Goal: Information Seeking & Learning: Learn about a topic

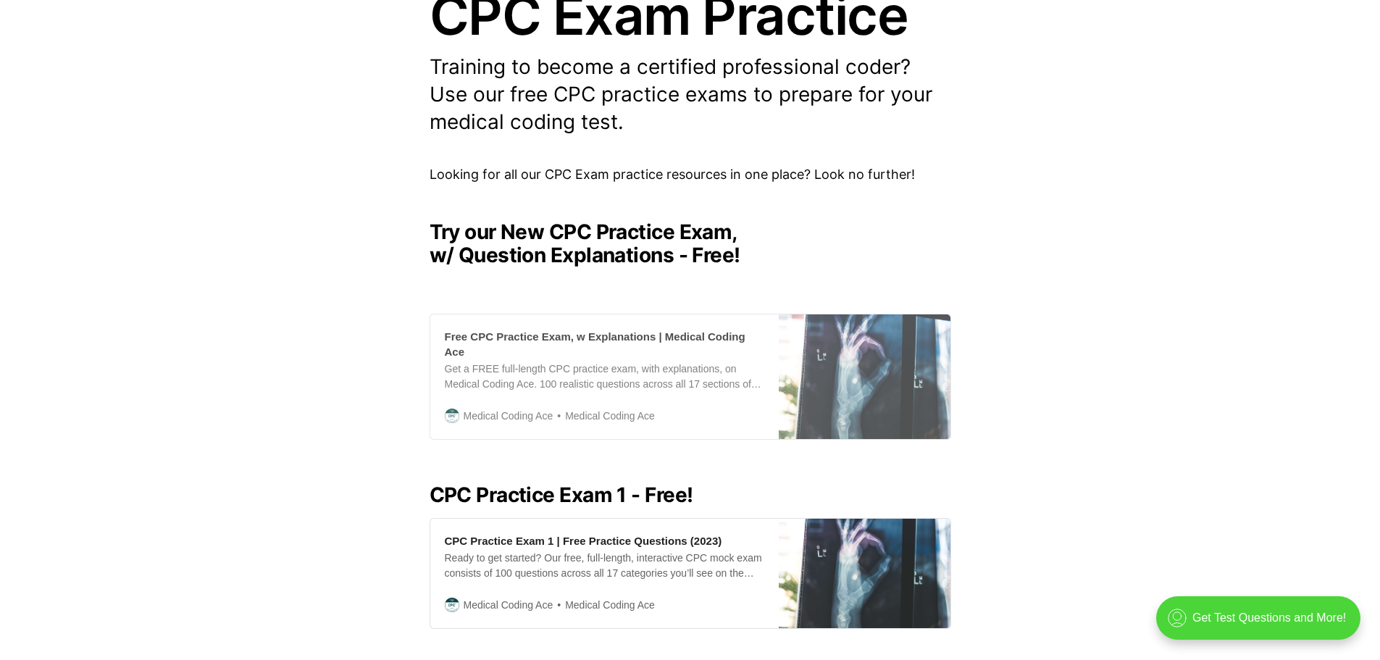
scroll to position [217, 0]
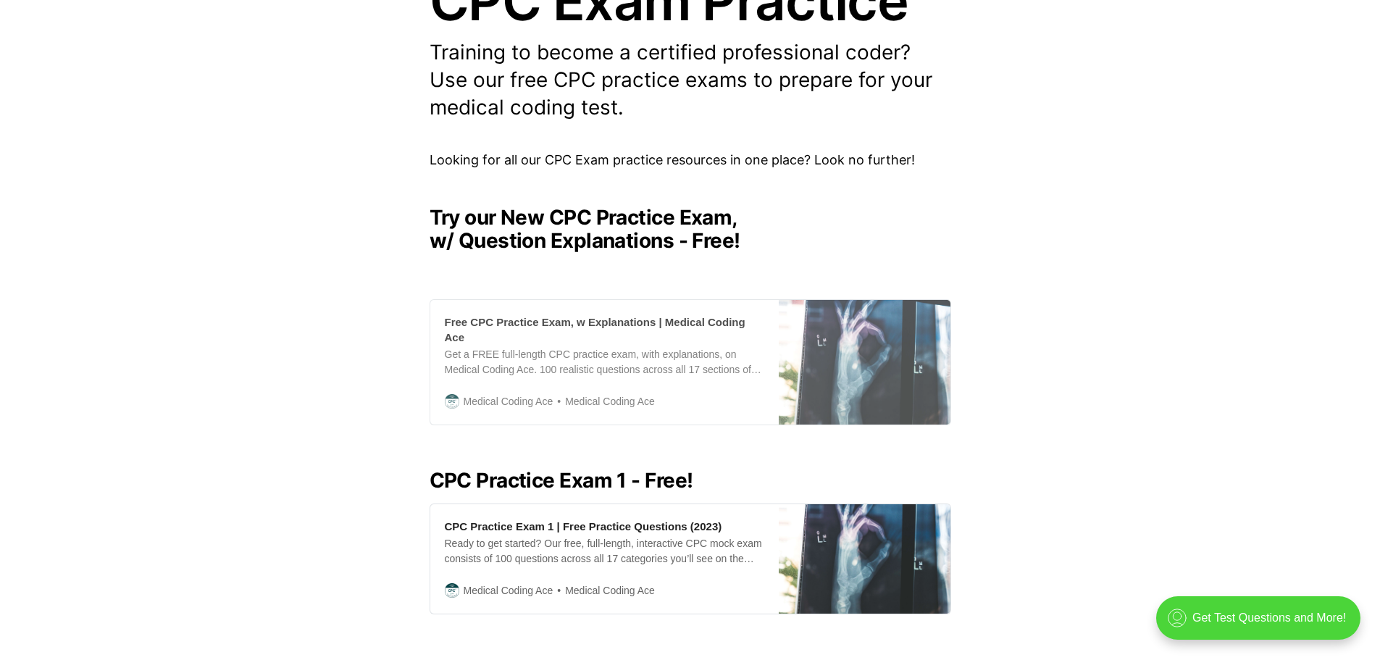
click at [618, 347] on div "Get a FREE full-length CPC practice exam, with explanations, on Medical Coding …" at bounding box center [604, 362] width 319 height 30
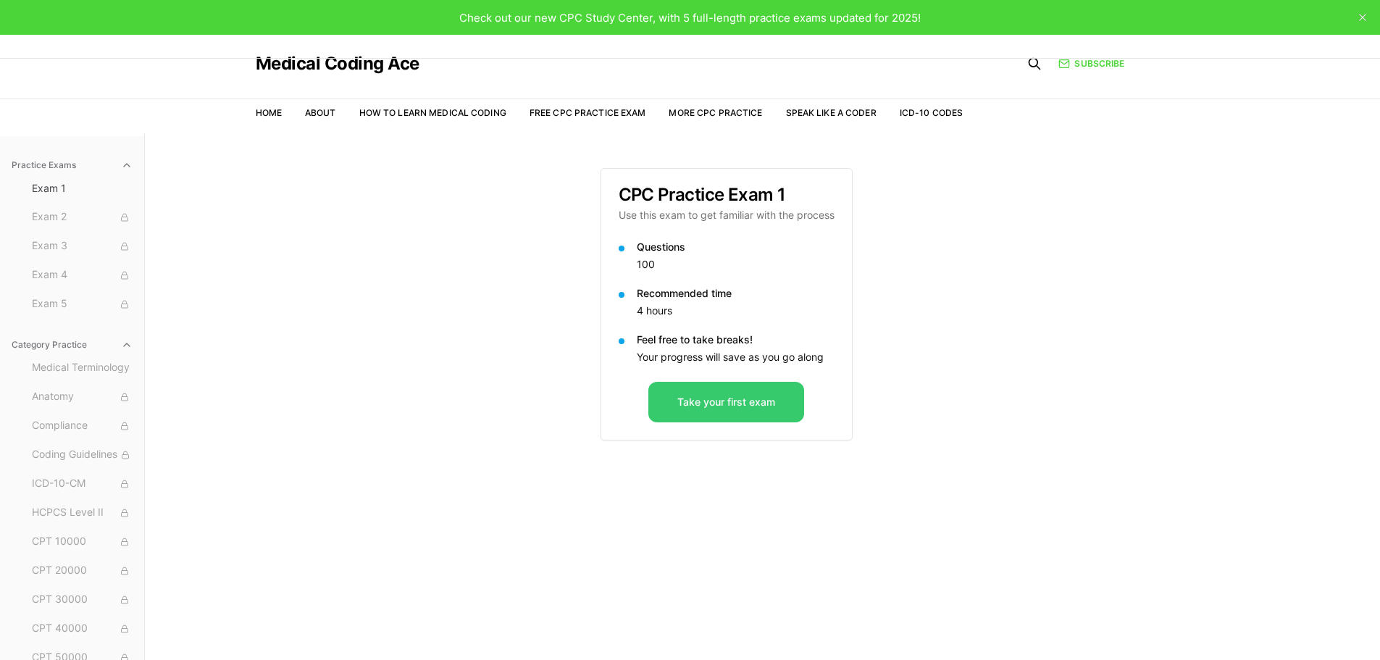
click at [723, 405] on button "Take your first exam" at bounding box center [726, 402] width 156 height 41
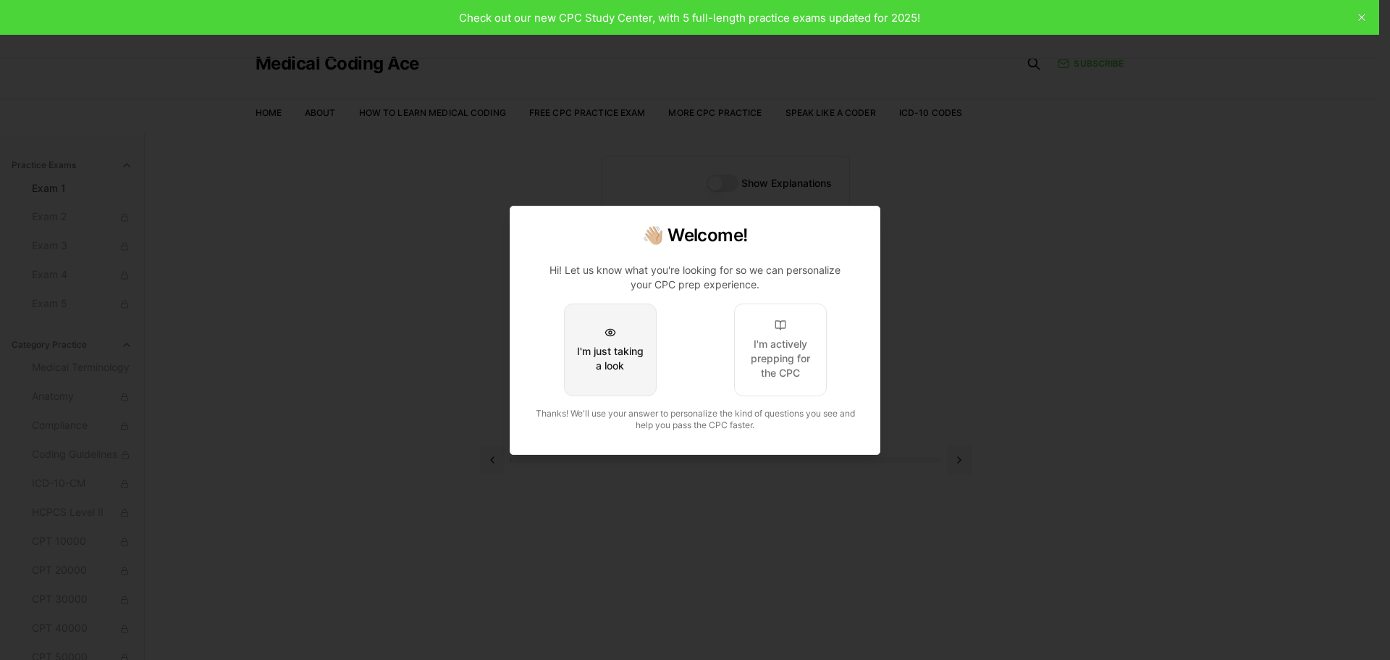
click at [643, 372] on div "I'm just taking a look" at bounding box center [610, 358] width 68 height 29
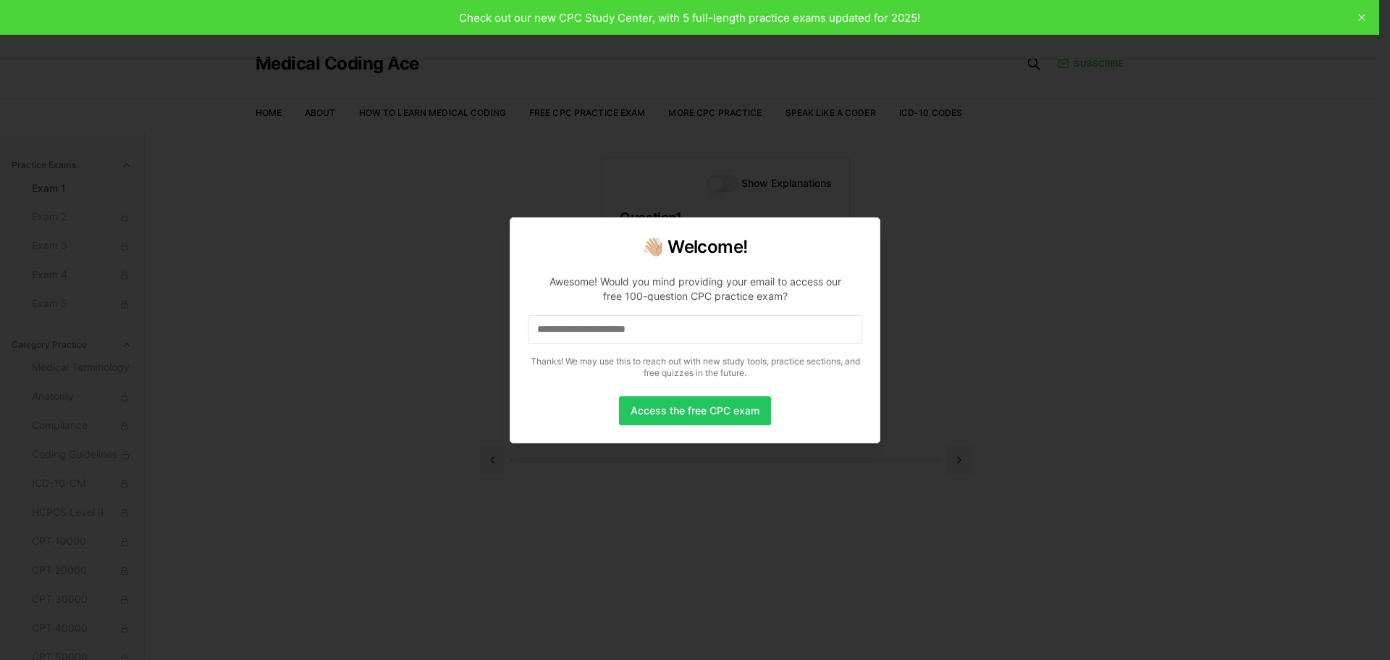
click at [637, 330] on input at bounding box center [695, 329] width 335 height 29
click at [692, 408] on button "Access the free CPC exam" at bounding box center [695, 410] width 152 height 29
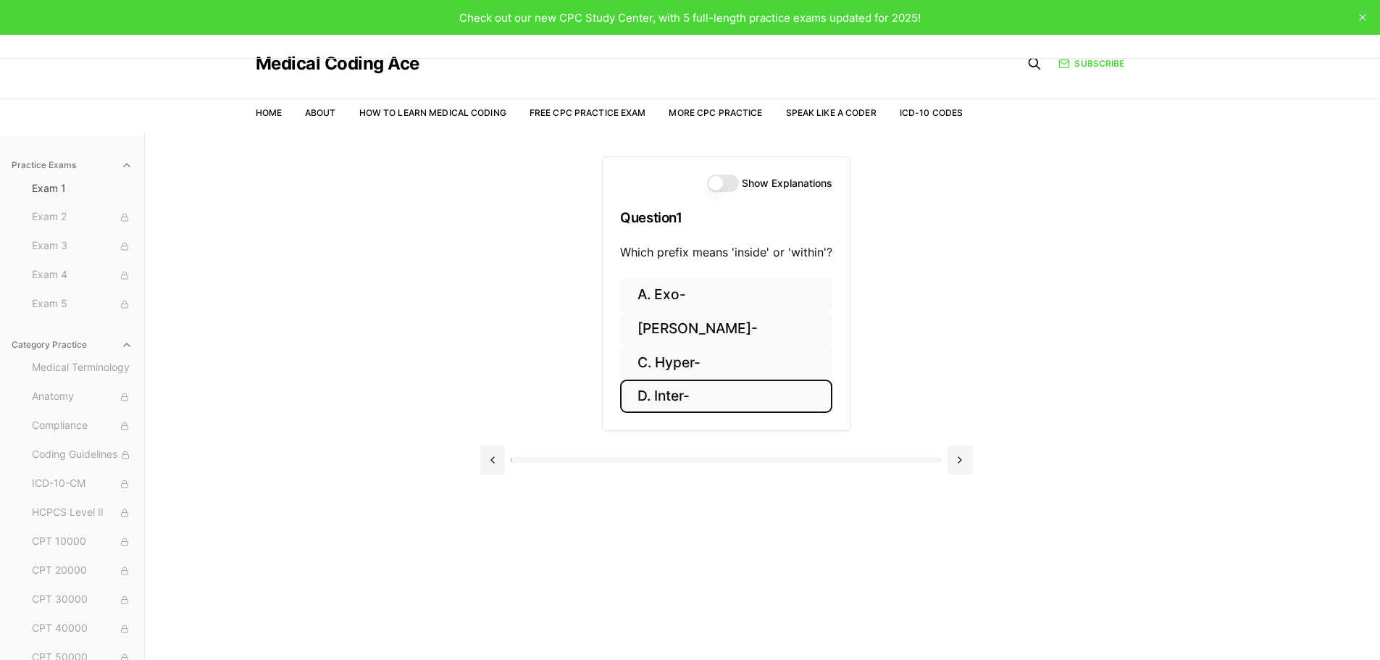
click at [698, 396] on button "D. Inter-" at bounding box center [726, 396] width 212 height 34
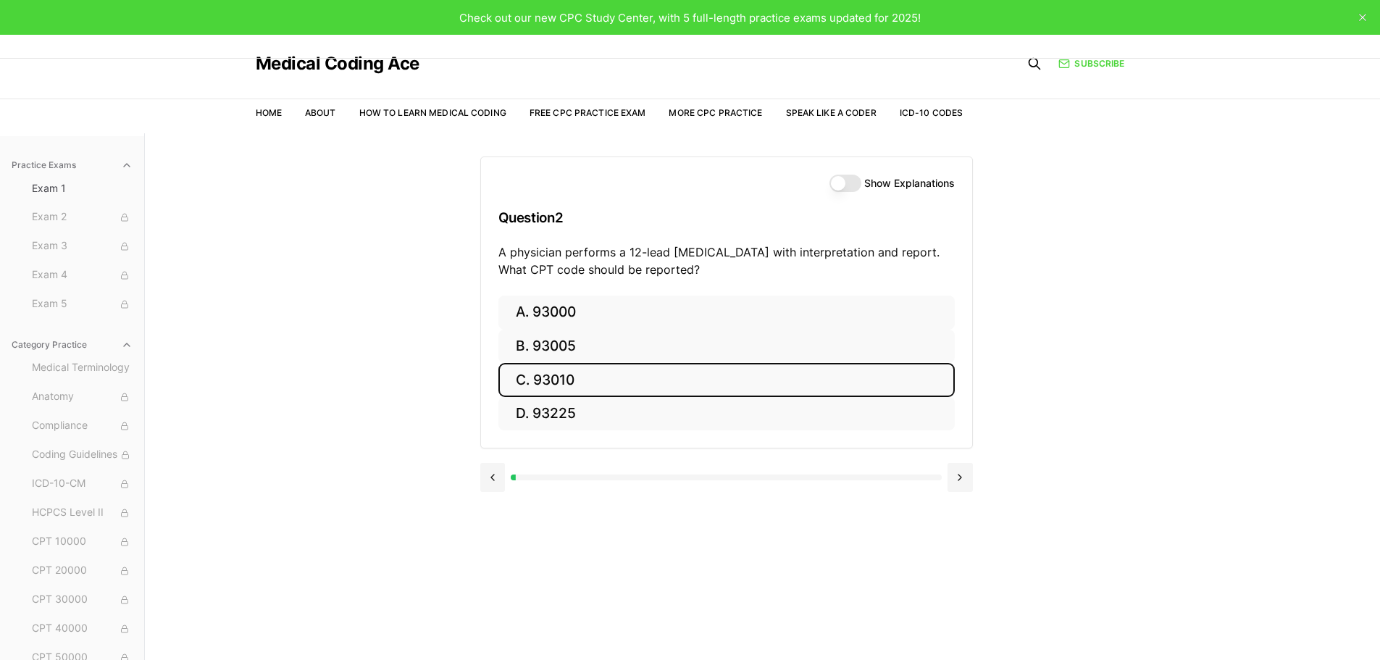
click at [574, 384] on button "C. 93010" at bounding box center [726, 380] width 456 height 34
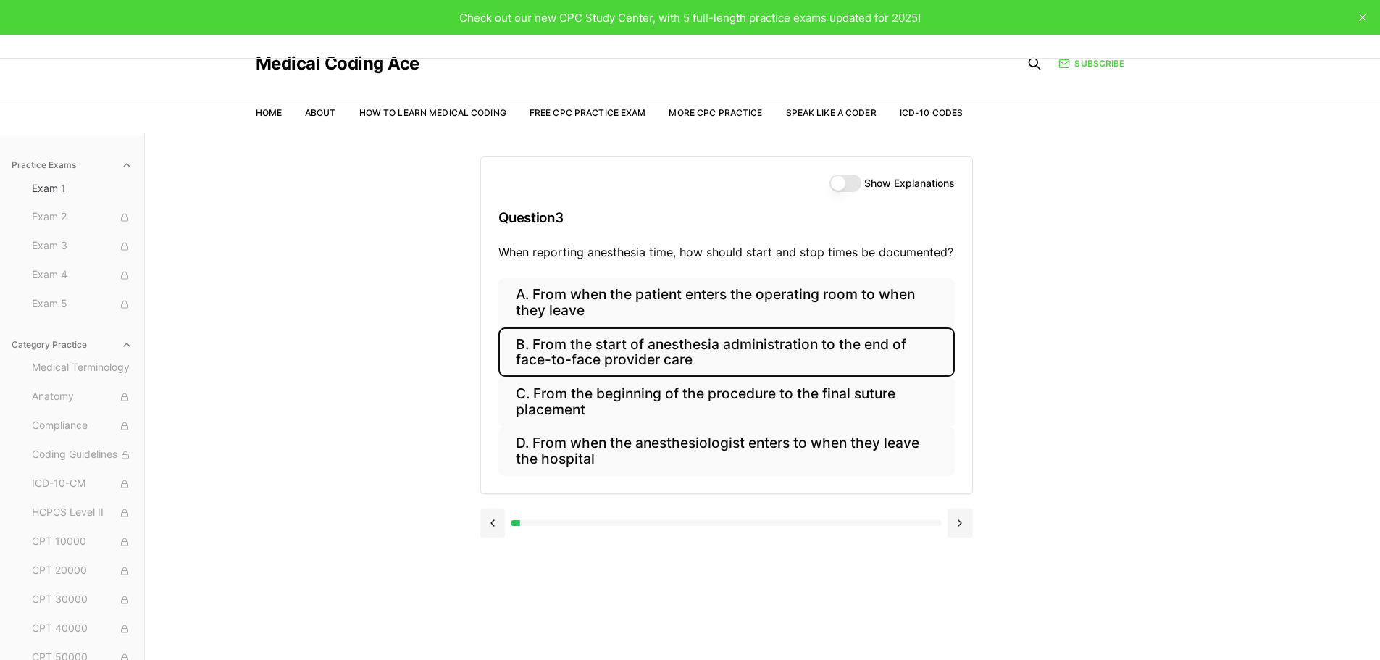
click at [742, 348] on button "B. From the start of anesthesia administration to the end of face-to-face provi…" at bounding box center [726, 351] width 456 height 49
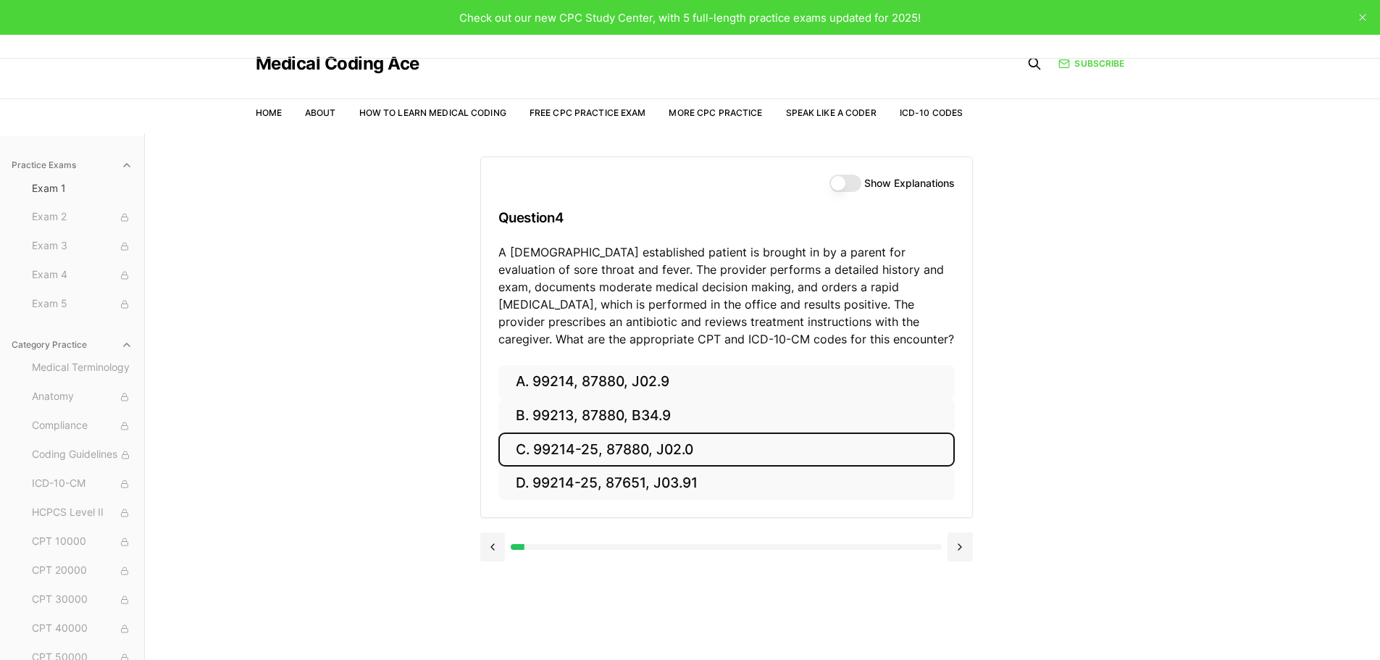
click at [639, 454] on button "C. 99214-25, 87880, J02.0" at bounding box center [726, 449] width 456 height 34
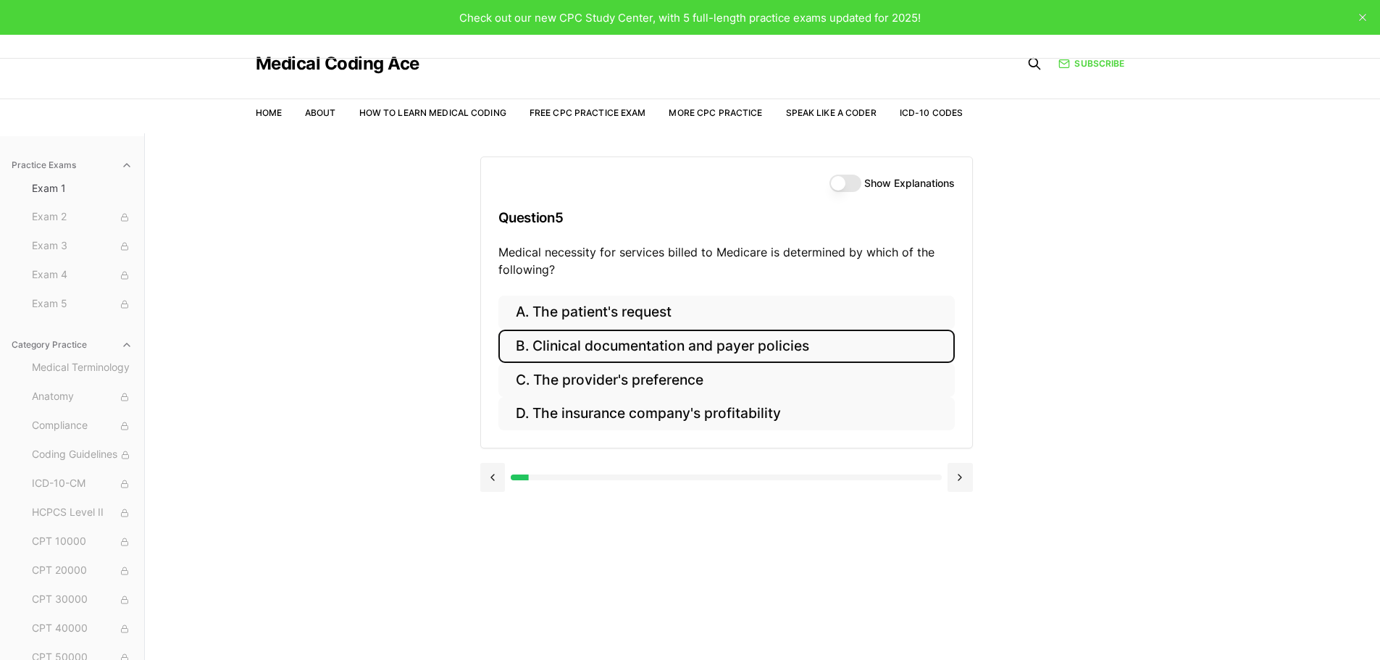
click at [800, 342] on button "B. Clinical documentation and payer policies" at bounding box center [726, 347] width 456 height 34
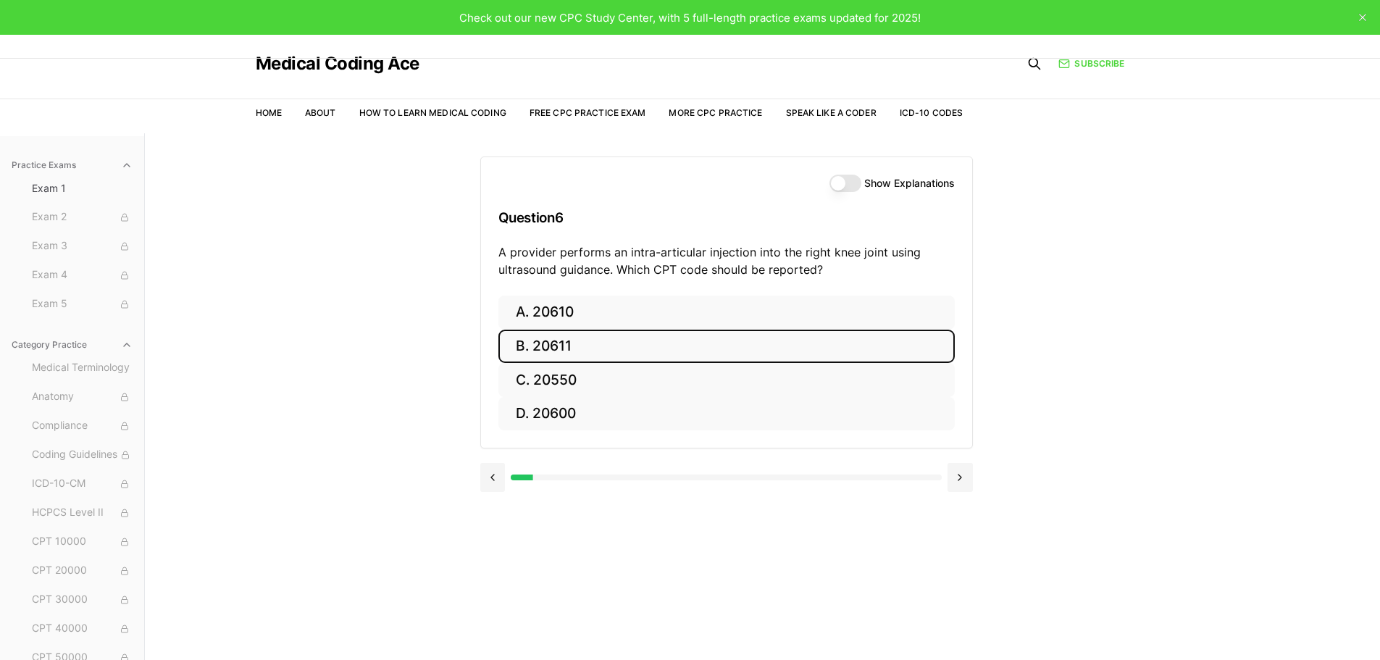
click at [544, 352] on button "B. 20611" at bounding box center [726, 347] width 456 height 34
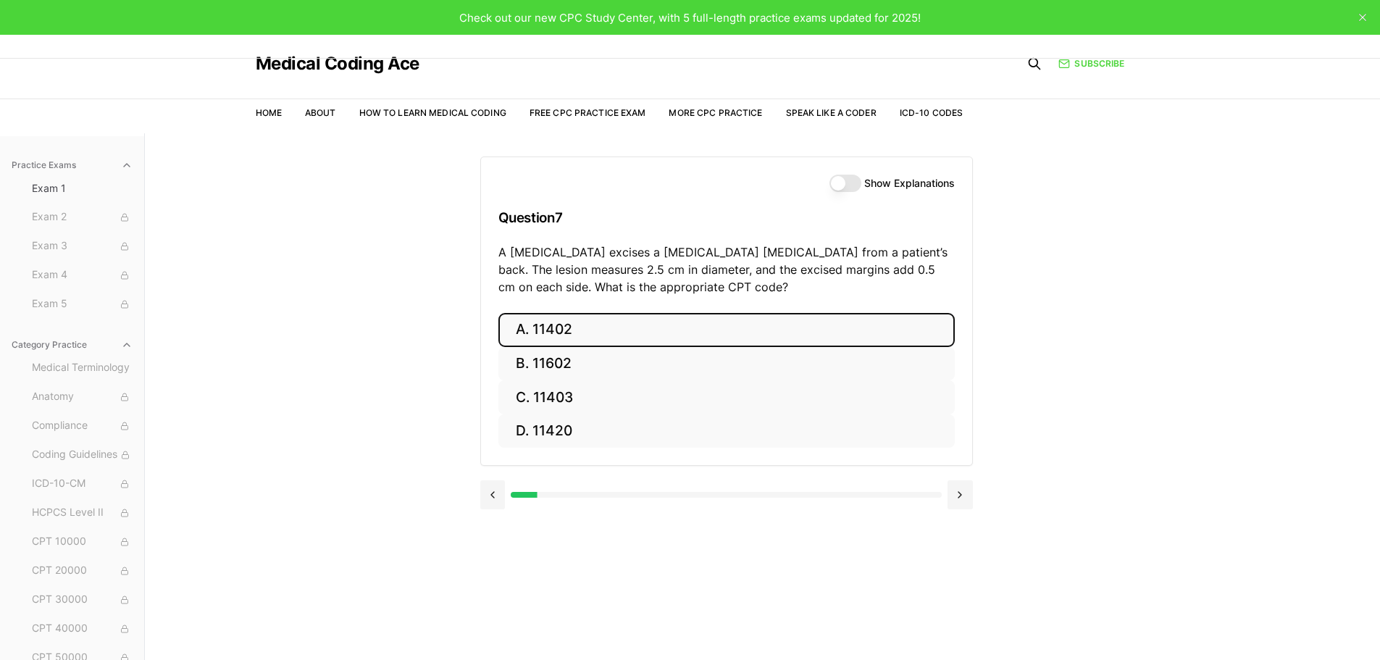
click at [583, 327] on button "A. 11402" at bounding box center [726, 330] width 456 height 34
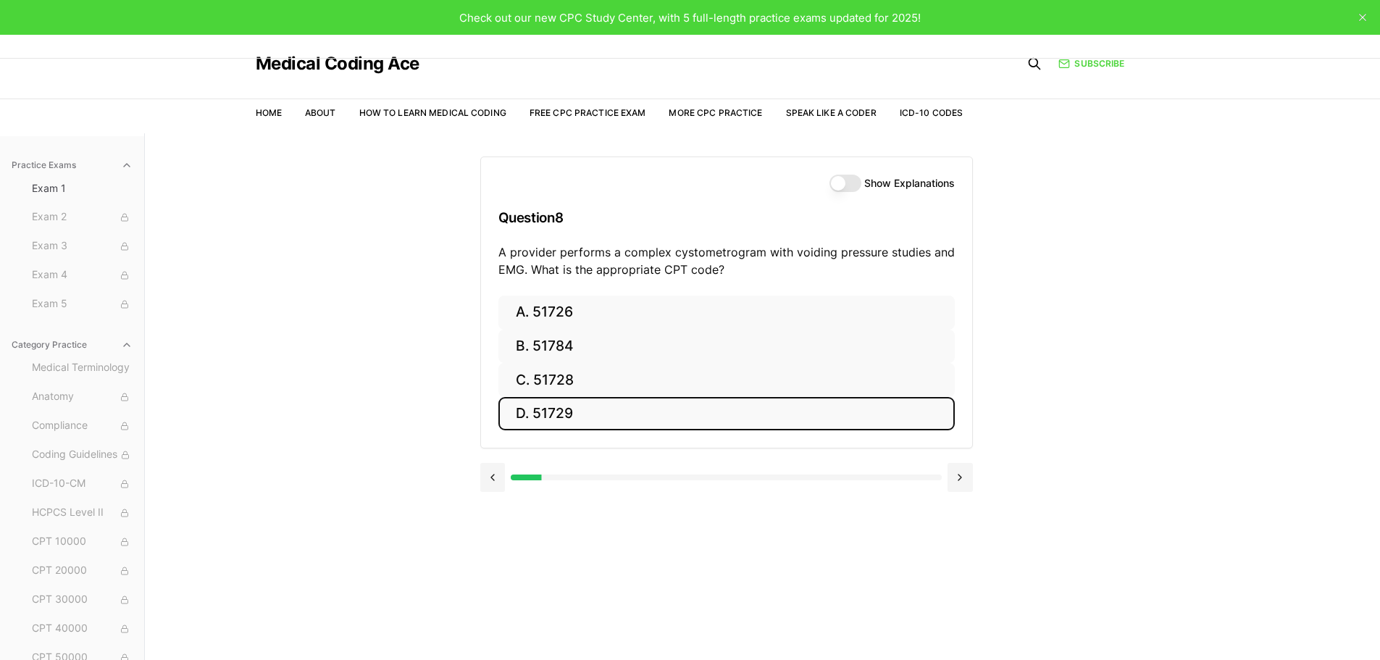
click at [595, 414] on button "D. 51729" at bounding box center [726, 414] width 456 height 34
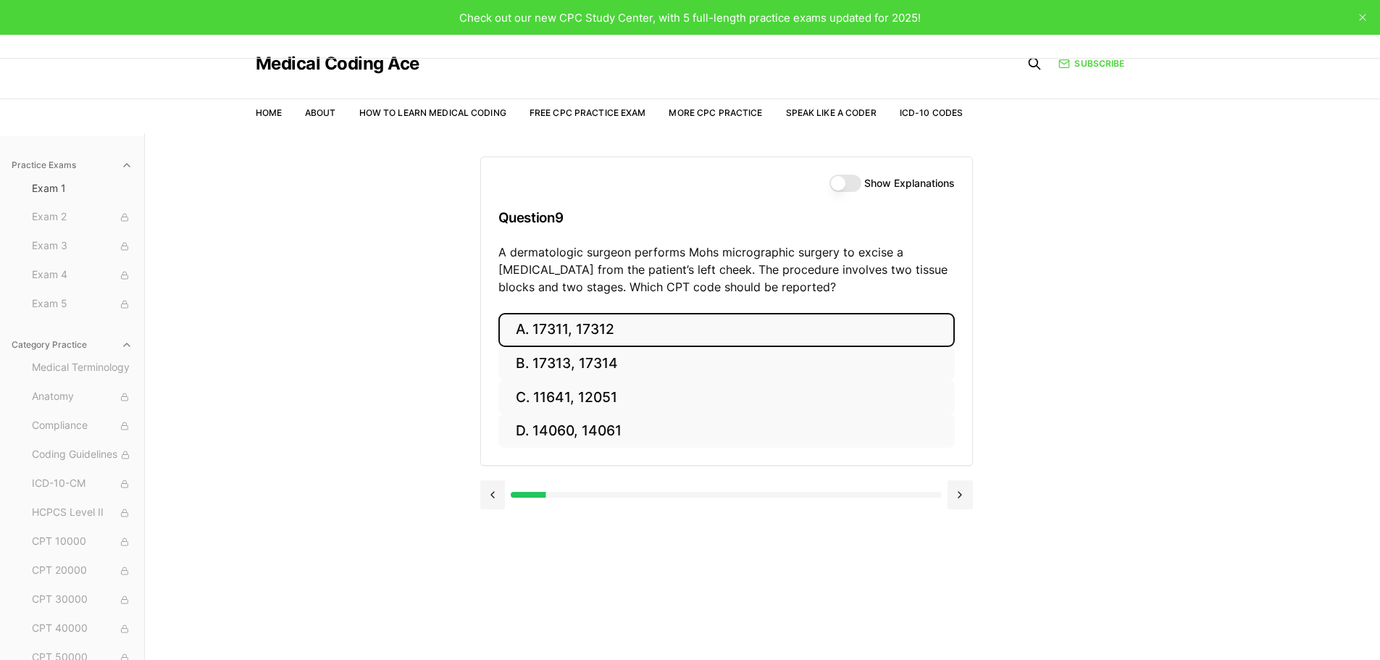
click at [631, 332] on button "A. 17311, 17312" at bounding box center [726, 330] width 456 height 34
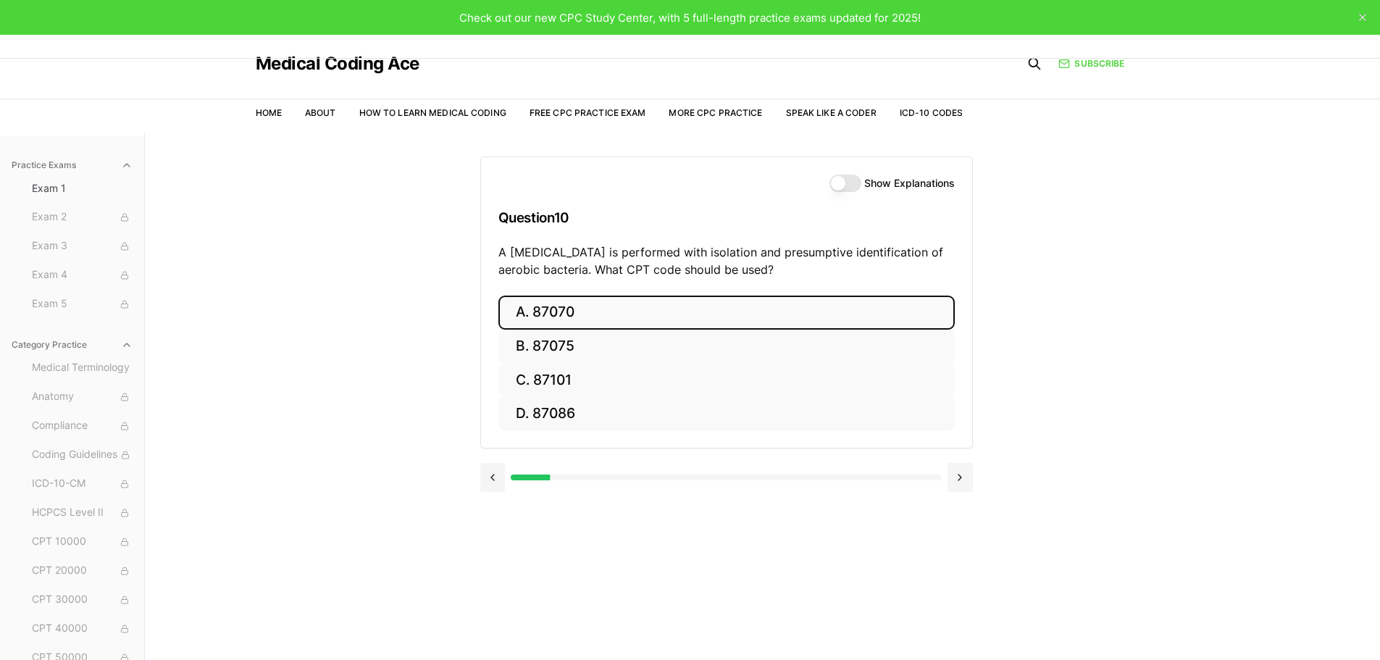
click at [600, 311] on button "A. 87070" at bounding box center [726, 312] width 456 height 34
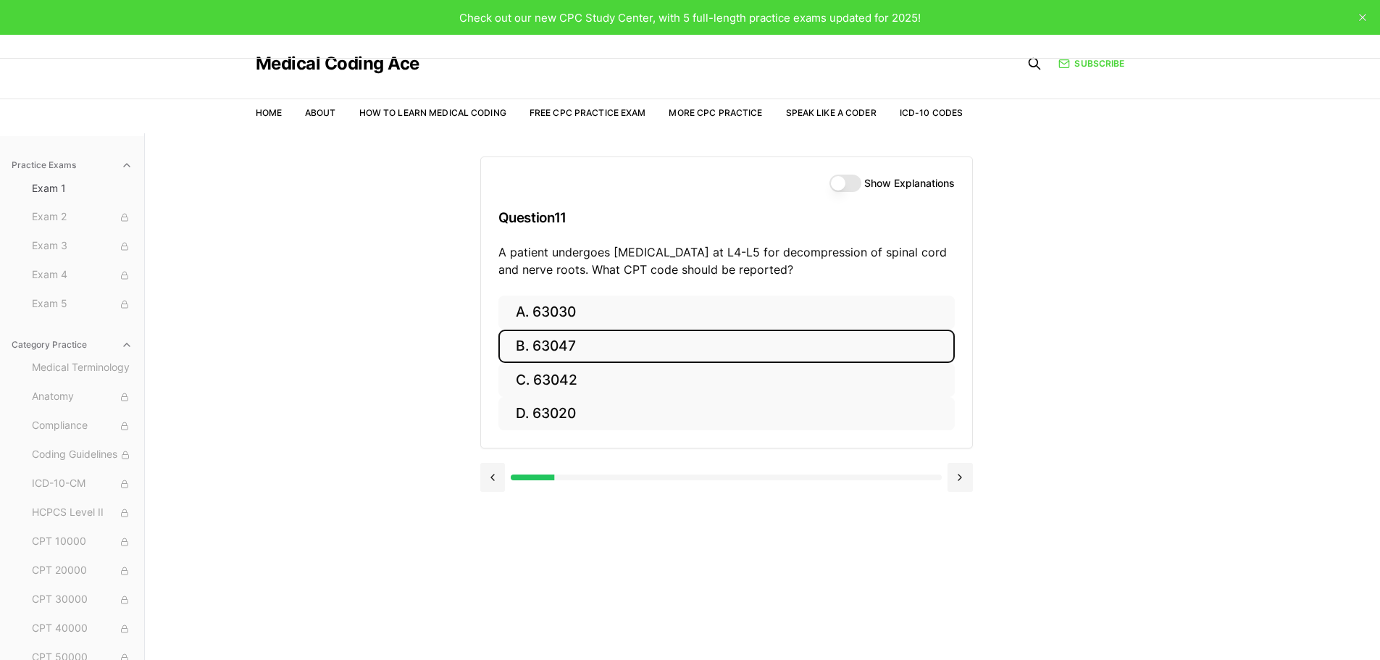
click at [566, 345] on button "B. 63047" at bounding box center [726, 347] width 456 height 34
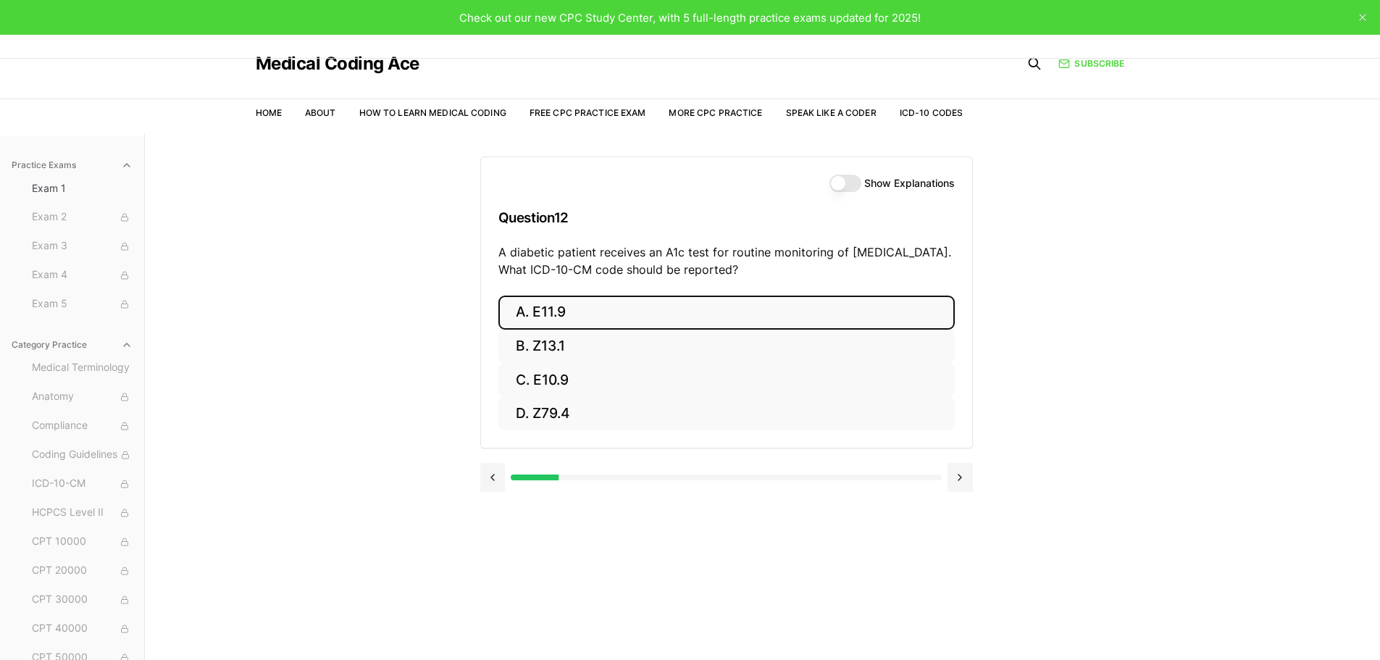
click at [546, 313] on button "A. E11.9" at bounding box center [726, 312] width 456 height 34
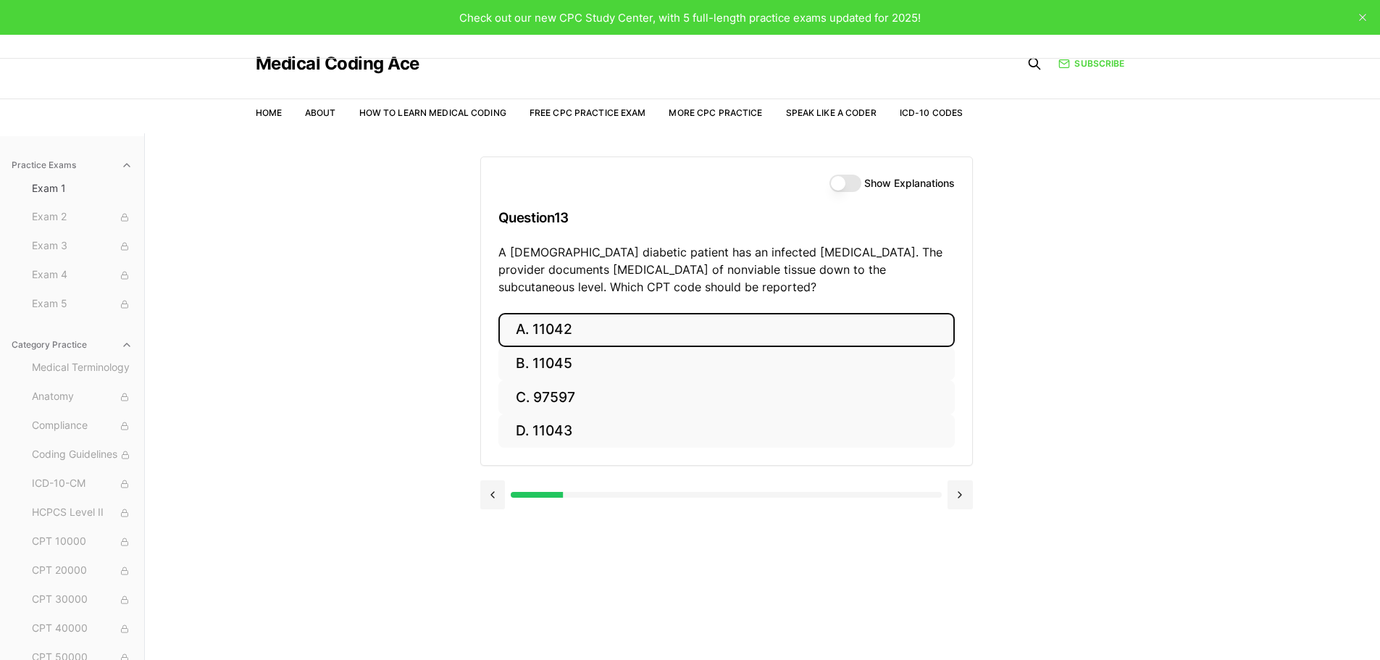
click at [603, 327] on button "A. 11042" at bounding box center [726, 330] width 456 height 34
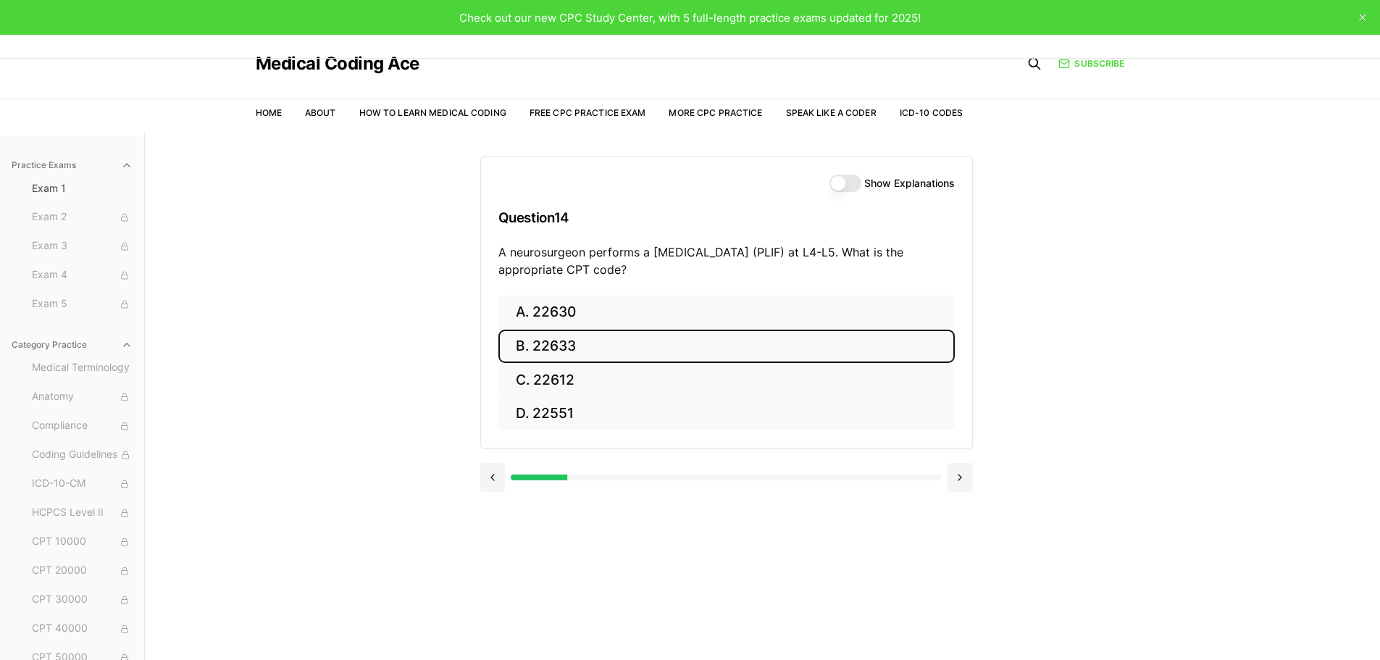
click at [587, 345] on button "B. 22633" at bounding box center [726, 347] width 456 height 34
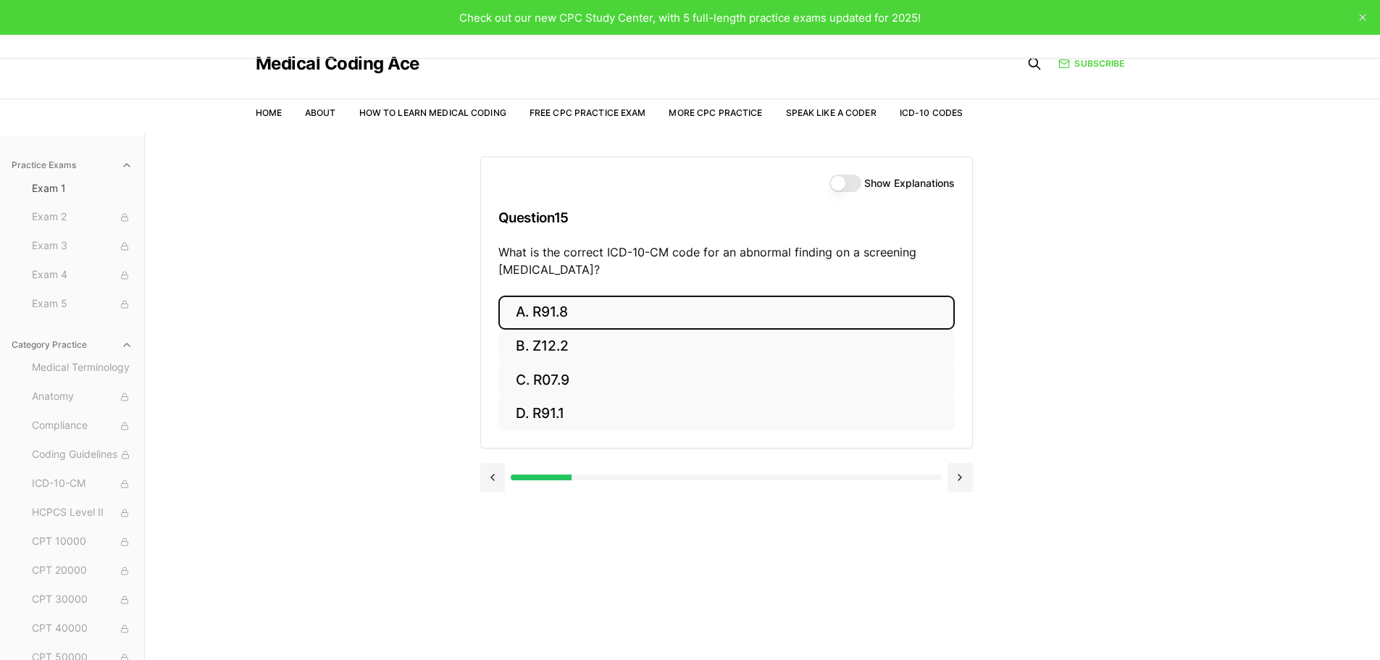
click at [590, 312] on button "A. R91.8" at bounding box center [726, 312] width 456 height 34
click at [585, 311] on button "A. 62270" at bounding box center [726, 312] width 456 height 34
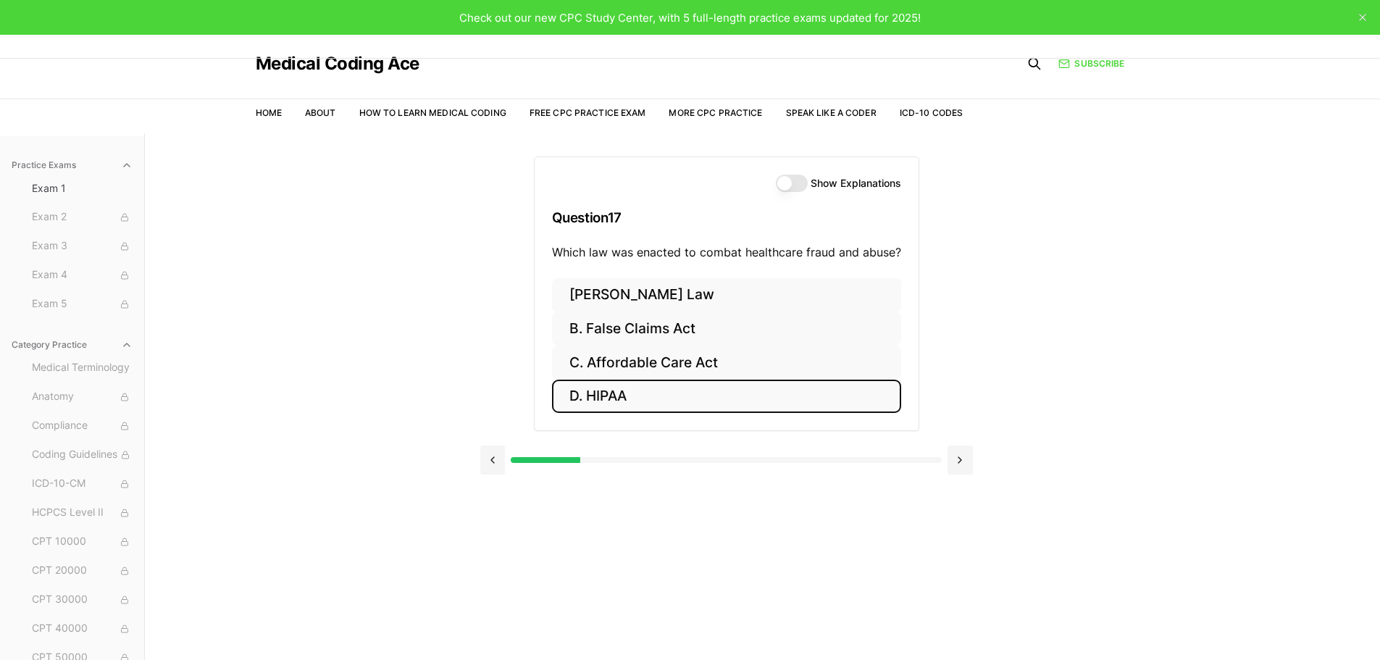
click at [629, 396] on button "D. HIPAA" at bounding box center [726, 396] width 349 height 34
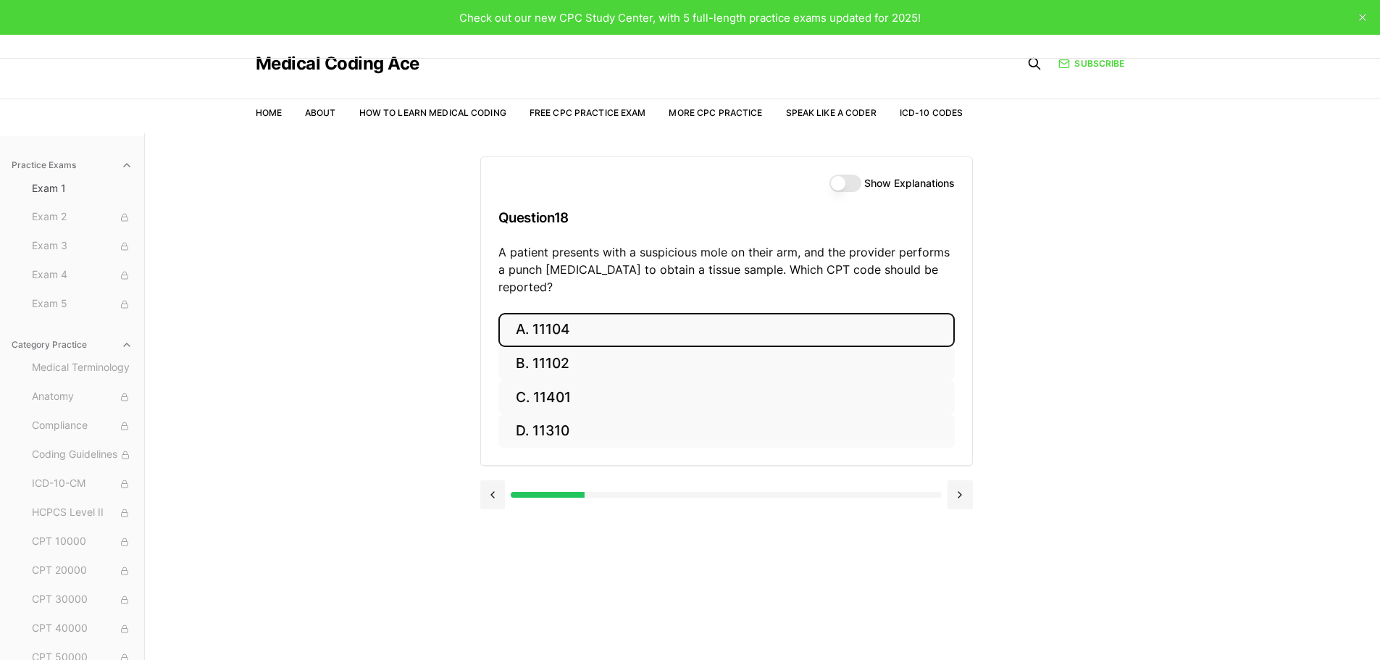
click at [593, 313] on button "A. 11104" at bounding box center [726, 330] width 456 height 34
click at [621, 332] on button "A. S52.501A" at bounding box center [726, 330] width 456 height 34
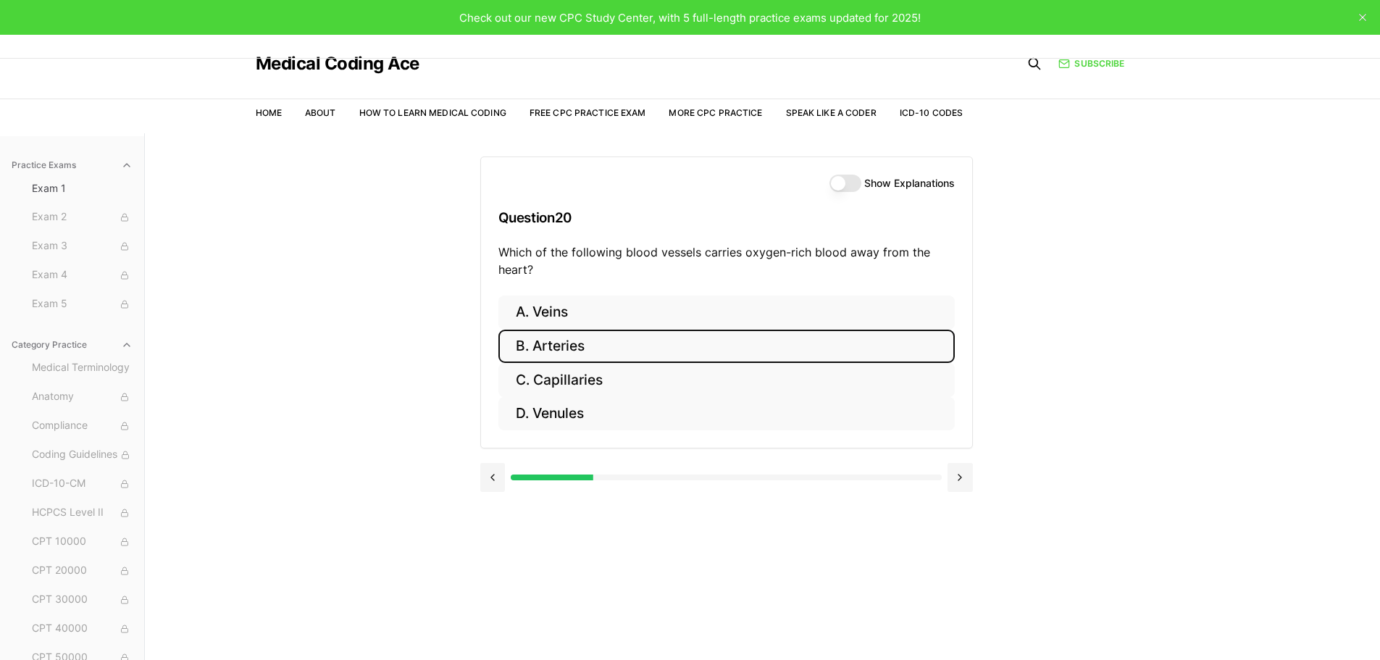
click at [579, 348] on button "B. Arteries" at bounding box center [726, 347] width 456 height 34
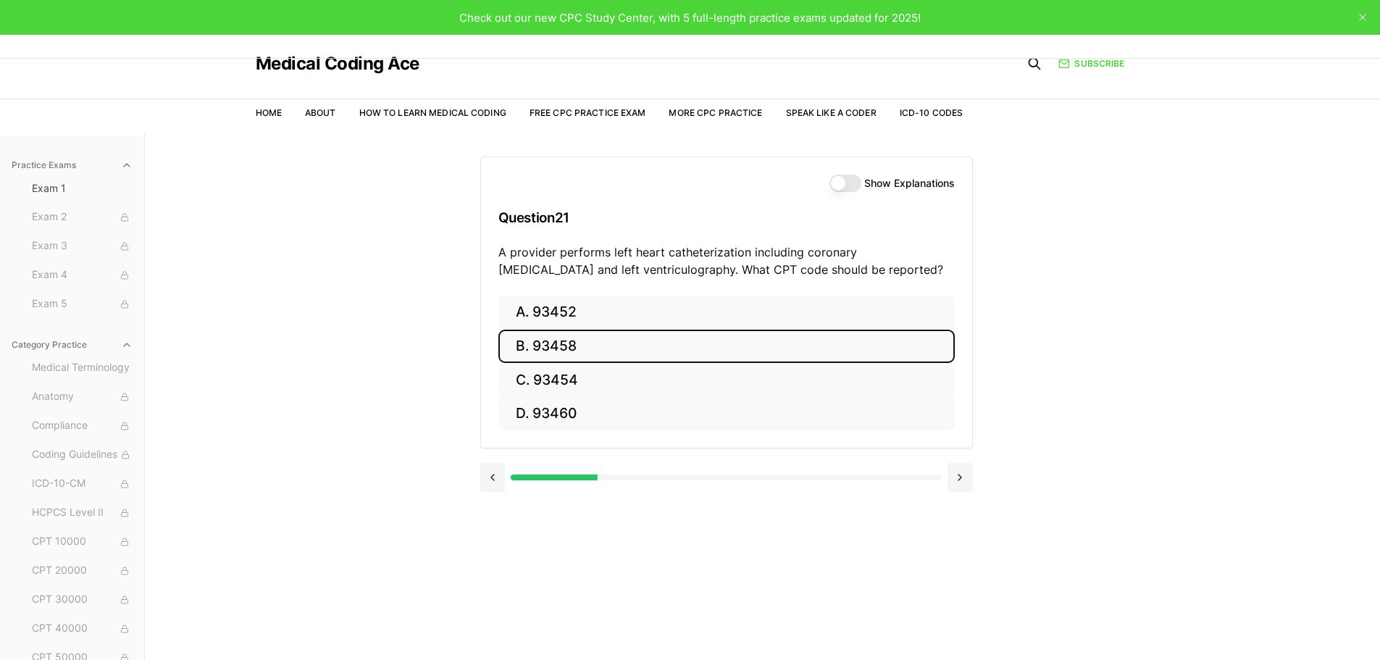
click at [589, 352] on button "B. 93458" at bounding box center [726, 347] width 456 height 34
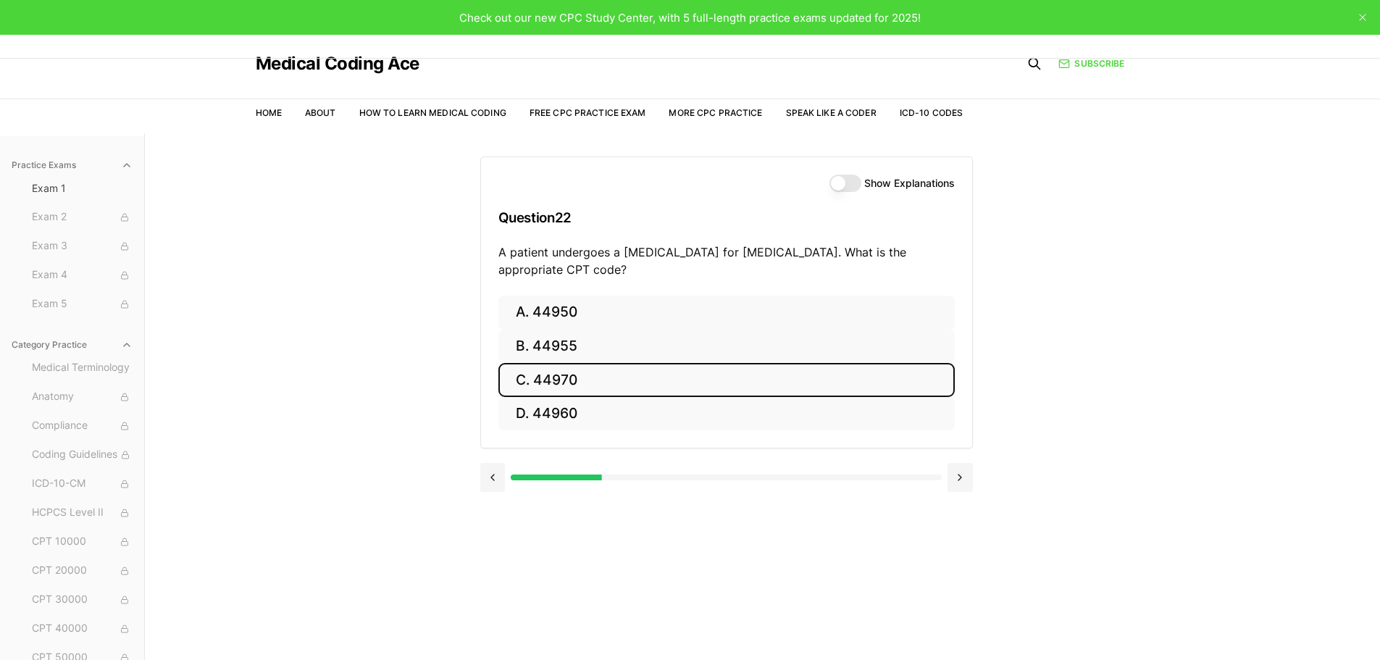
click at [601, 379] on button "C. 44970" at bounding box center [726, 380] width 456 height 34
click at [584, 380] on button "C. 95909" at bounding box center [726, 380] width 456 height 34
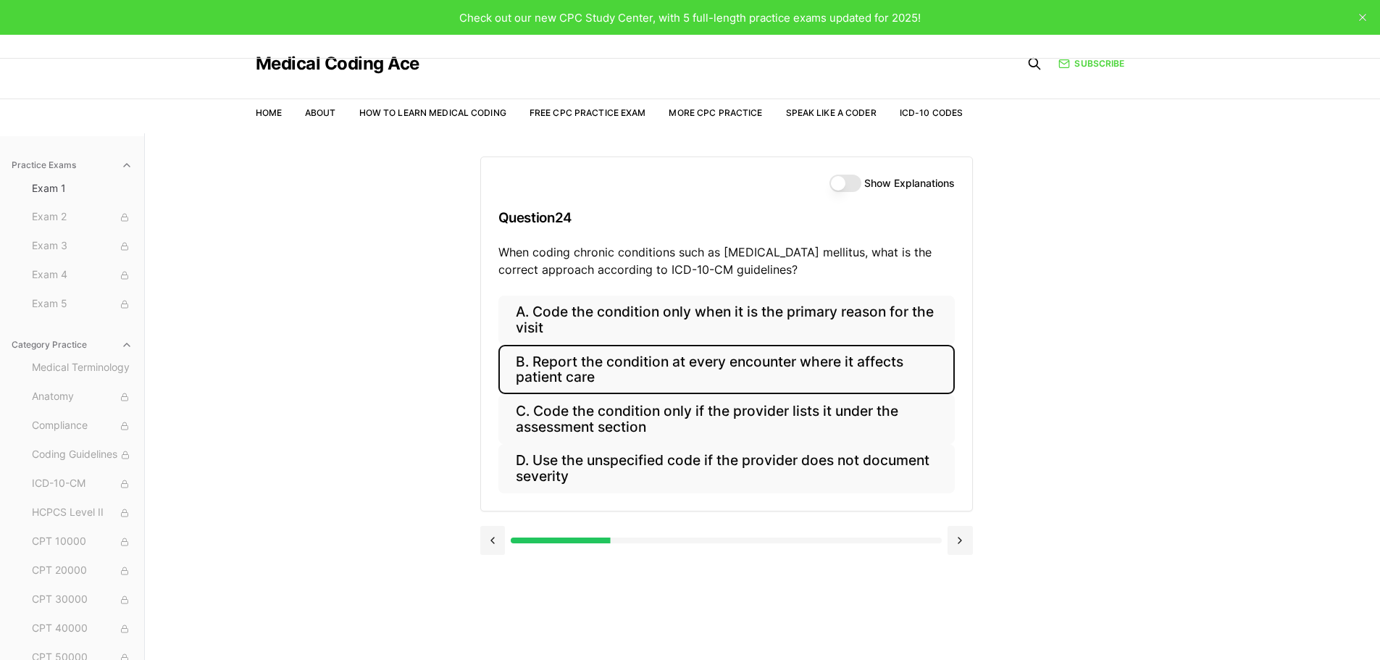
click at [724, 370] on button "B. Report the condition at every encounter where it affects patient care" at bounding box center [726, 369] width 456 height 49
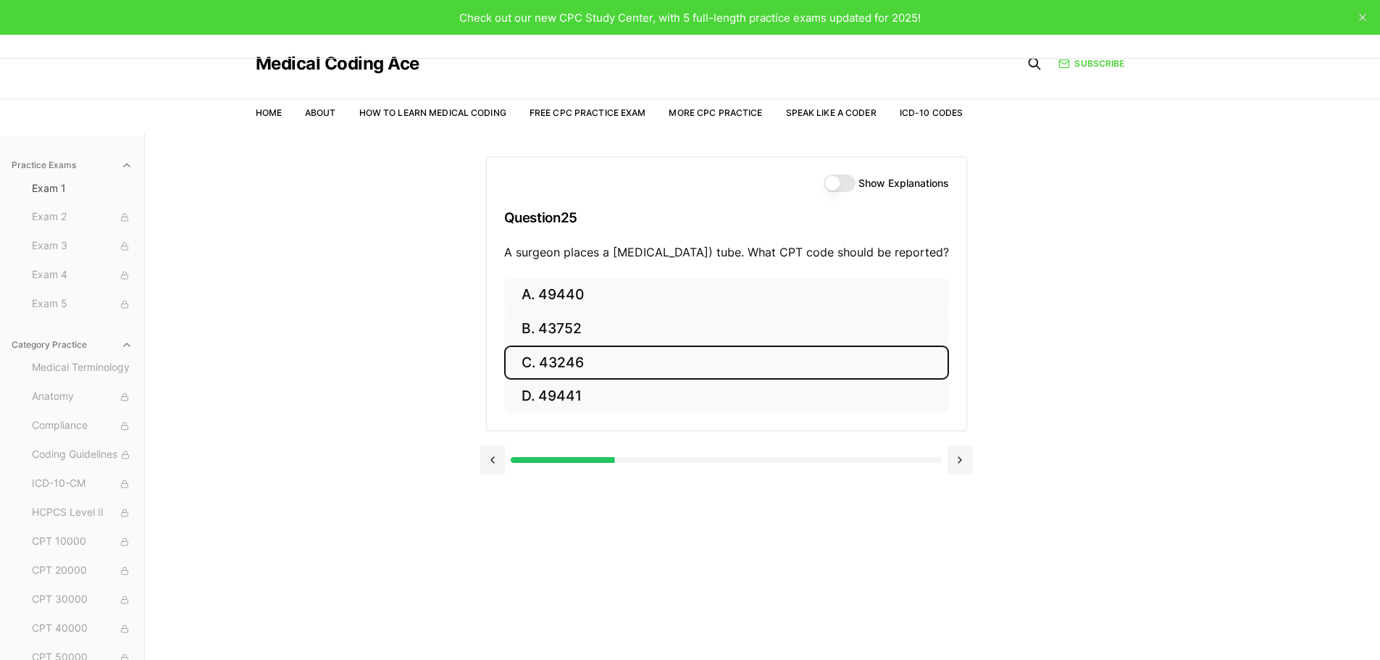
click at [639, 379] on button "C. 43246" at bounding box center [726, 362] width 445 height 34
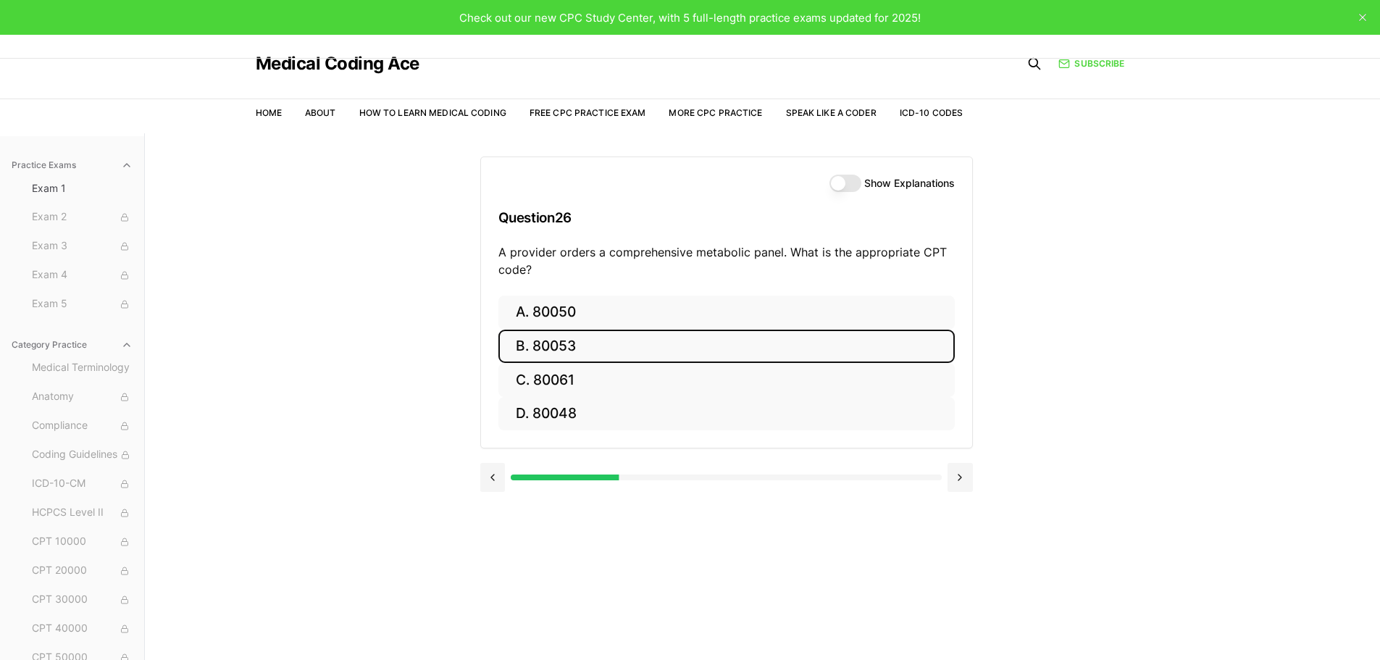
click at [621, 347] on button "B. 80053" at bounding box center [726, 347] width 456 height 34
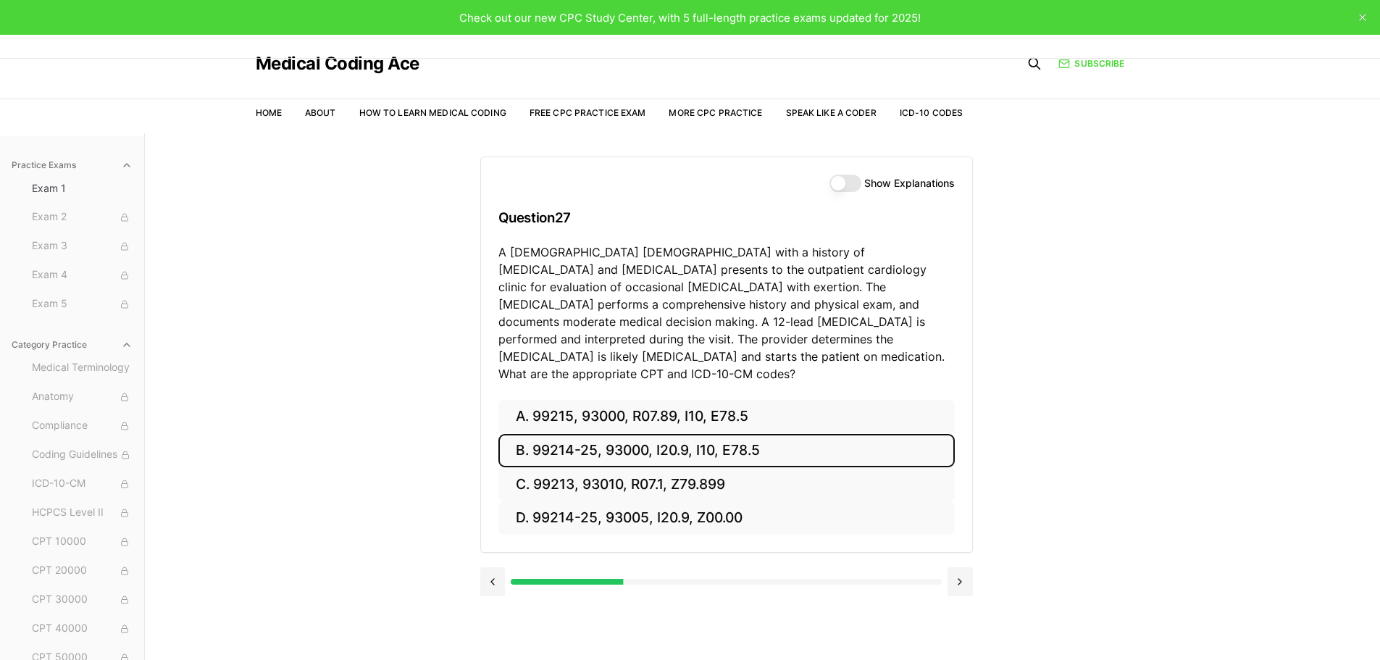
click at [734, 434] on button "B. 99214-25, 93000, I20.9, I10, E78.5" at bounding box center [726, 451] width 456 height 34
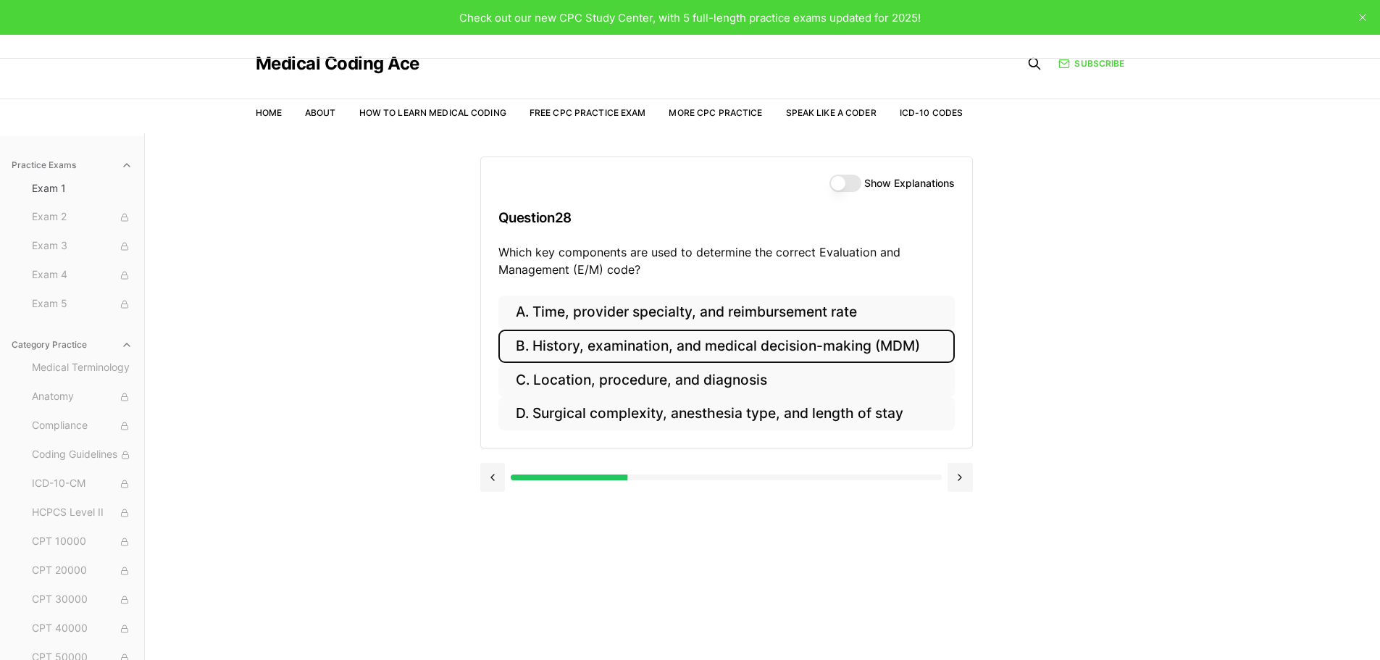
click at [850, 341] on button "B. History, examination, and medical decision-making (MDM)" at bounding box center [726, 347] width 456 height 34
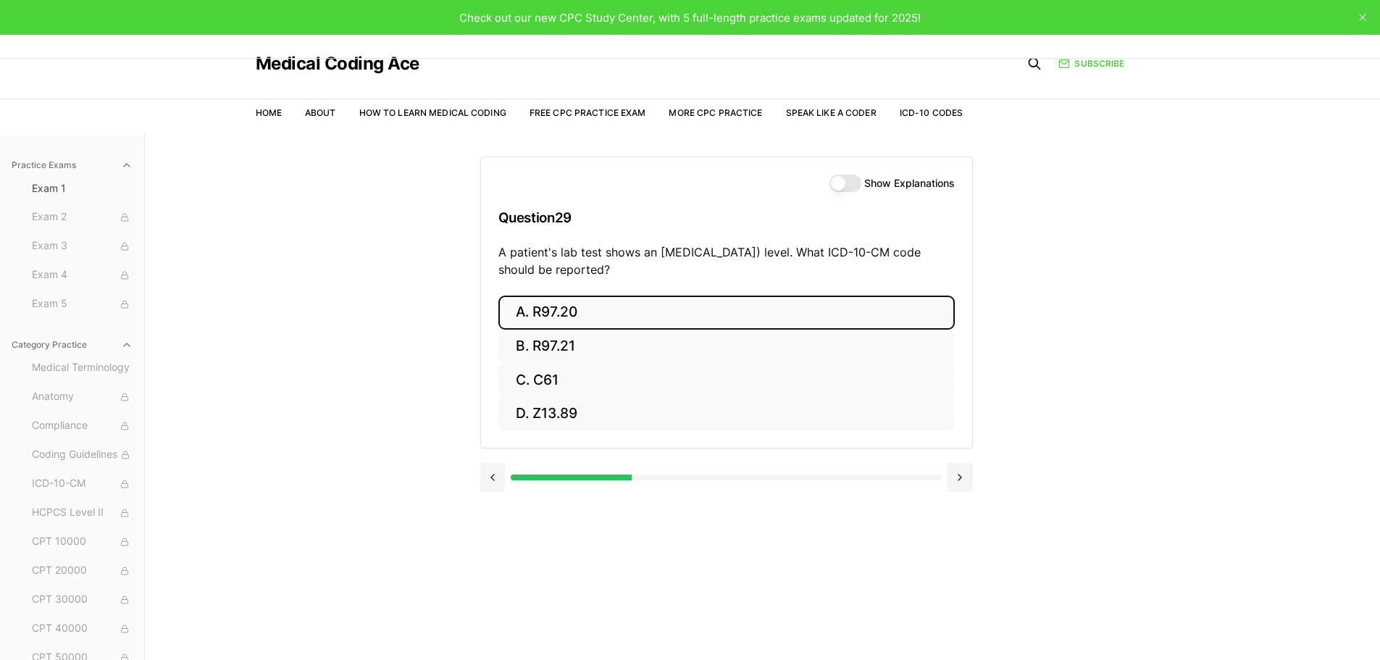
click at [622, 315] on button "A. R97.20" at bounding box center [726, 312] width 456 height 34
click at [578, 314] on button "A. Z23" at bounding box center [726, 312] width 456 height 34
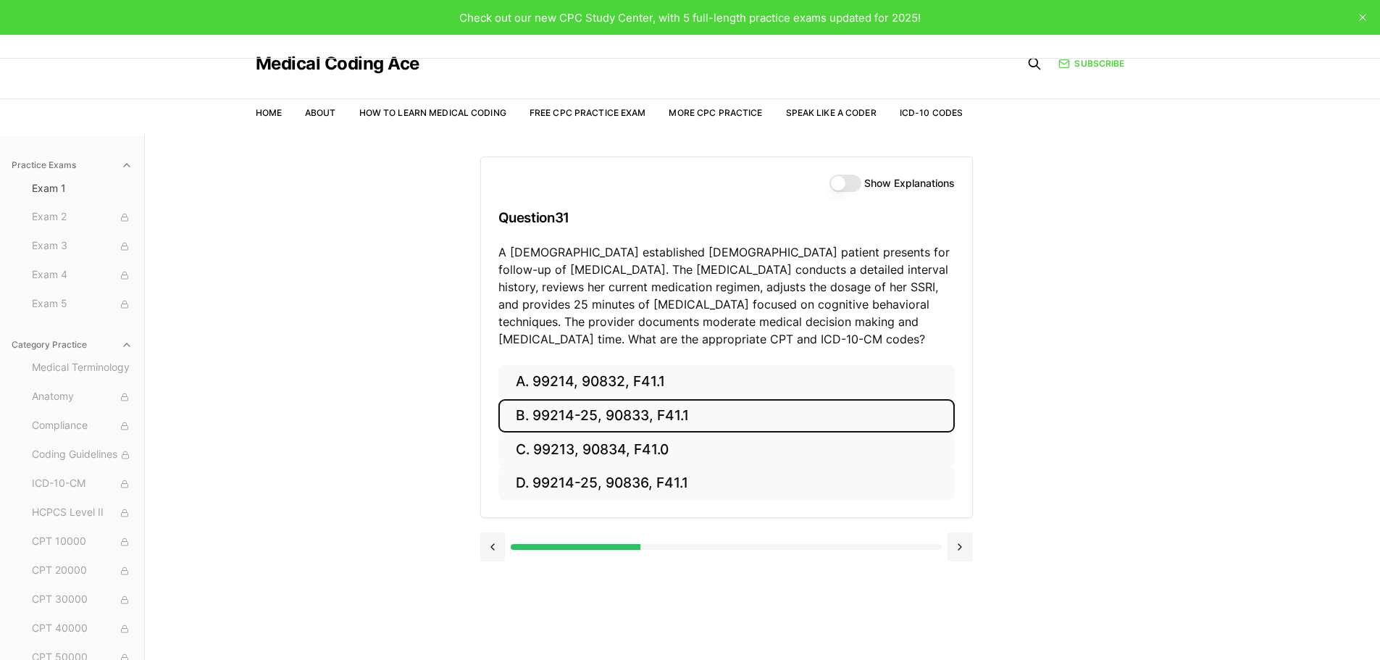
click at [628, 419] on button "B. 99214-25, 90833, F41.1" at bounding box center [726, 416] width 456 height 34
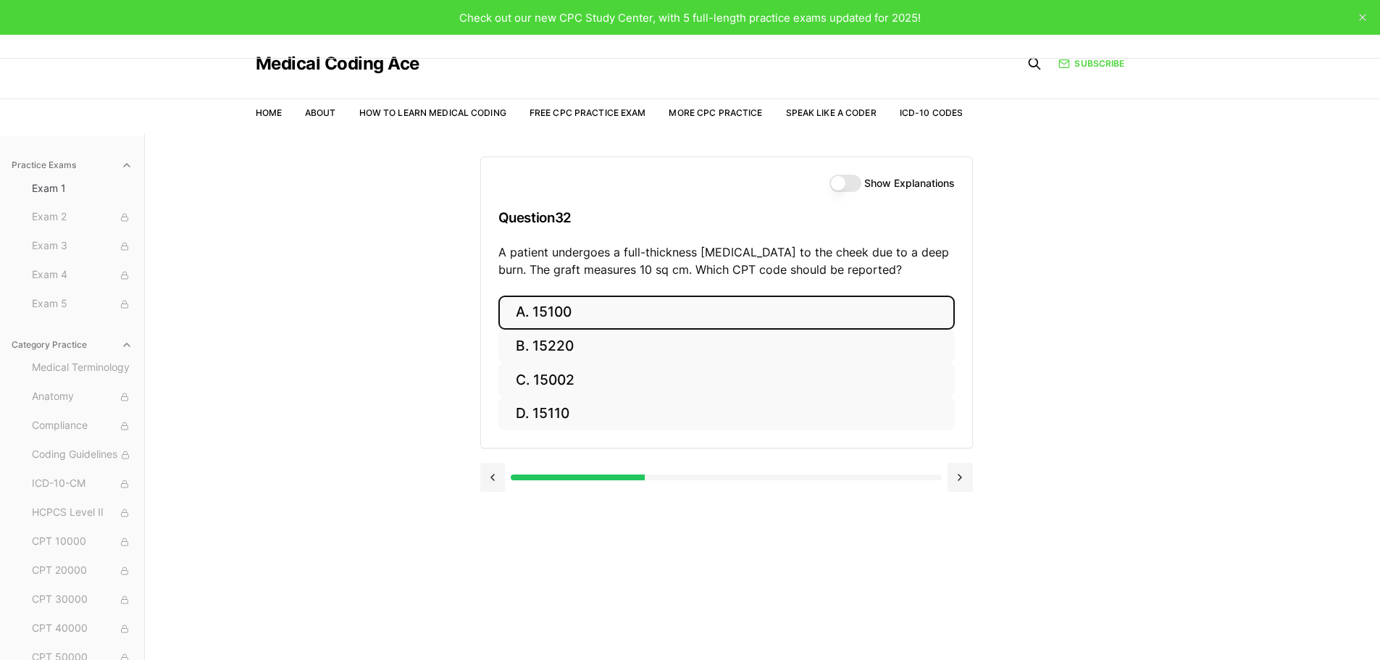
click at [570, 313] on button "A. 15100" at bounding box center [726, 312] width 456 height 34
click at [599, 316] on button "A. 95812" at bounding box center [726, 312] width 456 height 34
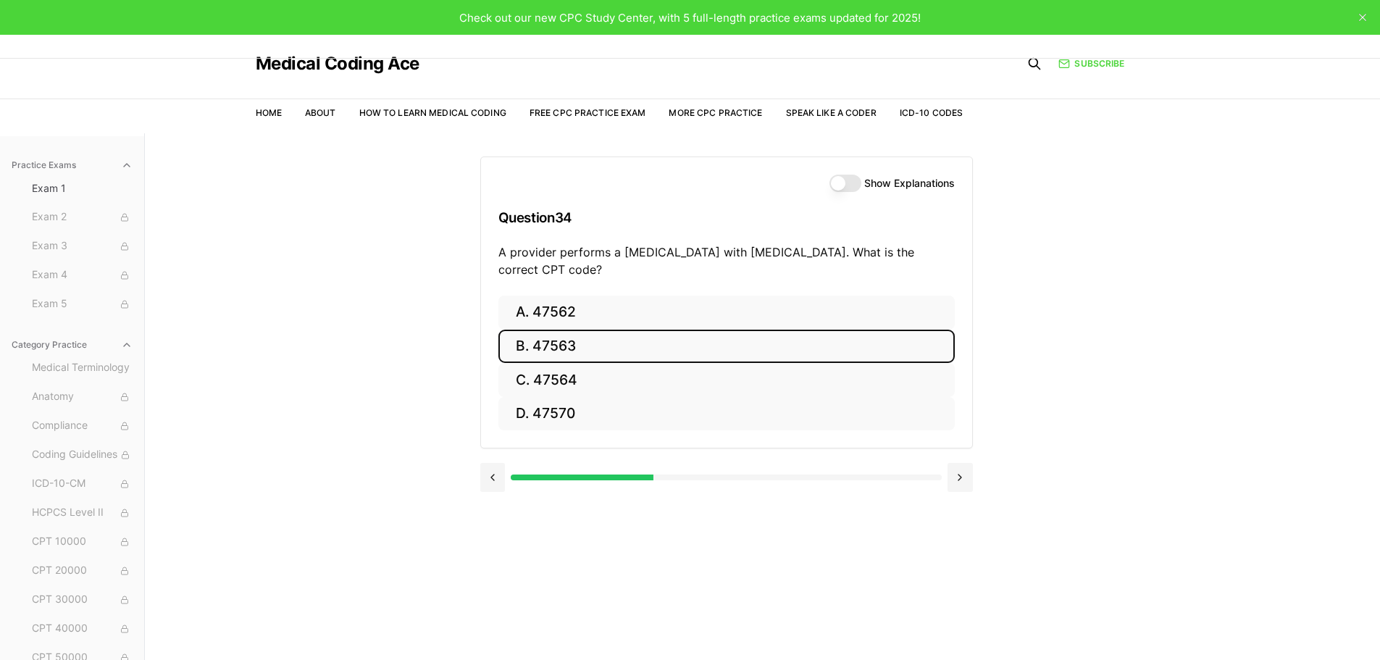
click at [571, 345] on button "B. 47563" at bounding box center [726, 347] width 456 height 34
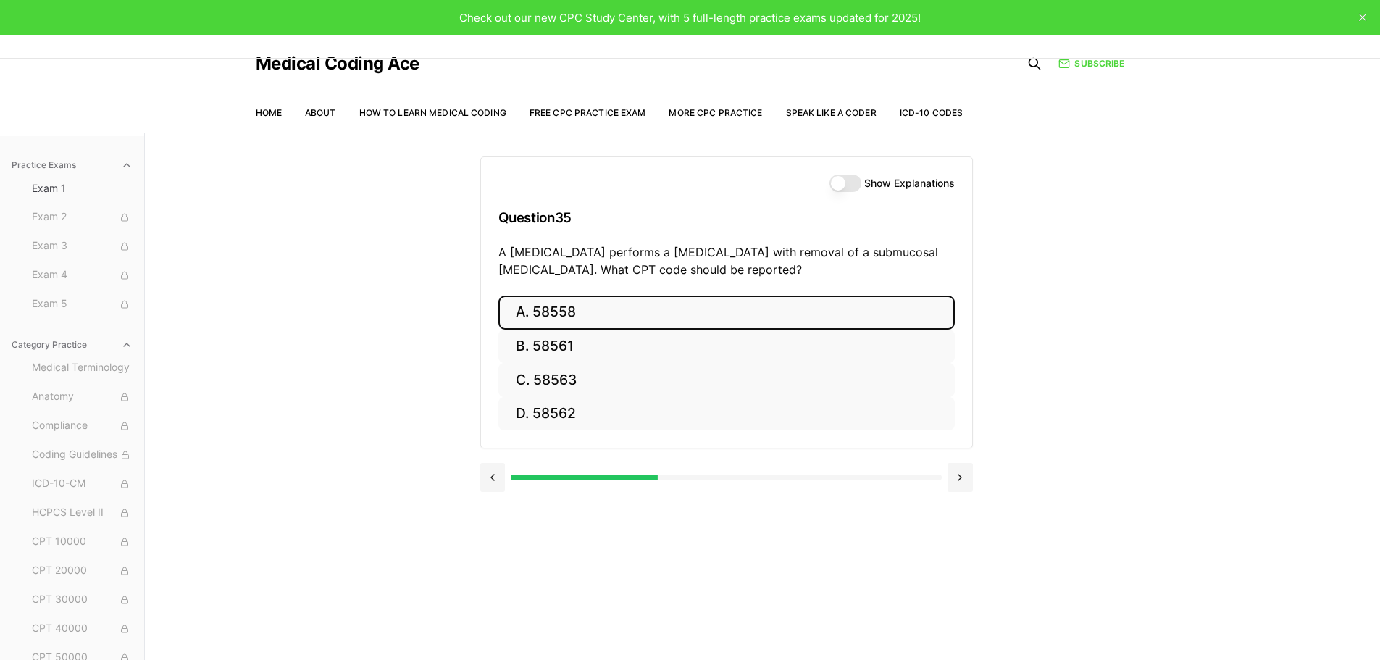
click at [578, 315] on button "A. 58558" at bounding box center [726, 312] width 456 height 34
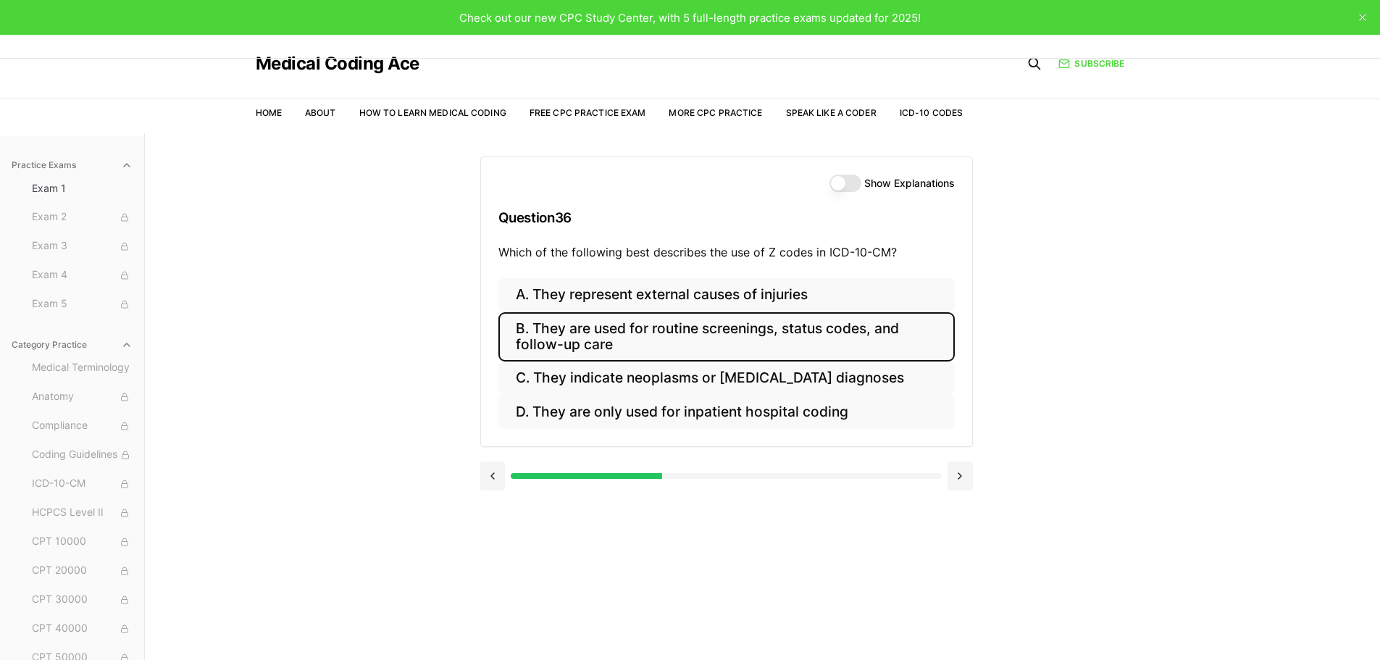
click at [849, 333] on button "B. They are used for routine screenings, status codes, and follow-up care" at bounding box center [726, 336] width 456 height 49
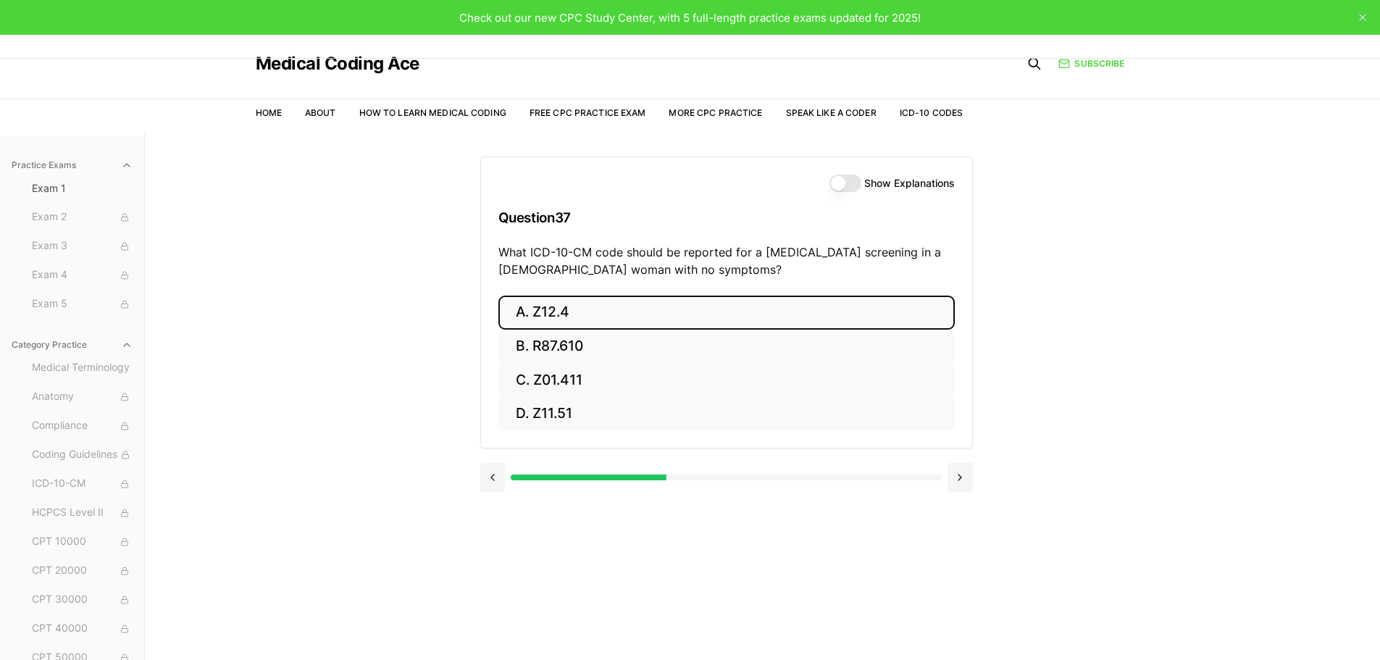
click at [597, 314] on button "A. Z12.4" at bounding box center [726, 312] width 456 height 34
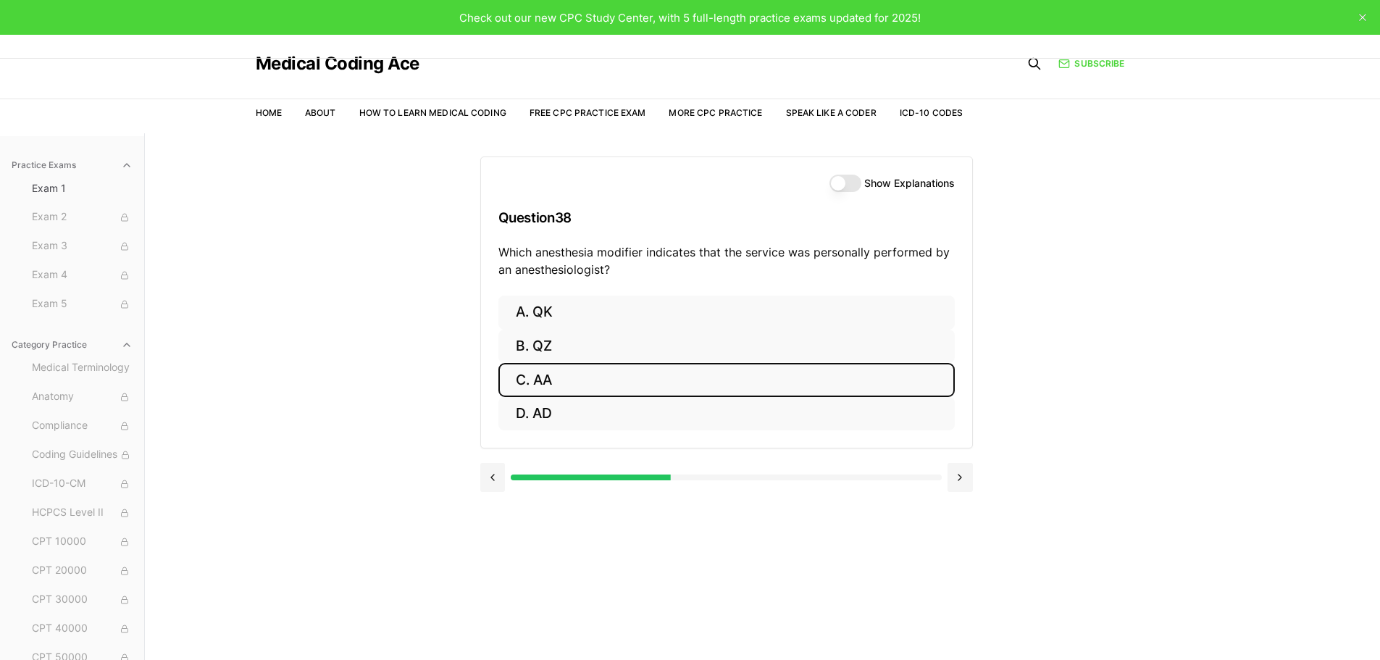
click at [600, 377] on button "C. AA" at bounding box center [726, 380] width 456 height 34
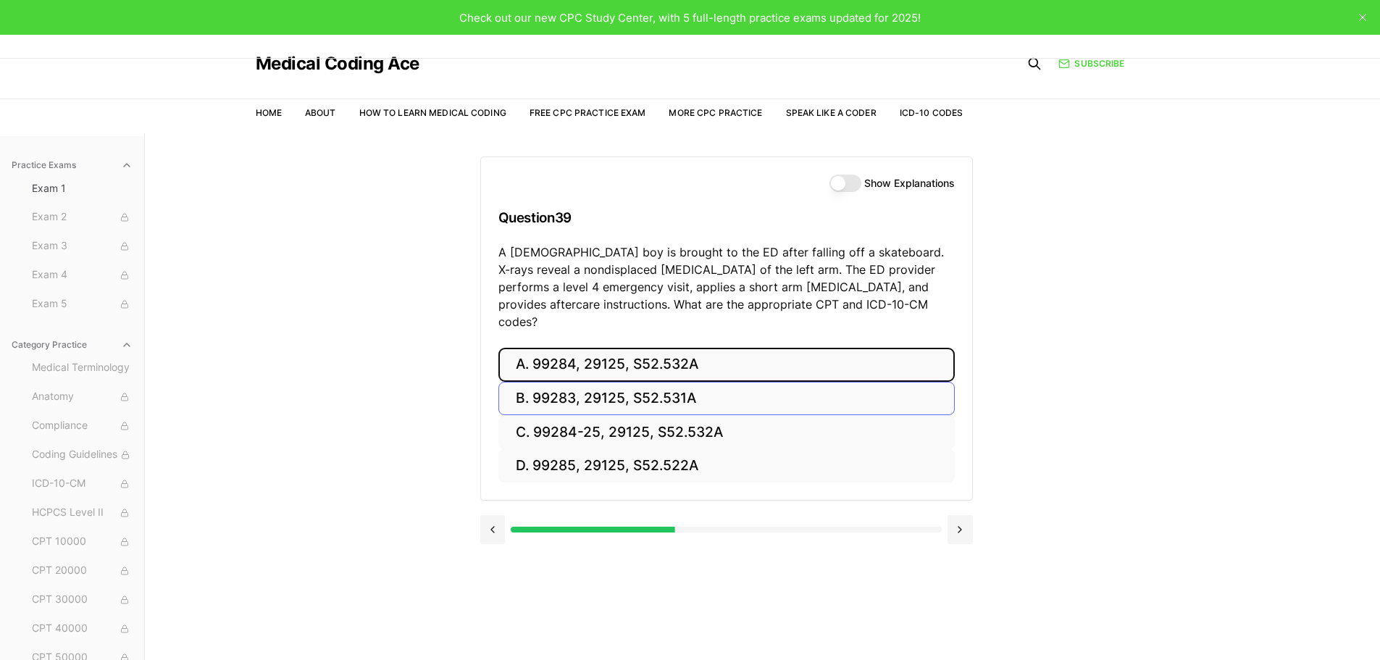
click at [707, 349] on button "A. 99284, 29125, S52.532A" at bounding box center [726, 365] width 456 height 34
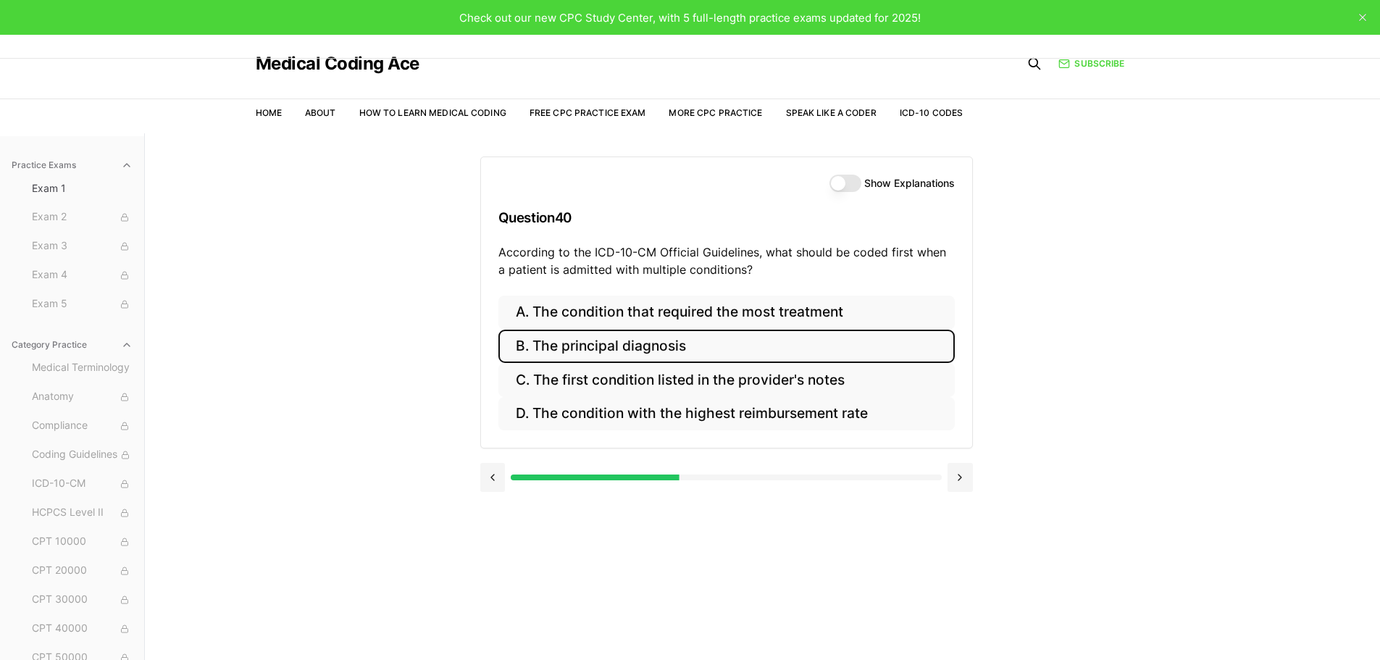
click at [802, 348] on button "B. The principal diagnosis" at bounding box center [726, 347] width 456 height 34
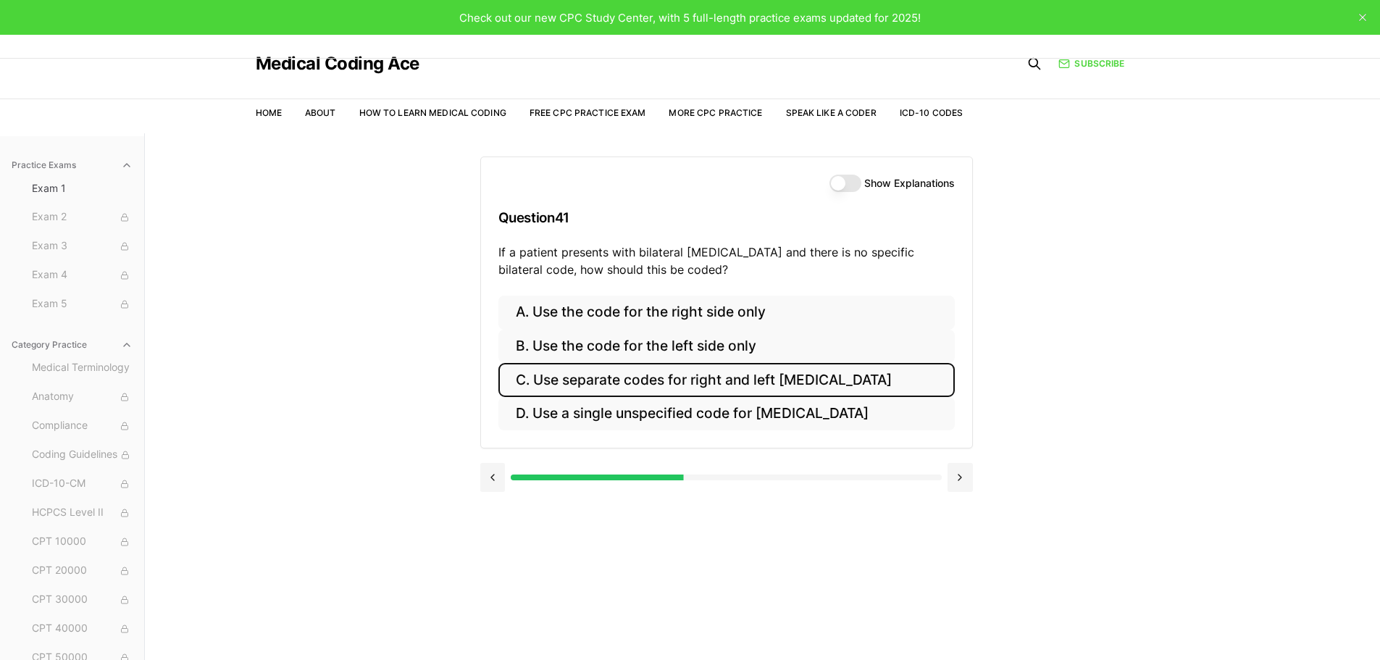
click at [756, 379] on button "C. Use separate codes for right and left otitis media" at bounding box center [726, 380] width 456 height 34
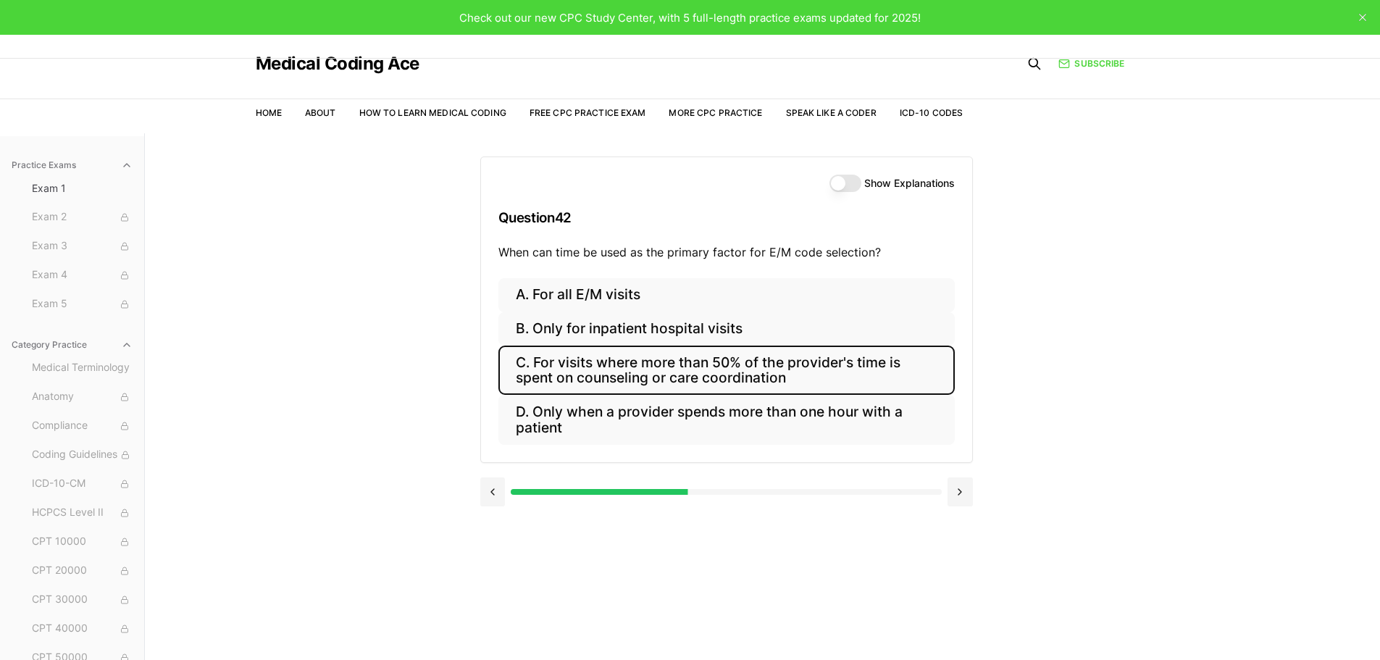
click at [723, 369] on button "C. For visits where more than 50% of the provider's time is spent on counseling…" at bounding box center [726, 369] width 456 height 49
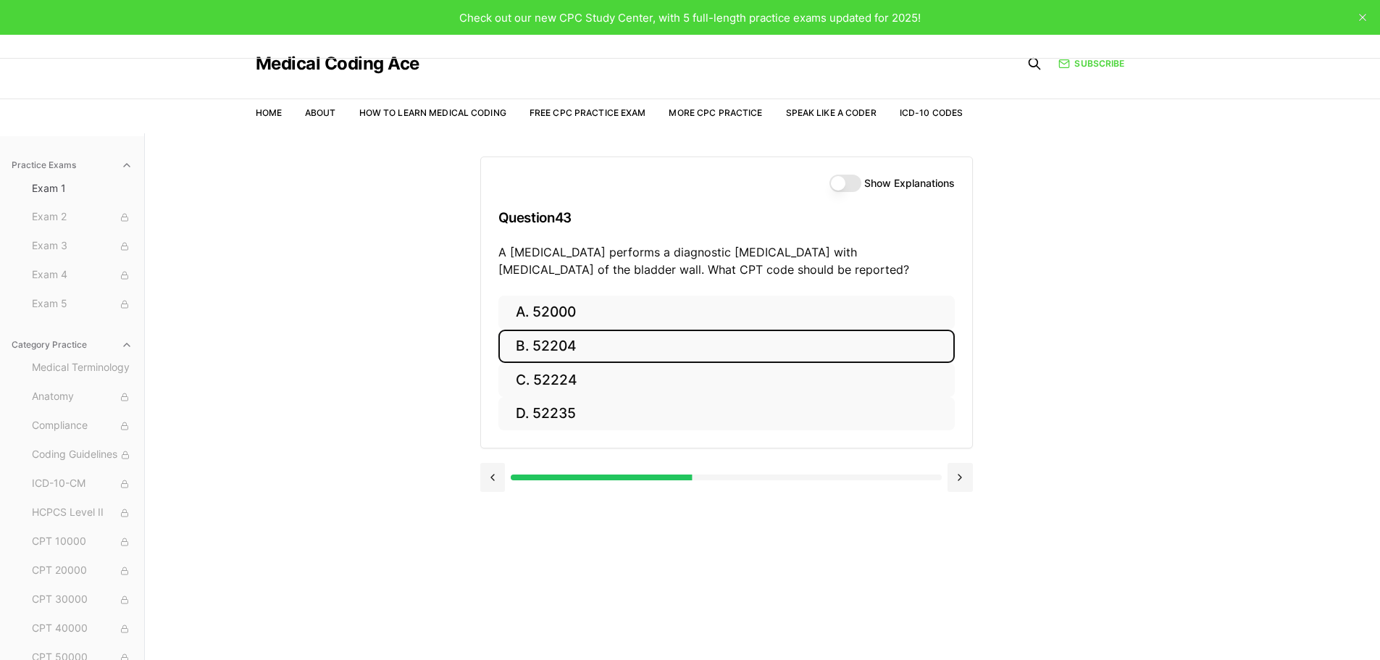
click at [602, 345] on button "B. 52204" at bounding box center [726, 347] width 456 height 34
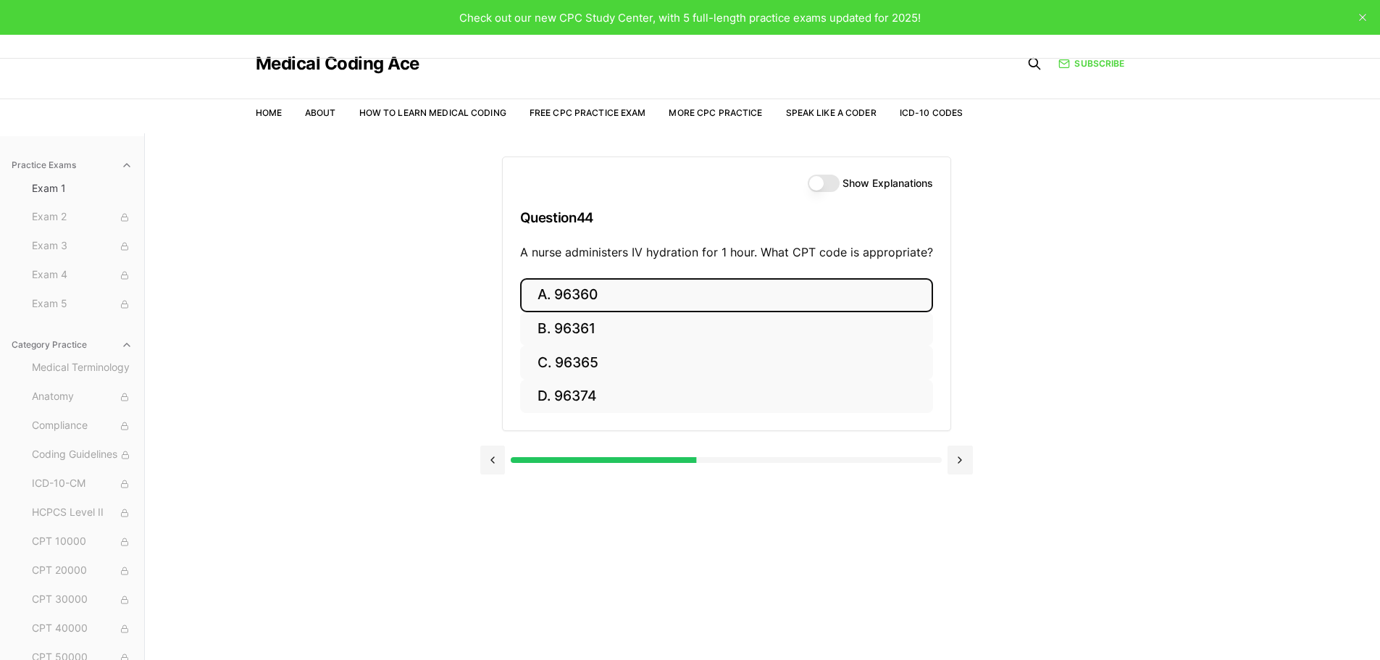
click at [621, 298] on button "A. 96360" at bounding box center [726, 295] width 413 height 34
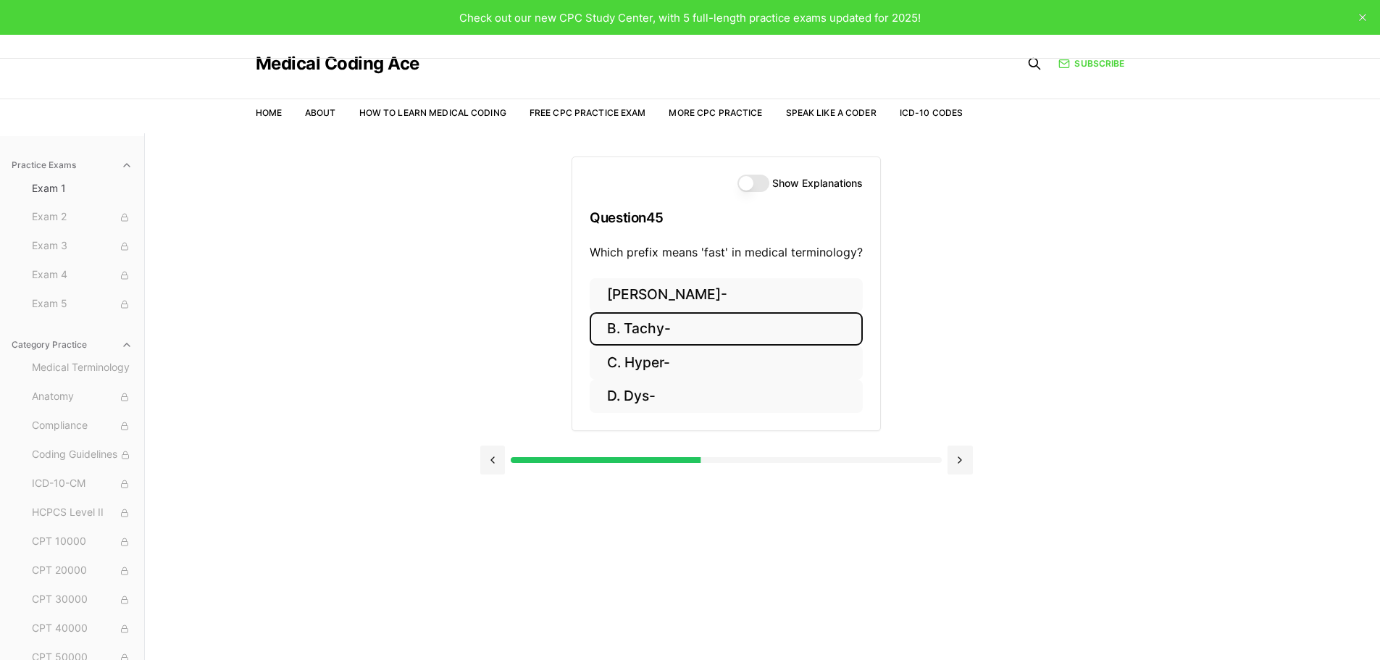
click at [687, 327] on button "B. Tachy-" at bounding box center [726, 329] width 273 height 34
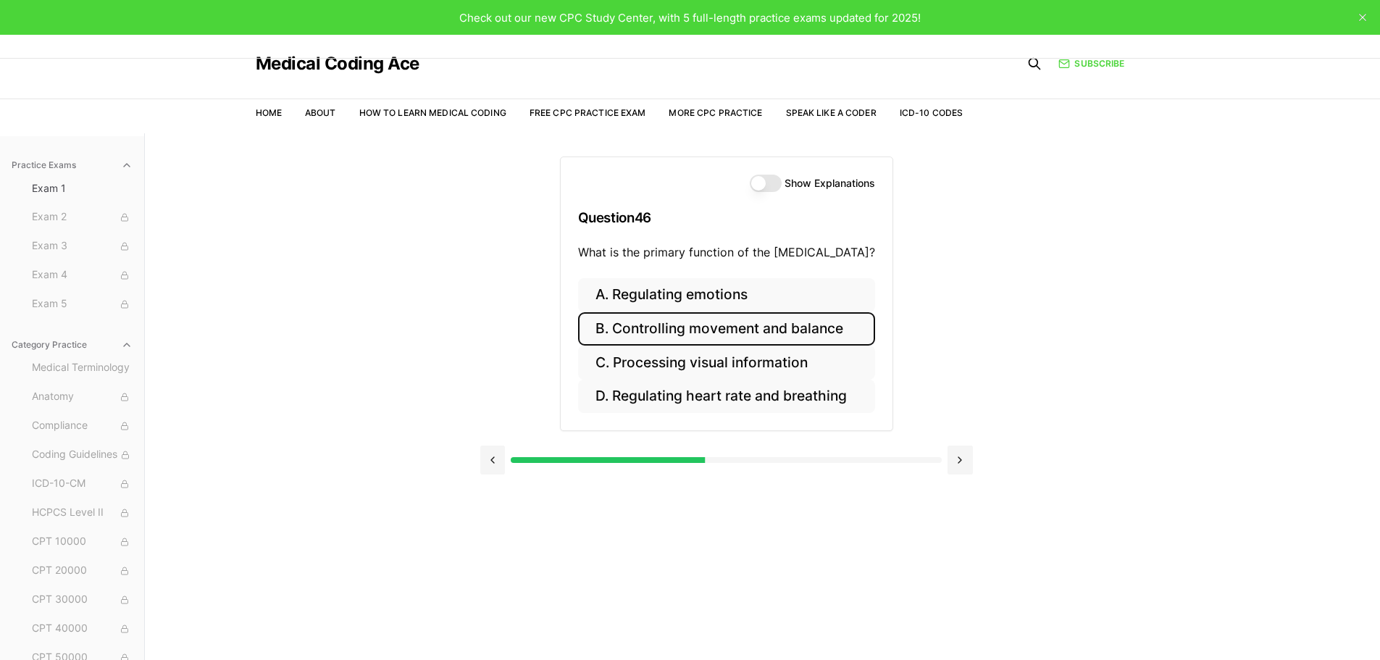
click at [850, 332] on button "B. Controlling movement and balance" at bounding box center [726, 329] width 297 height 34
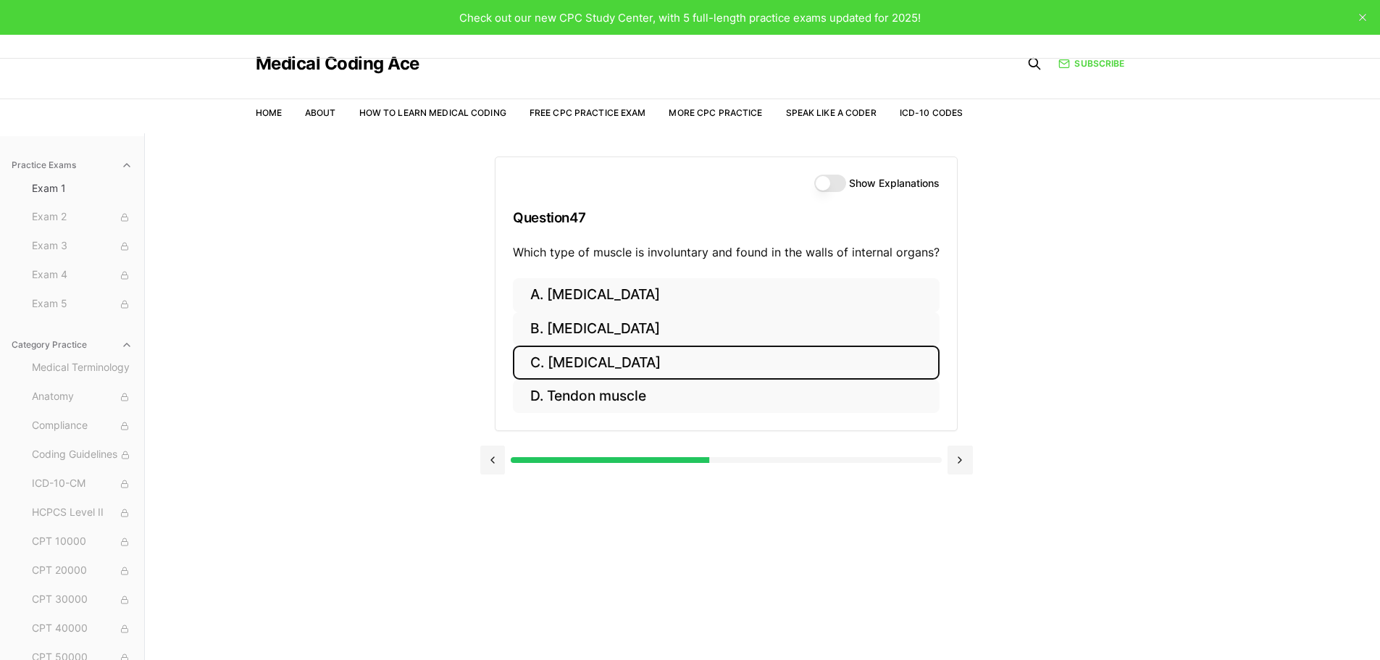
click at [669, 363] on button "C. Smooth muscle" at bounding box center [726, 362] width 427 height 34
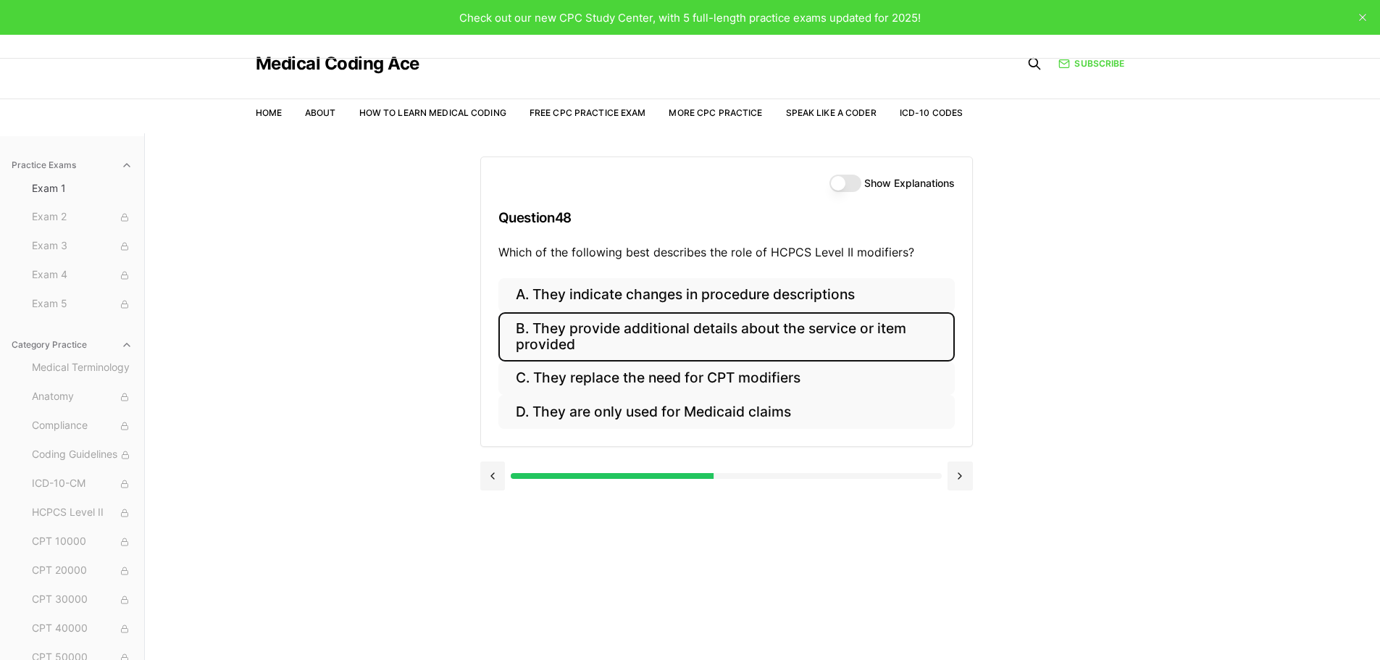
click at [881, 332] on button "B. They provide additional details about the service or item provided" at bounding box center [726, 336] width 456 height 49
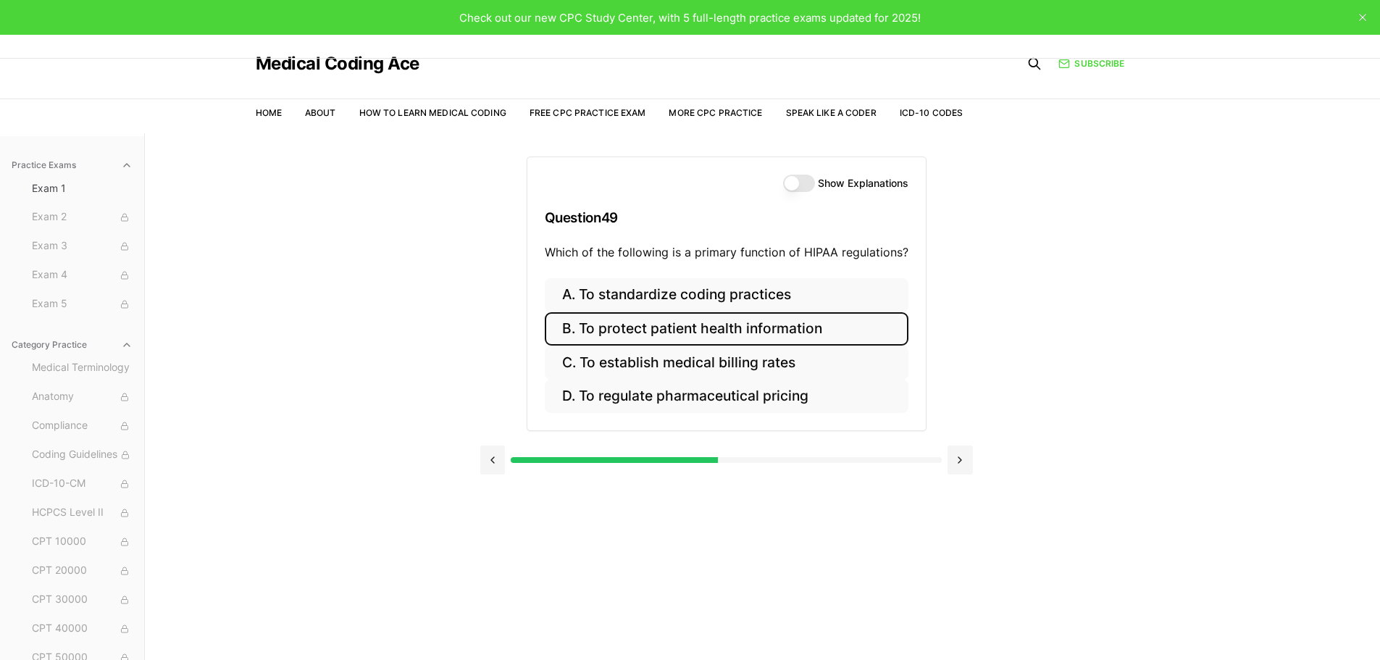
click at [843, 330] on button "B. To protect patient health information" at bounding box center [727, 329] width 364 height 34
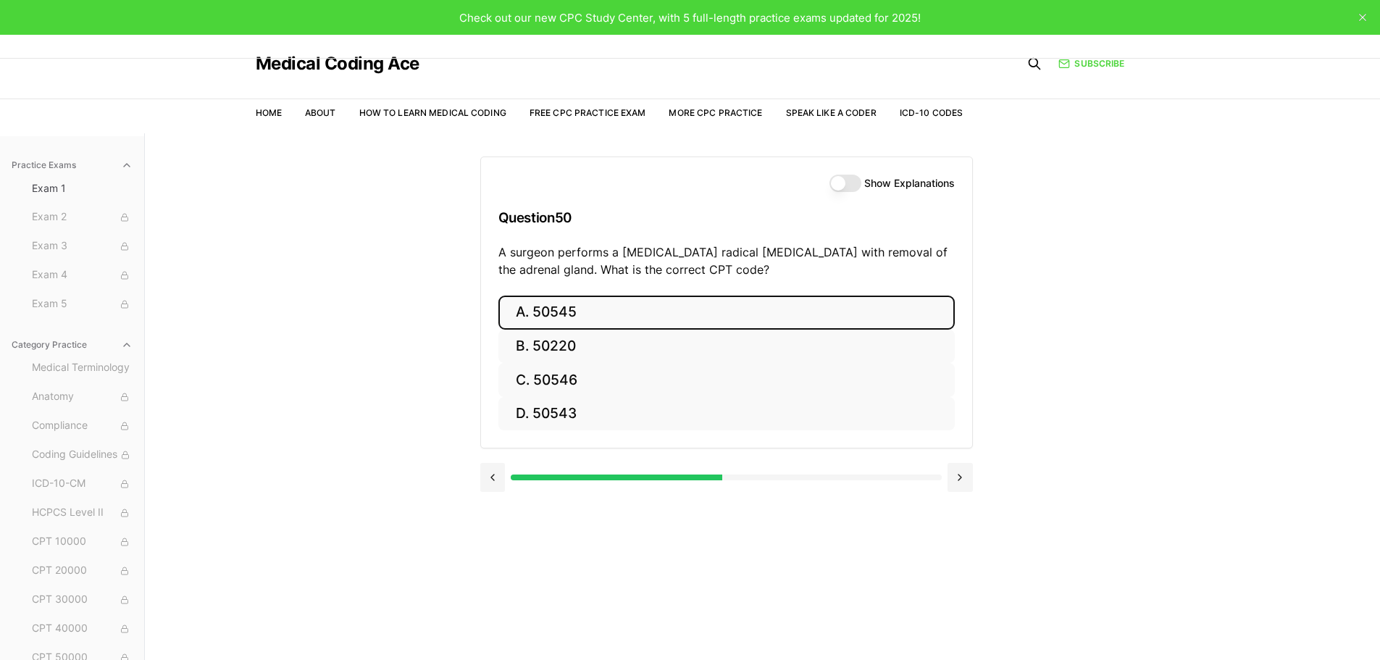
click at [627, 314] on button "A. 50545" at bounding box center [726, 312] width 456 height 34
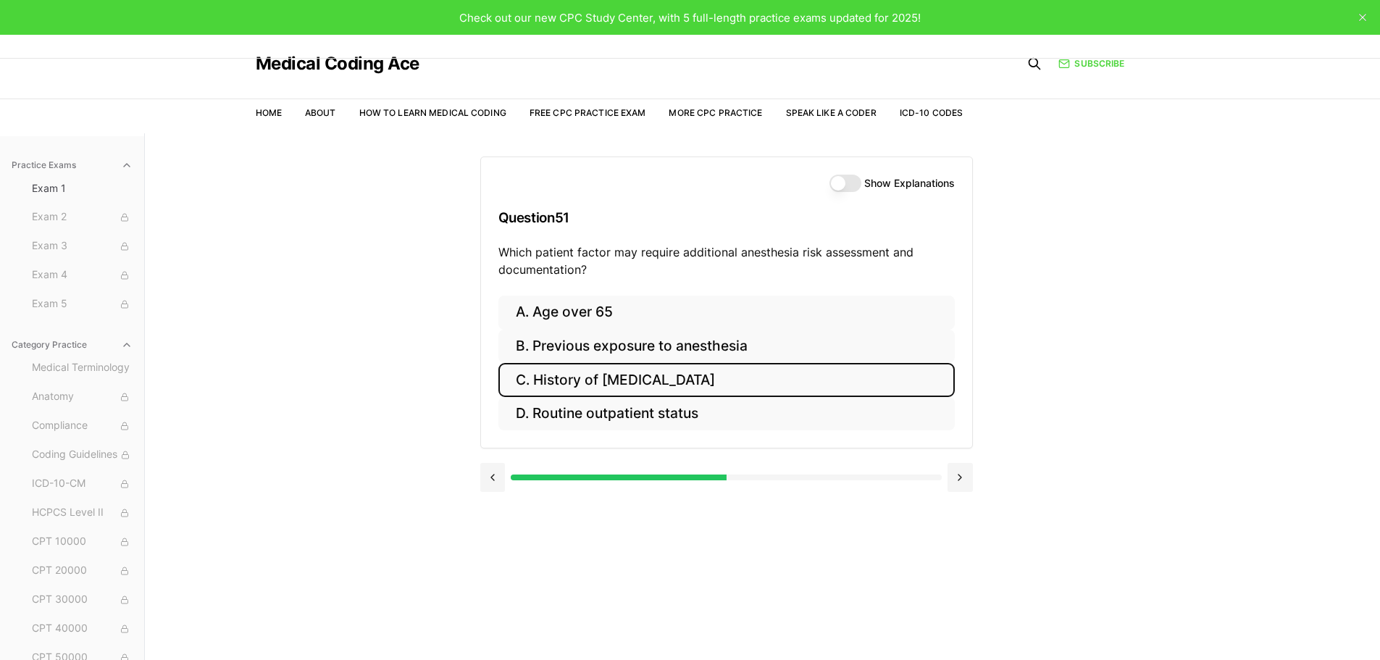
click at [789, 383] on button "C. History of obstructive sleep apnea" at bounding box center [726, 380] width 456 height 34
click at [902, 380] on button "C. The reason for the encounter and coding guidelines" at bounding box center [726, 380] width 456 height 34
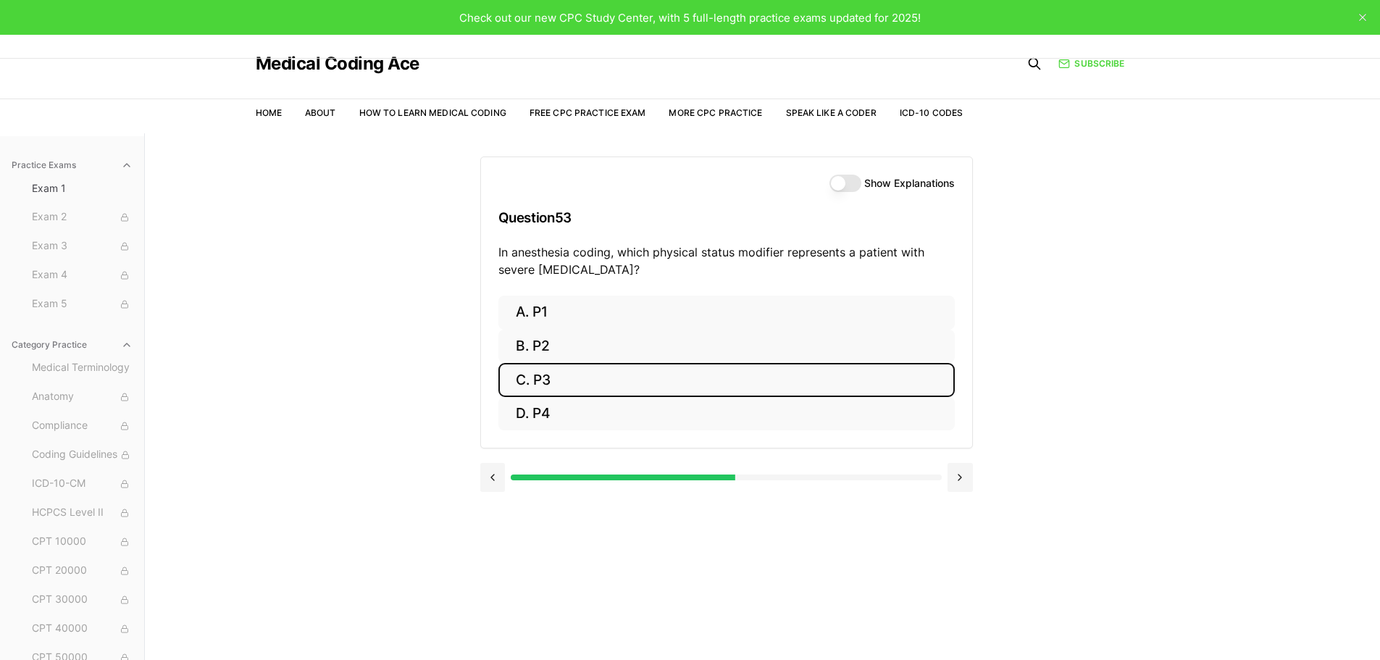
click at [594, 380] on button "C. P3" at bounding box center [726, 380] width 456 height 34
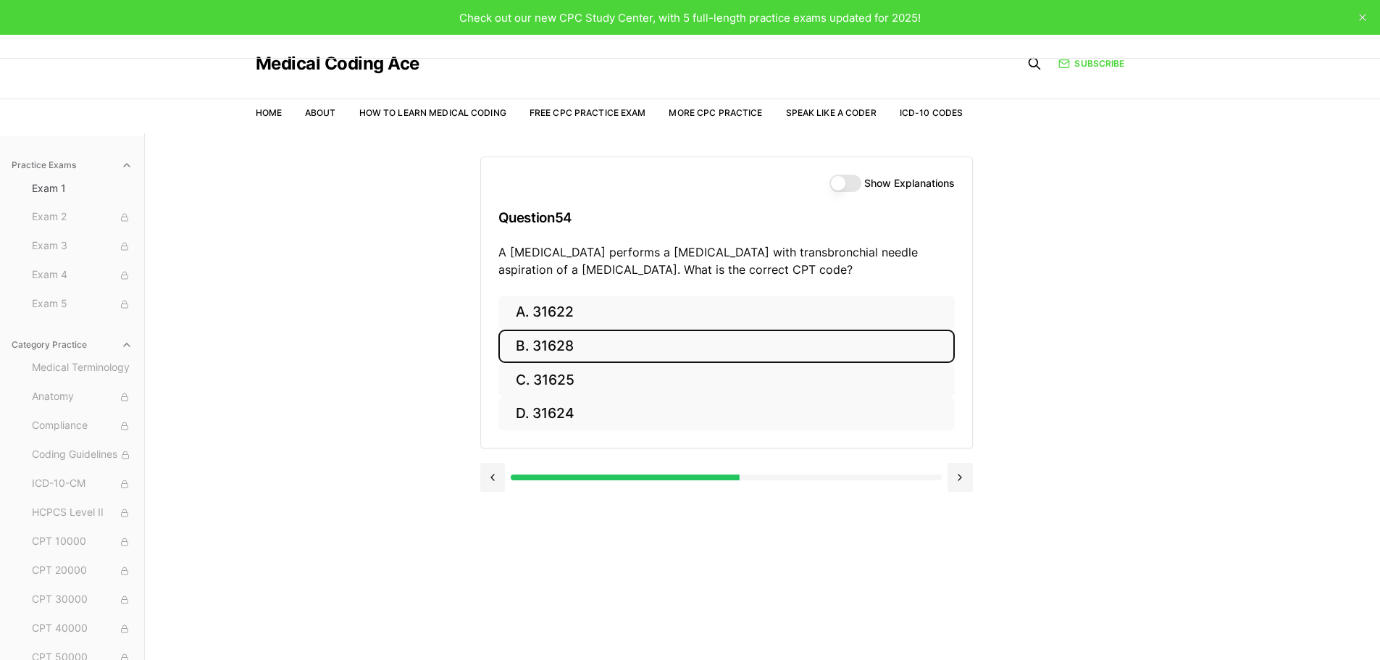
click at [617, 351] on button "B. 31628" at bounding box center [726, 347] width 456 height 34
click at [655, 350] on button "B. 74177" at bounding box center [726, 347] width 456 height 34
click at [547, 355] on button "B. 71046" at bounding box center [726, 347] width 456 height 34
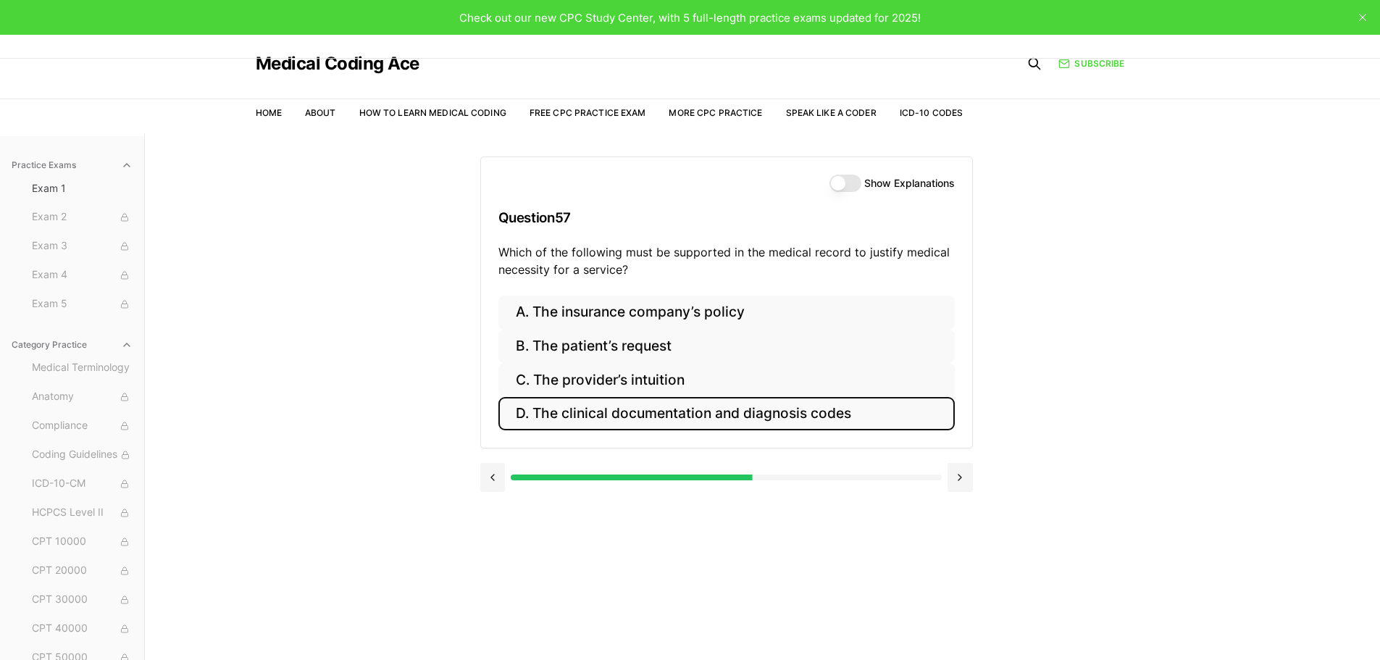
click at [871, 413] on button "D. The clinical documentation and diagnosis codes" at bounding box center [726, 414] width 456 height 34
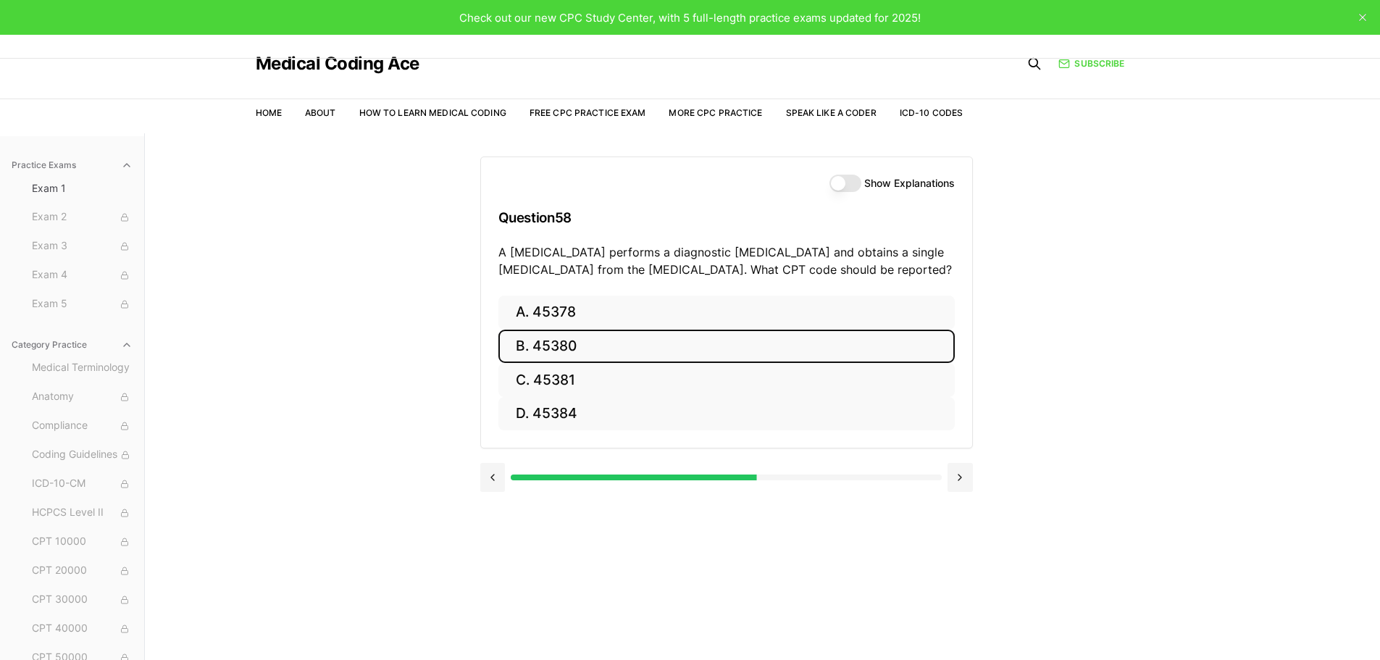
click at [602, 348] on button "B. 45380" at bounding box center [726, 347] width 456 height 34
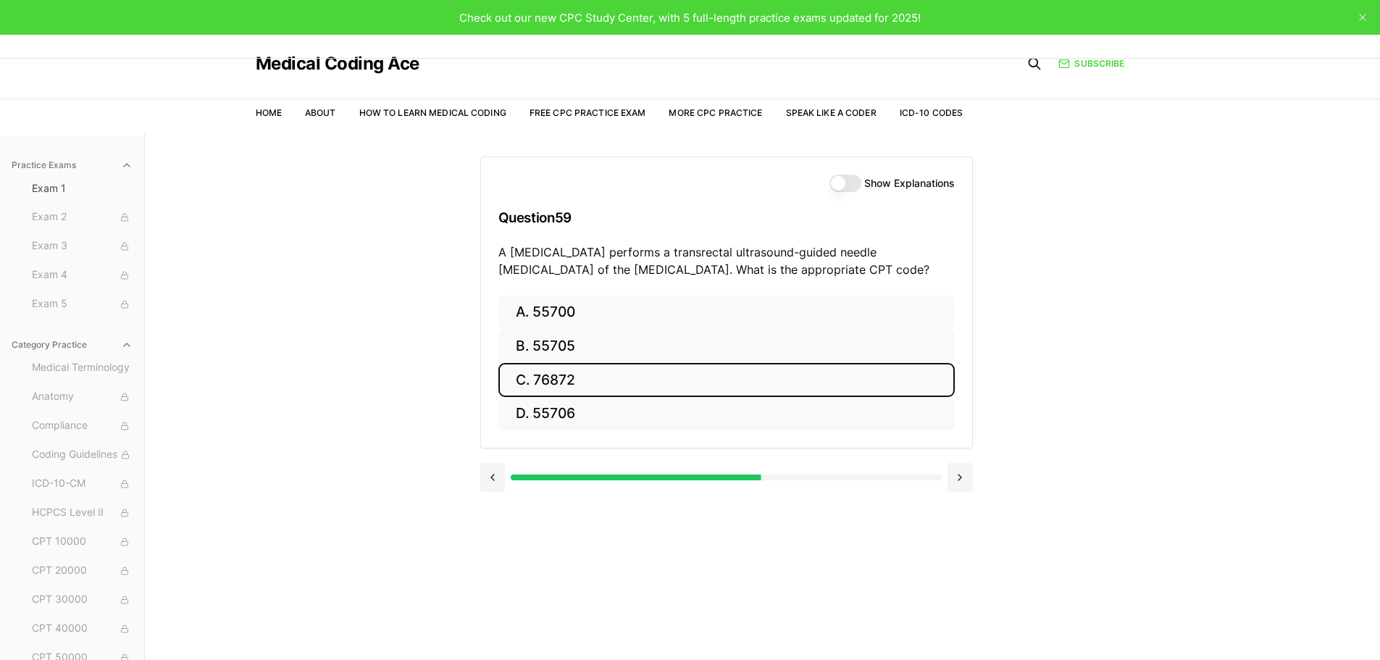
click at [606, 382] on button "C. 76872" at bounding box center [726, 380] width 456 height 34
click at [583, 375] on button "C. 70553" at bounding box center [726, 380] width 456 height 34
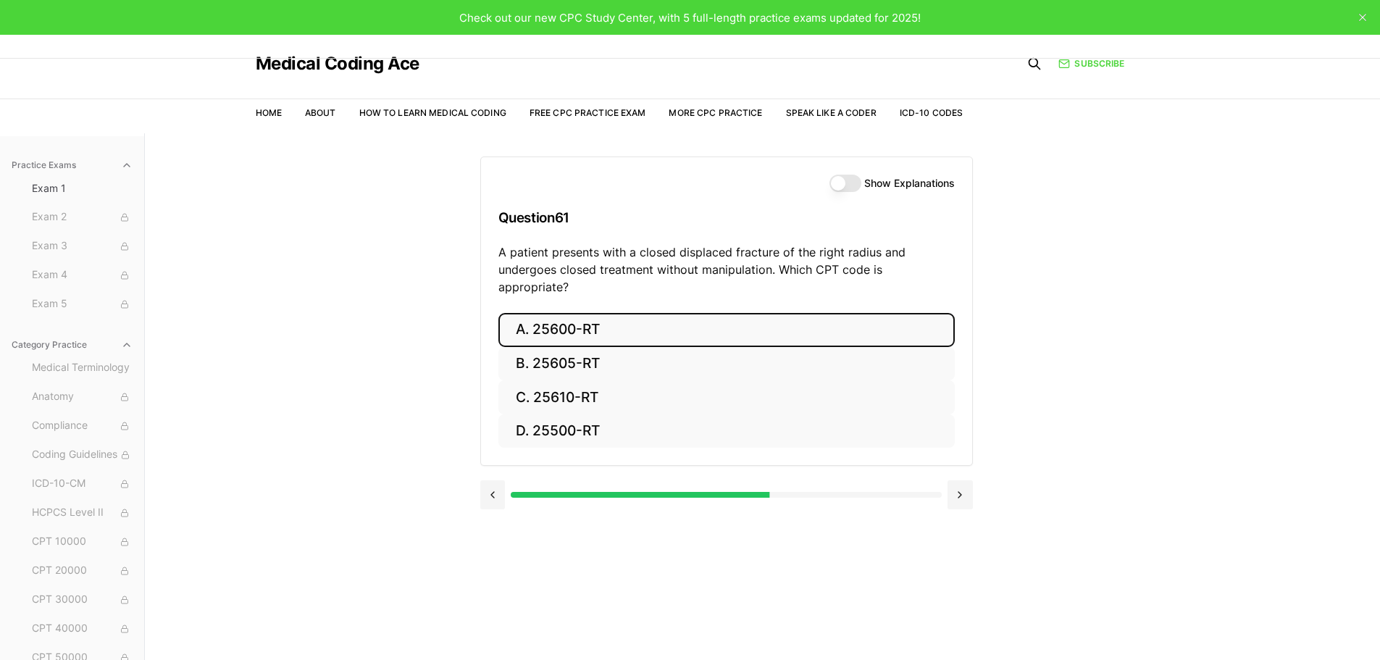
click at [625, 313] on button "A. 25600-RT" at bounding box center [726, 330] width 456 height 34
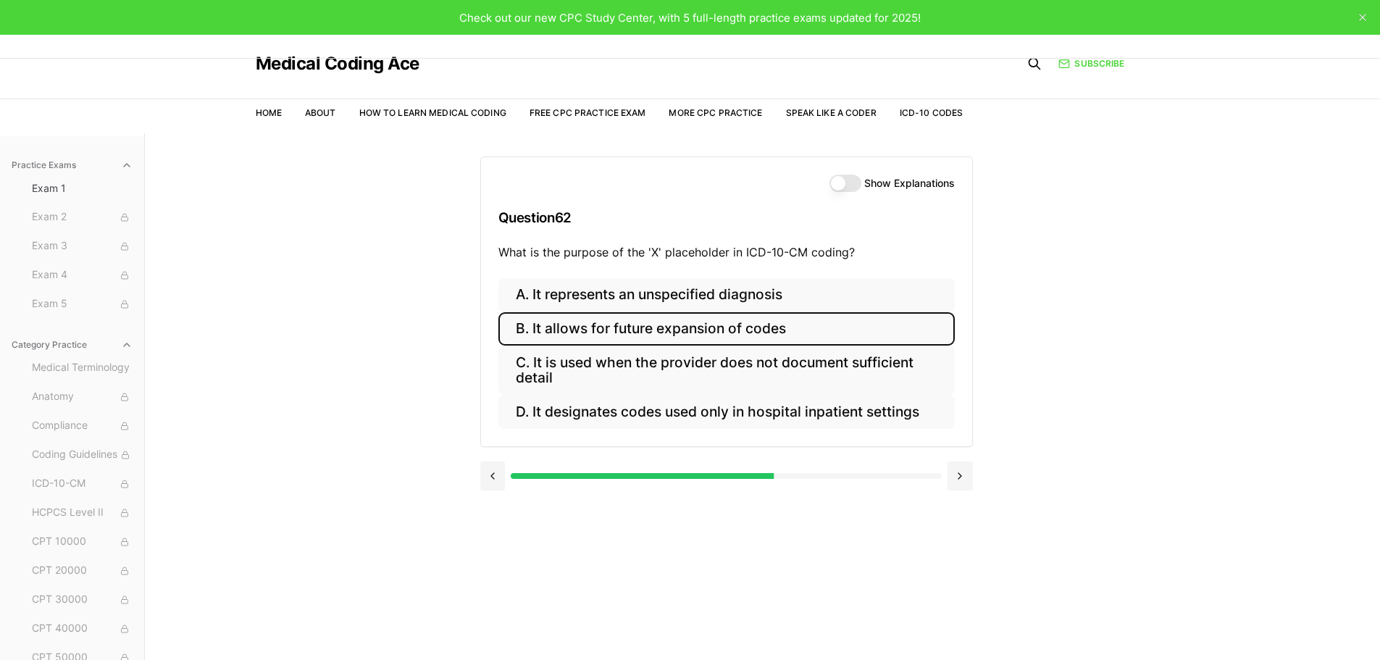
click at [805, 331] on button "B. It allows for future expansion of codes" at bounding box center [726, 329] width 456 height 34
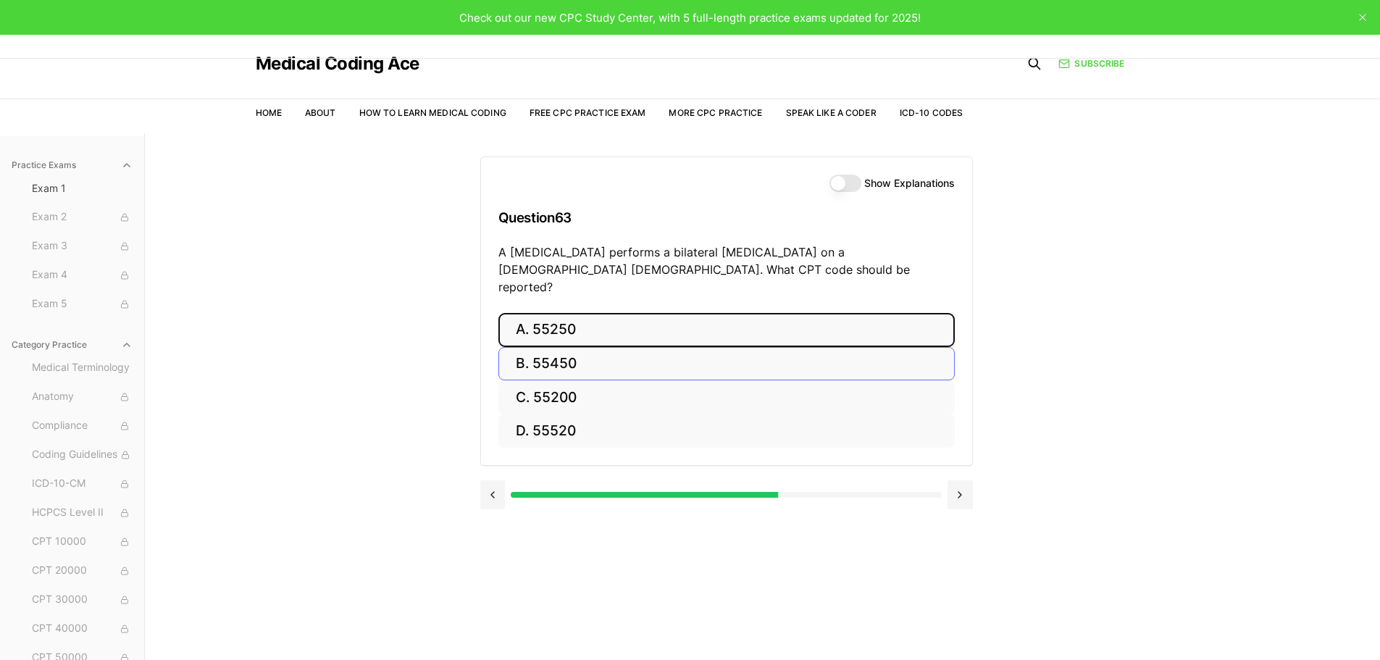
click at [600, 313] on button "A. 55250" at bounding box center [726, 330] width 456 height 34
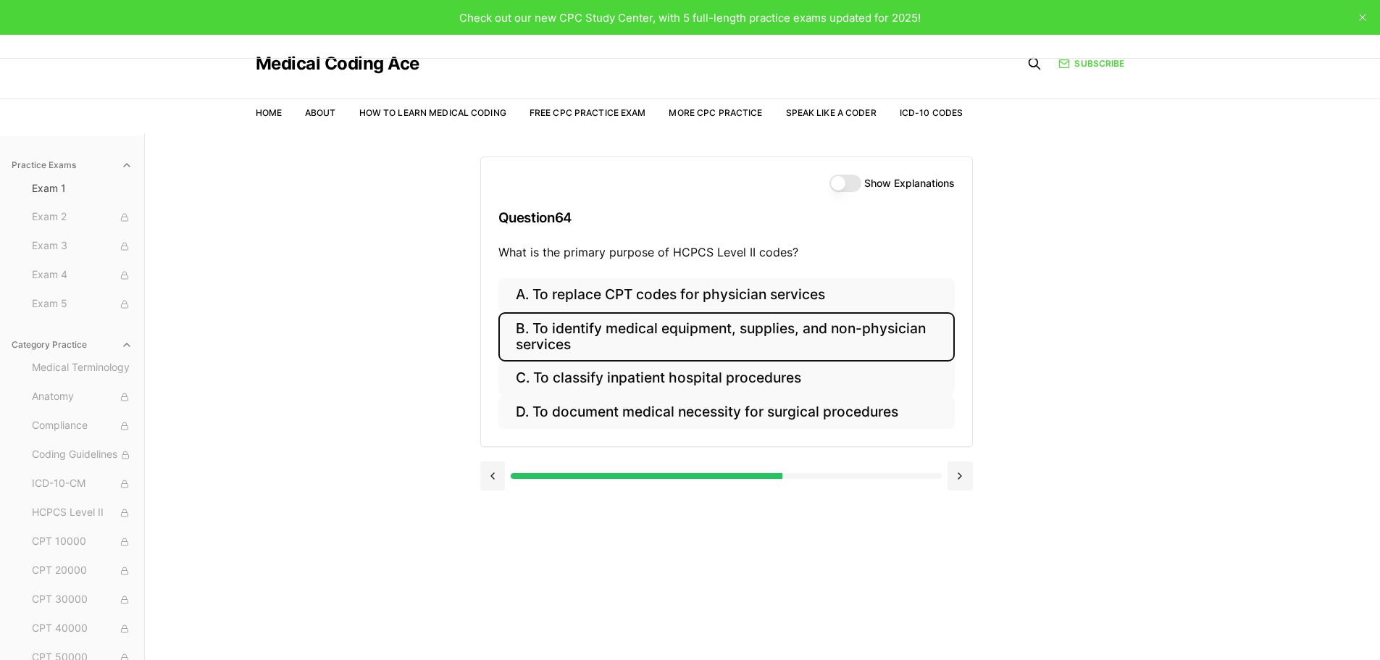
click at [835, 338] on button "B. To identify medical equipment, supplies, and non-physician services" at bounding box center [726, 336] width 456 height 49
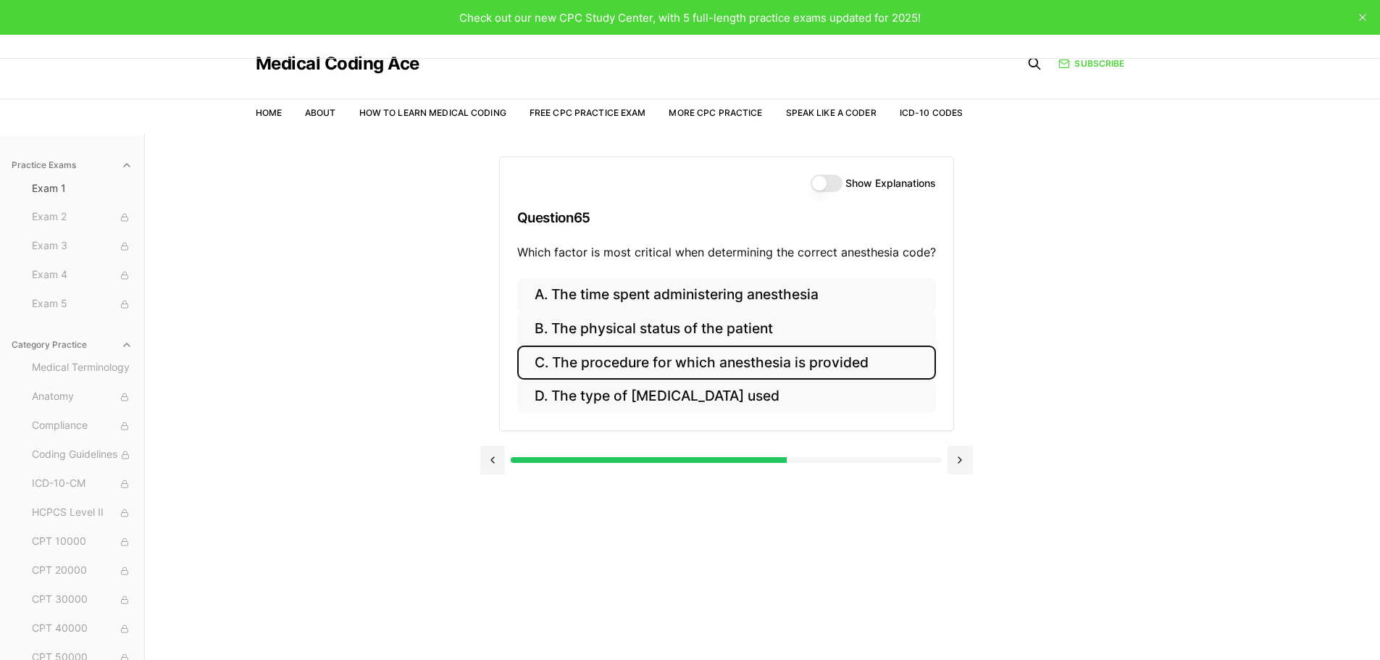
click at [817, 361] on button "C. The procedure for which anesthesia is provided" at bounding box center [726, 362] width 419 height 34
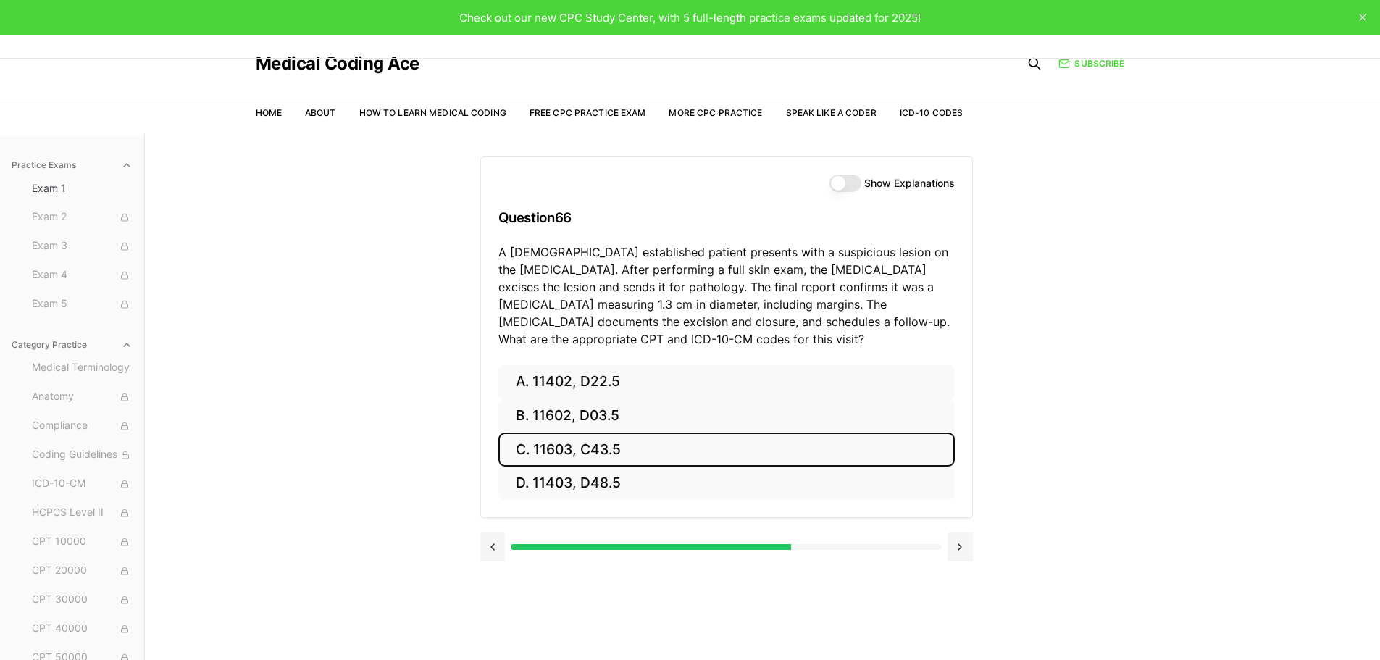
click at [643, 448] on button "C. 11603, C43.5" at bounding box center [726, 449] width 456 height 34
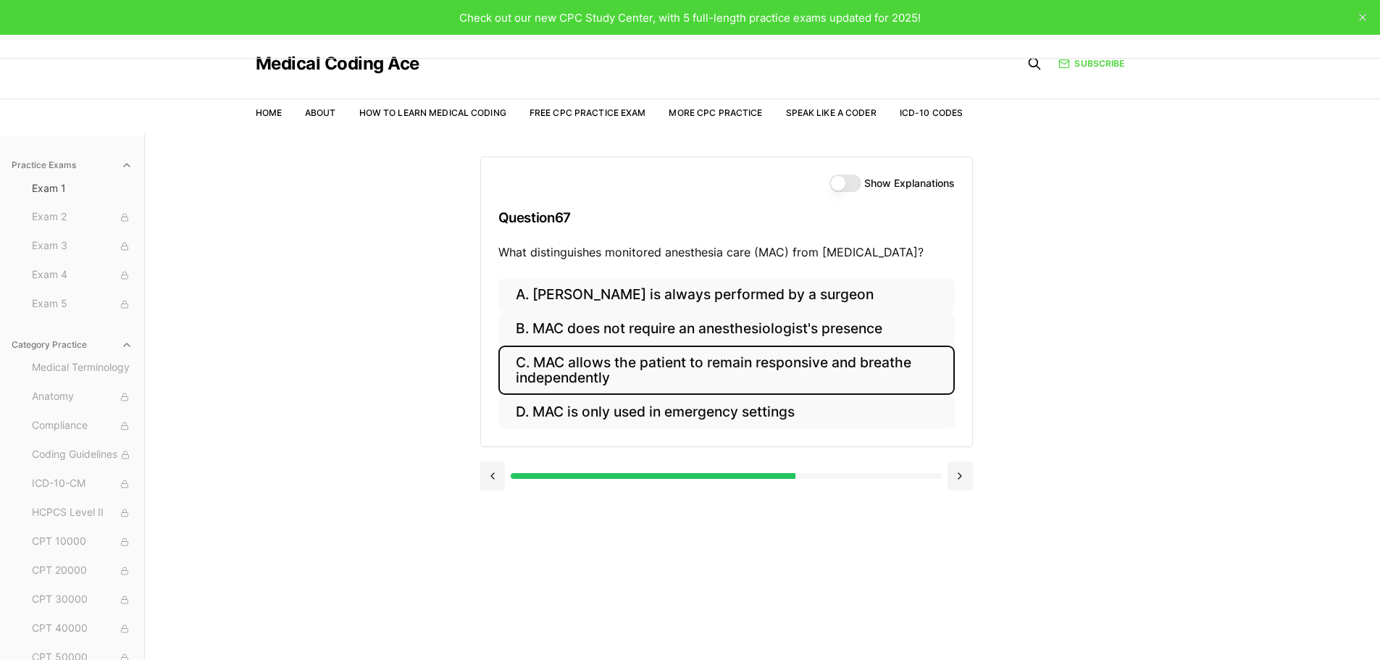
click at [850, 374] on button "C. MAC allows the patient to remain responsive and breathe independently" at bounding box center [726, 369] width 456 height 49
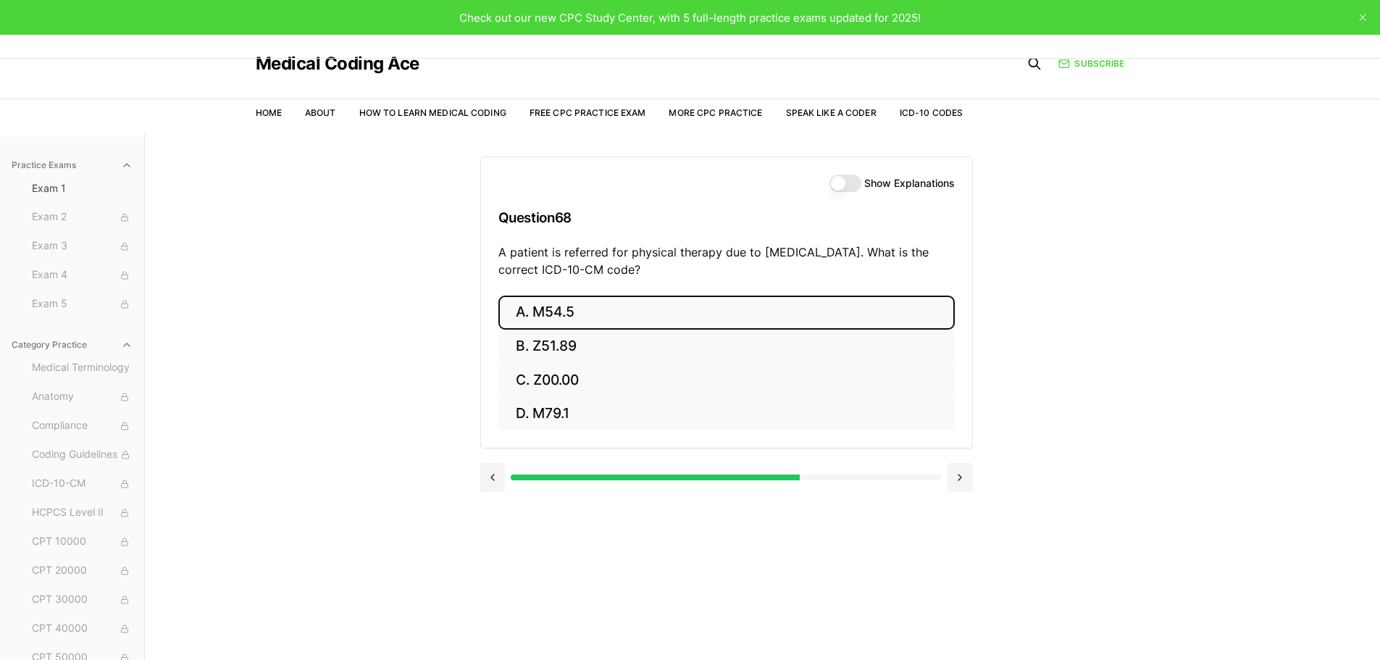
click at [592, 313] on button "A. M54.5" at bounding box center [726, 312] width 456 height 34
click at [609, 309] on button "A. 25260" at bounding box center [726, 312] width 456 height 34
click at [612, 322] on button "A. 61312" at bounding box center [726, 312] width 456 height 34
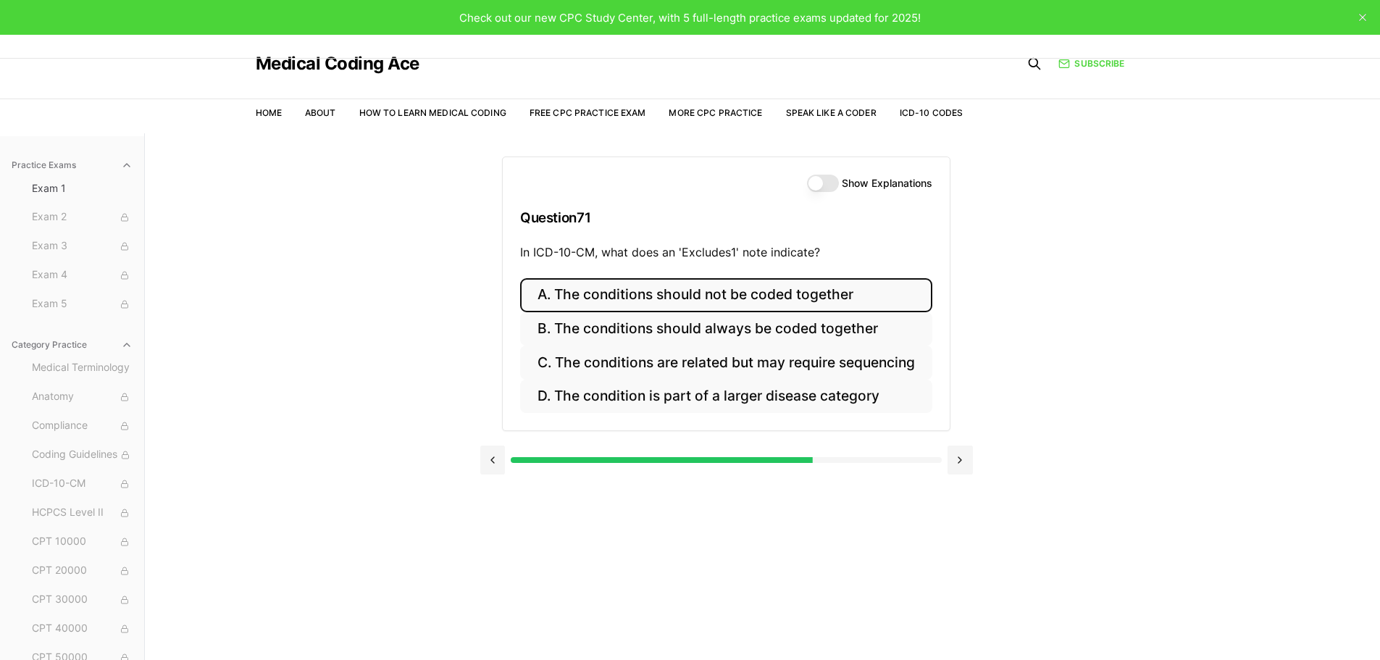
click at [725, 298] on button "A. The conditions should not be coded together" at bounding box center [726, 295] width 412 height 34
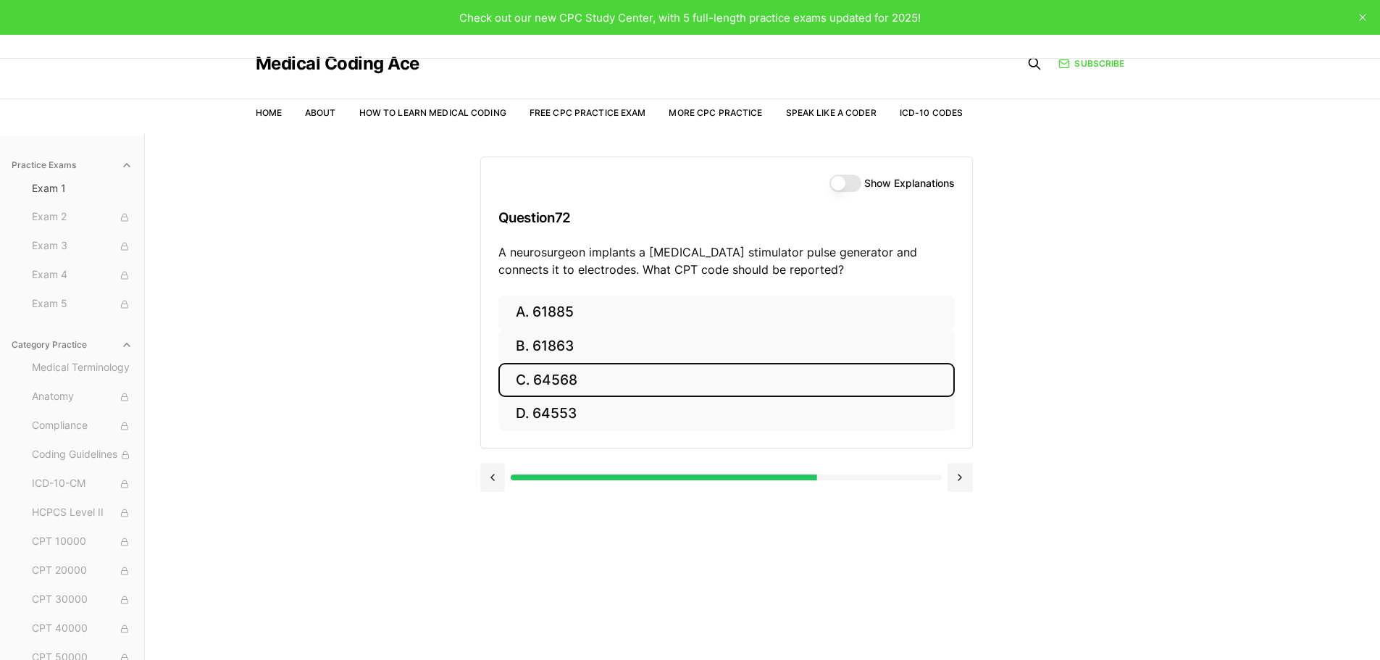
click at [635, 385] on button "C. 64568" at bounding box center [726, 380] width 456 height 34
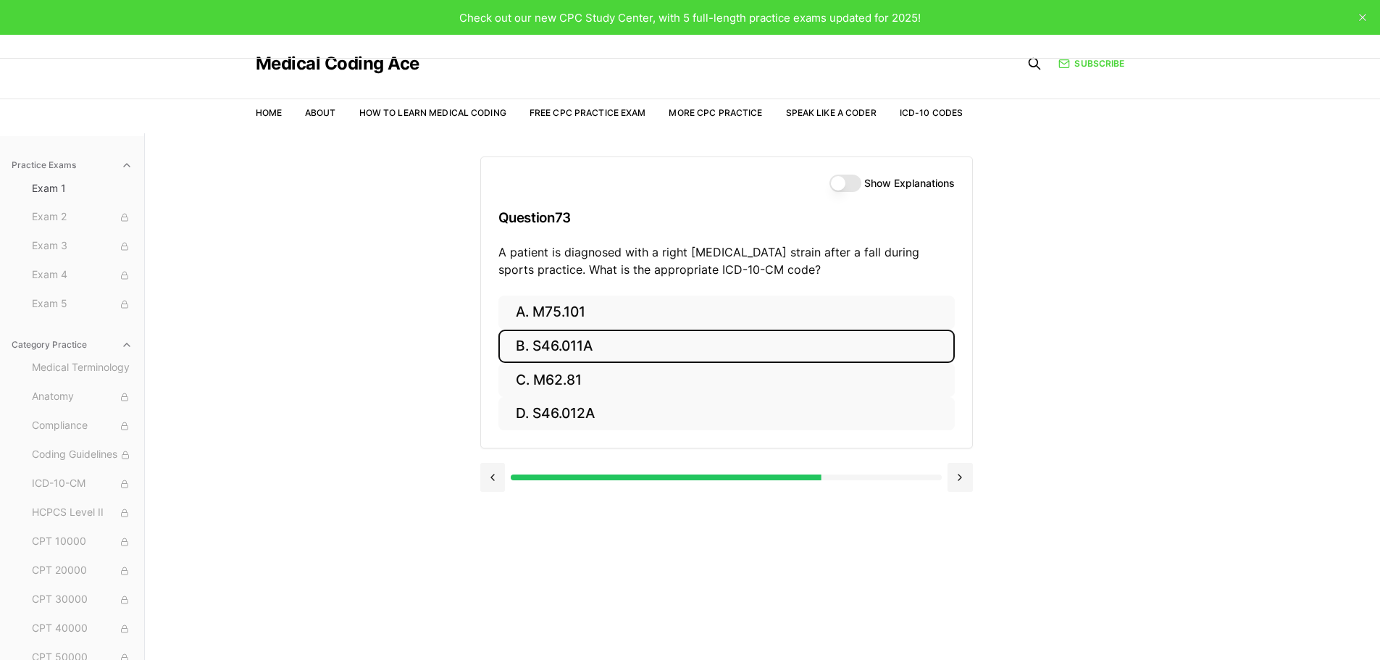
click at [604, 348] on button "B. S46.011A" at bounding box center [726, 347] width 456 height 34
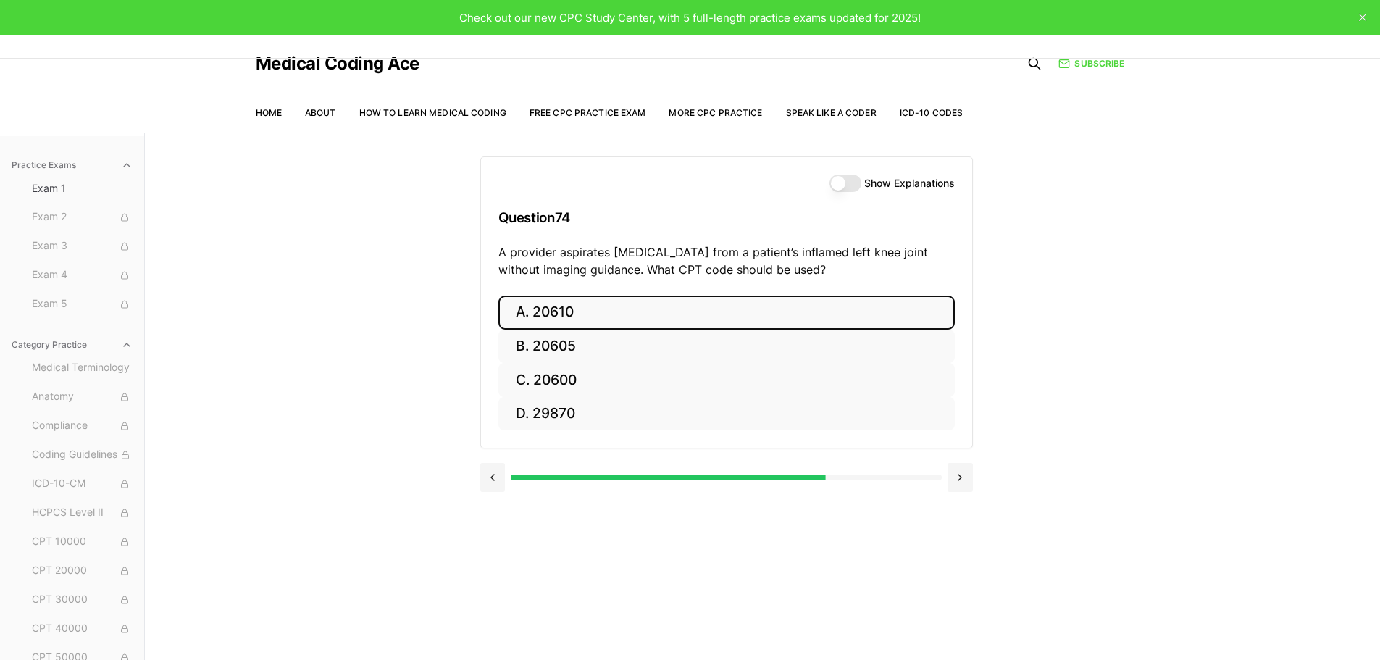
click at [597, 316] on button "A. 20610" at bounding box center [726, 312] width 456 height 34
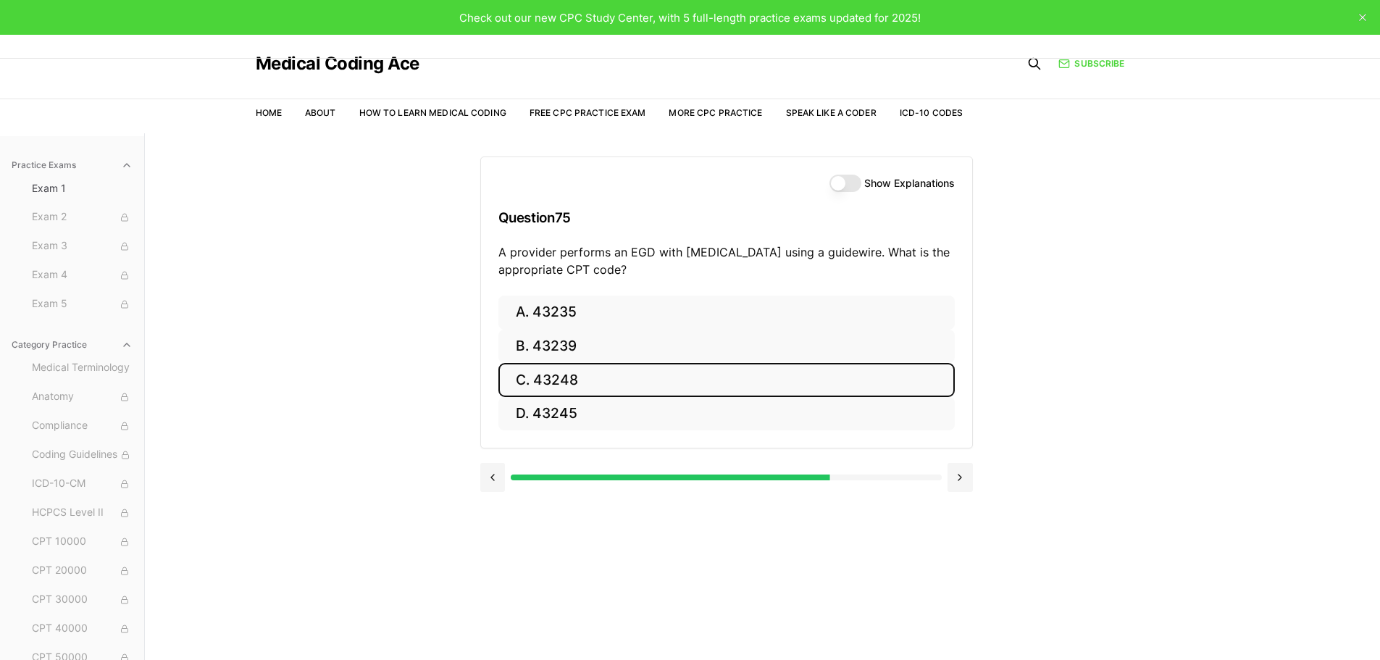
click at [591, 380] on button "C. 43248" at bounding box center [726, 380] width 456 height 34
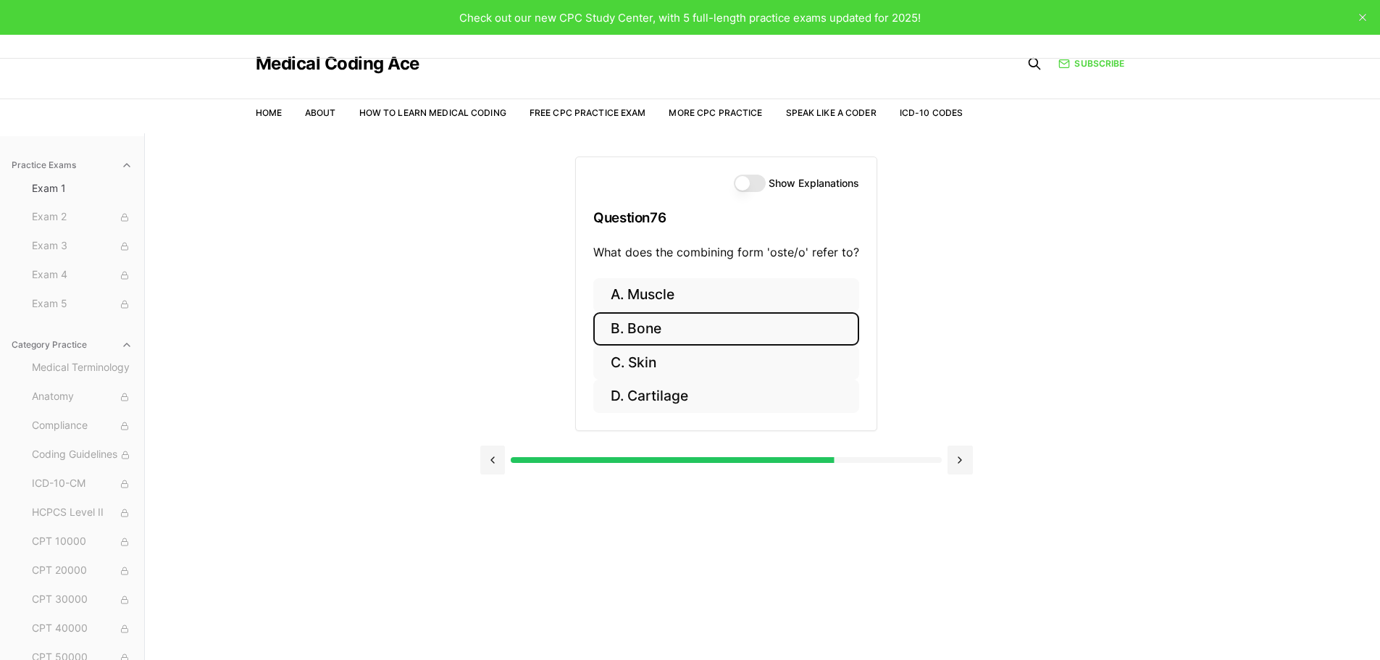
click at [696, 331] on button "B. Bone" at bounding box center [726, 329] width 266 height 34
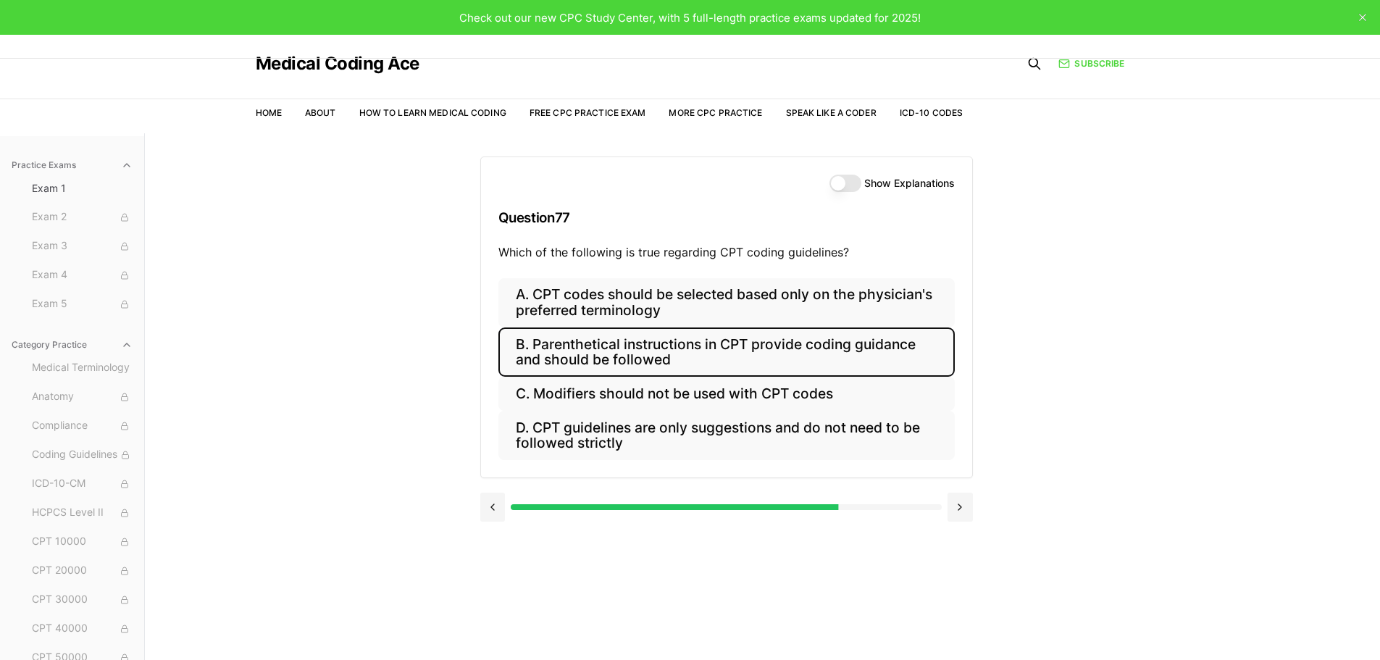
click at [761, 353] on button "B. Parenthetical instructions in CPT provide coding guidance and should be foll…" at bounding box center [726, 351] width 456 height 49
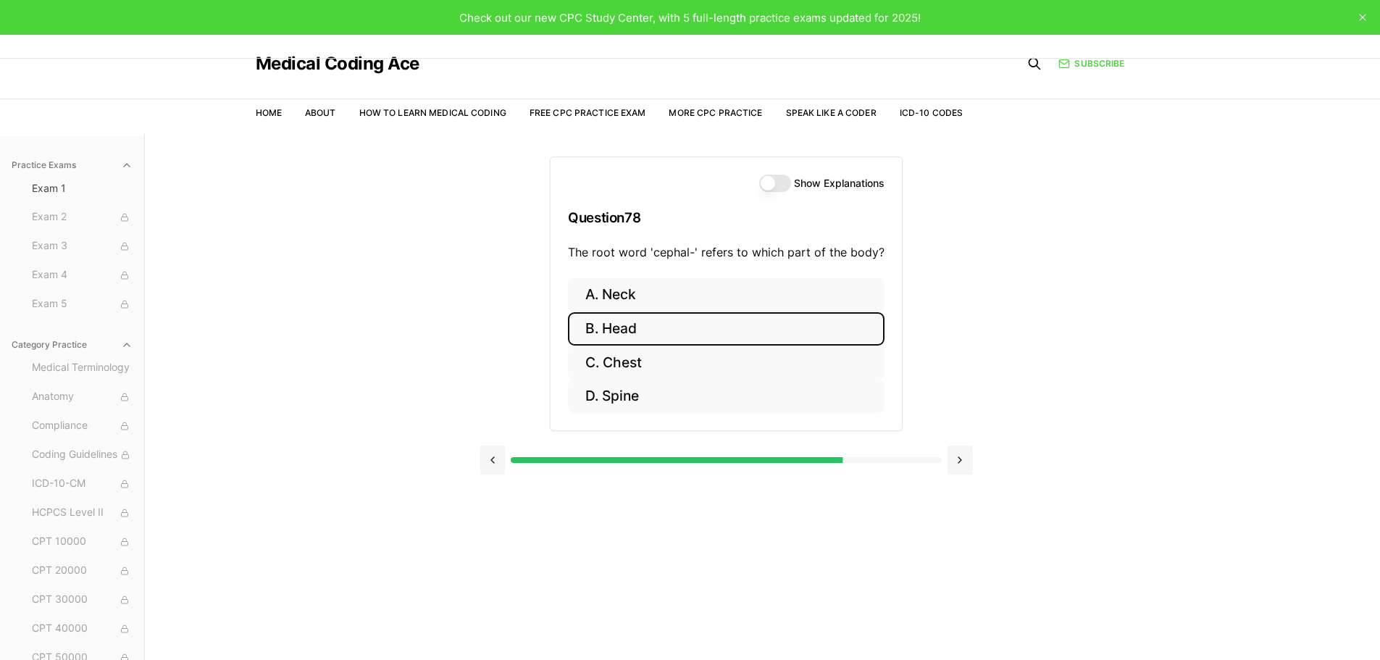
click at [667, 327] on button "B. Head" at bounding box center [726, 329] width 316 height 34
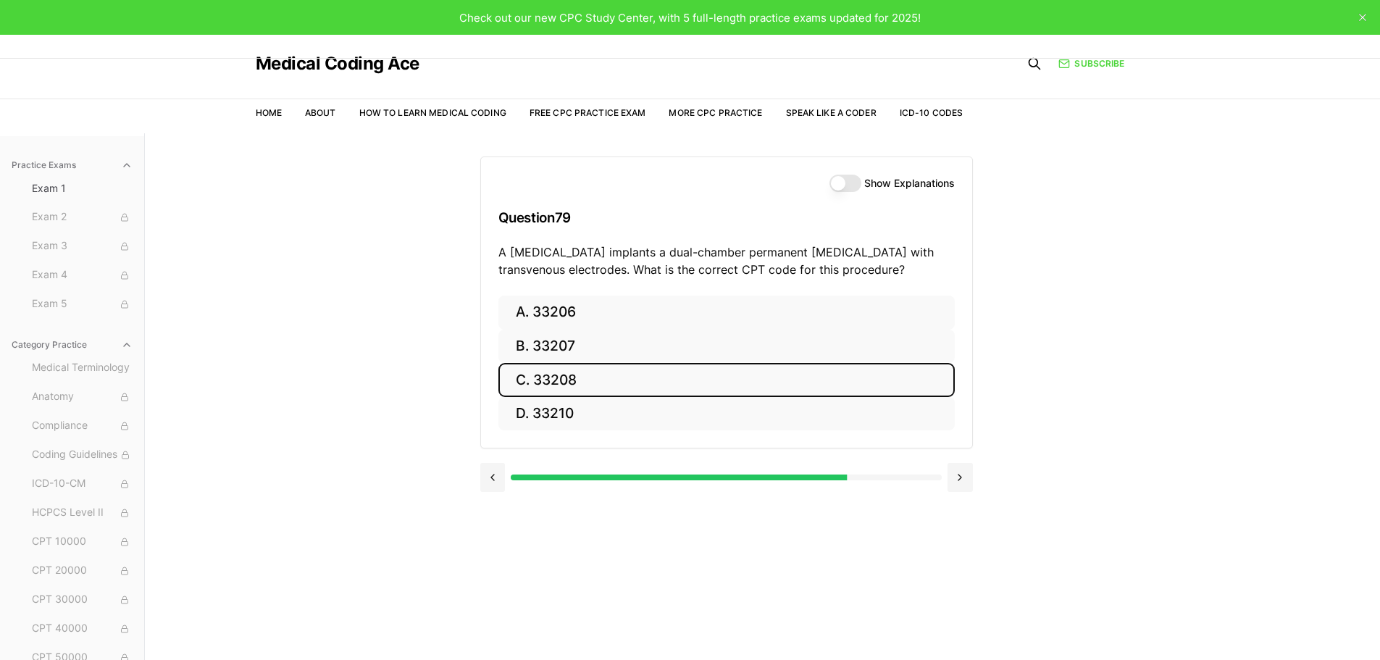
click at [590, 385] on button "C. 33208" at bounding box center [726, 380] width 456 height 34
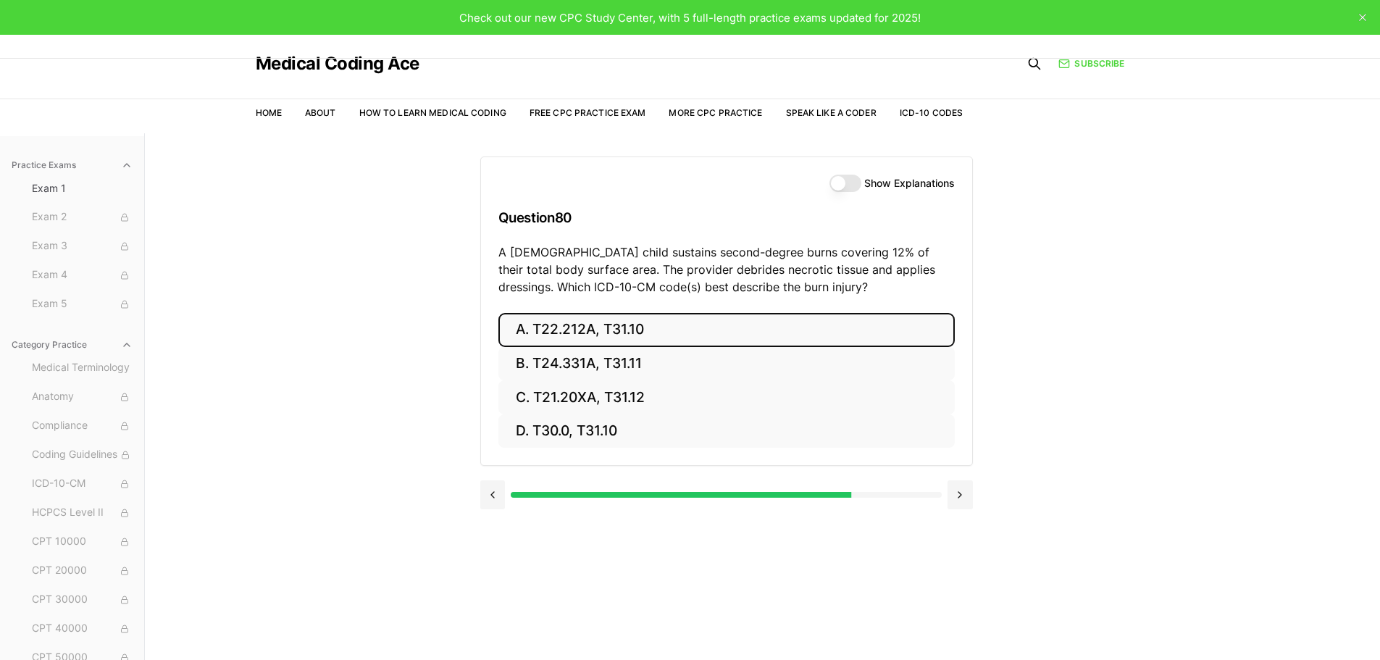
click at [690, 333] on button "A. T22.212A, T31.10" at bounding box center [726, 330] width 456 height 34
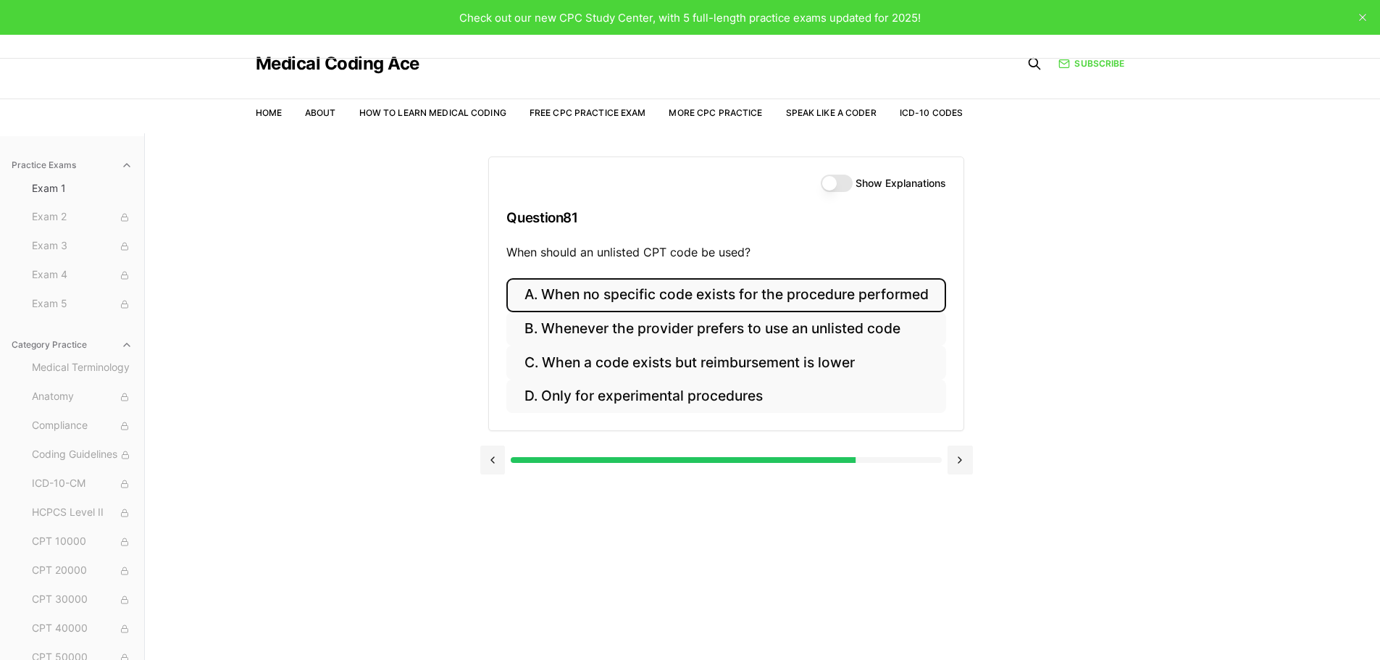
click at [905, 295] on button "A. When no specific code exists for the procedure performed" at bounding box center [725, 295] width 439 height 34
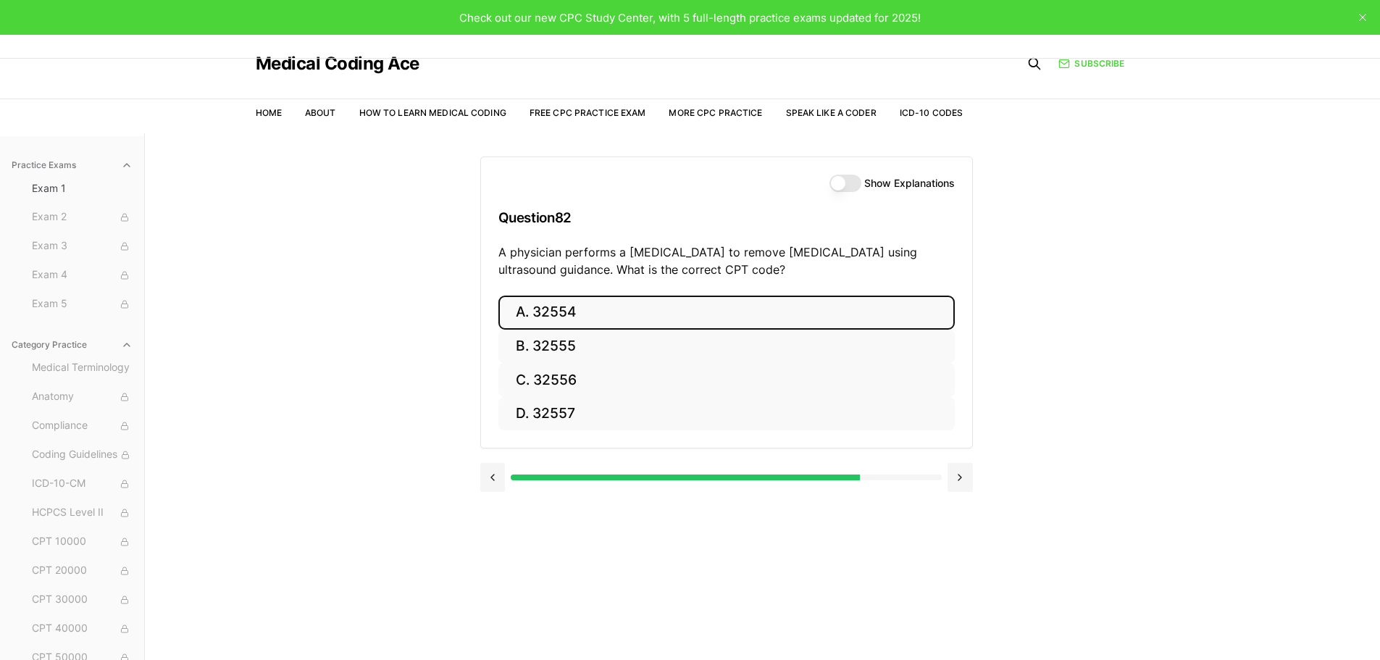
click at [576, 310] on button "A. 32554" at bounding box center [726, 312] width 456 height 34
click at [617, 321] on button "A. 93306" at bounding box center [726, 312] width 456 height 34
click at [646, 317] on button "A. 35301" at bounding box center [726, 312] width 456 height 34
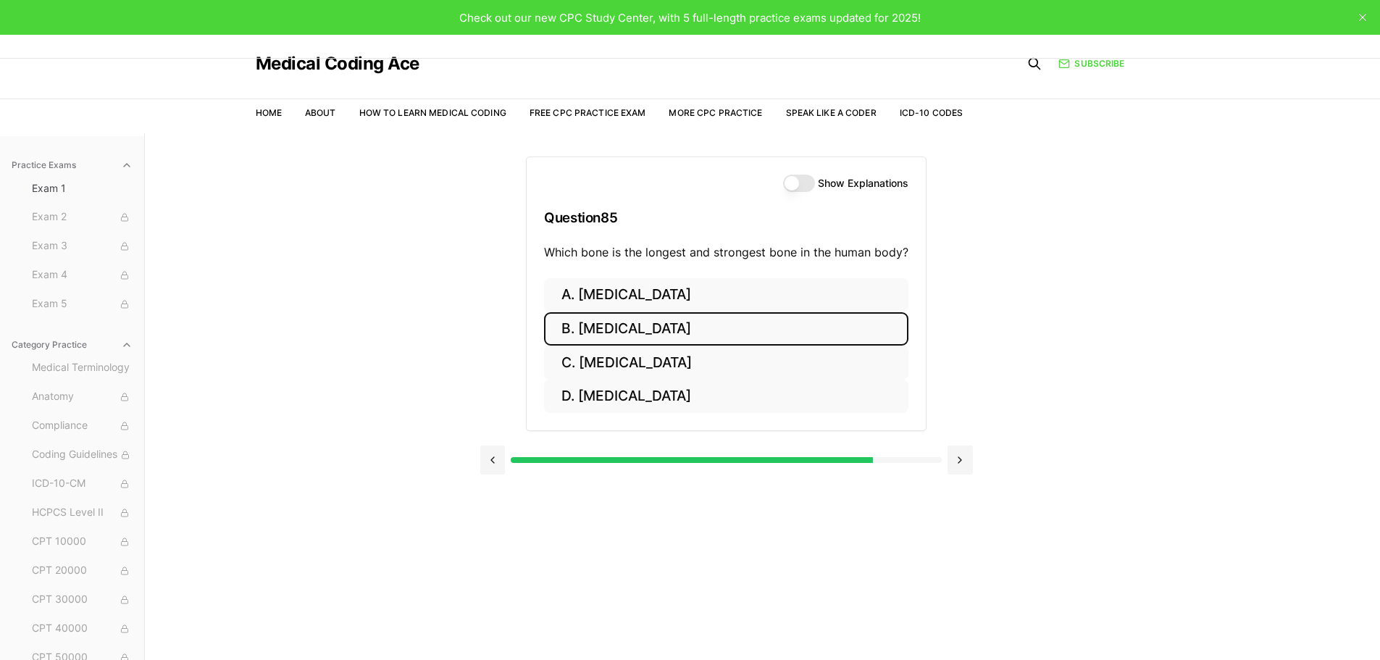
click at [647, 329] on button "B. Femur" at bounding box center [726, 329] width 364 height 34
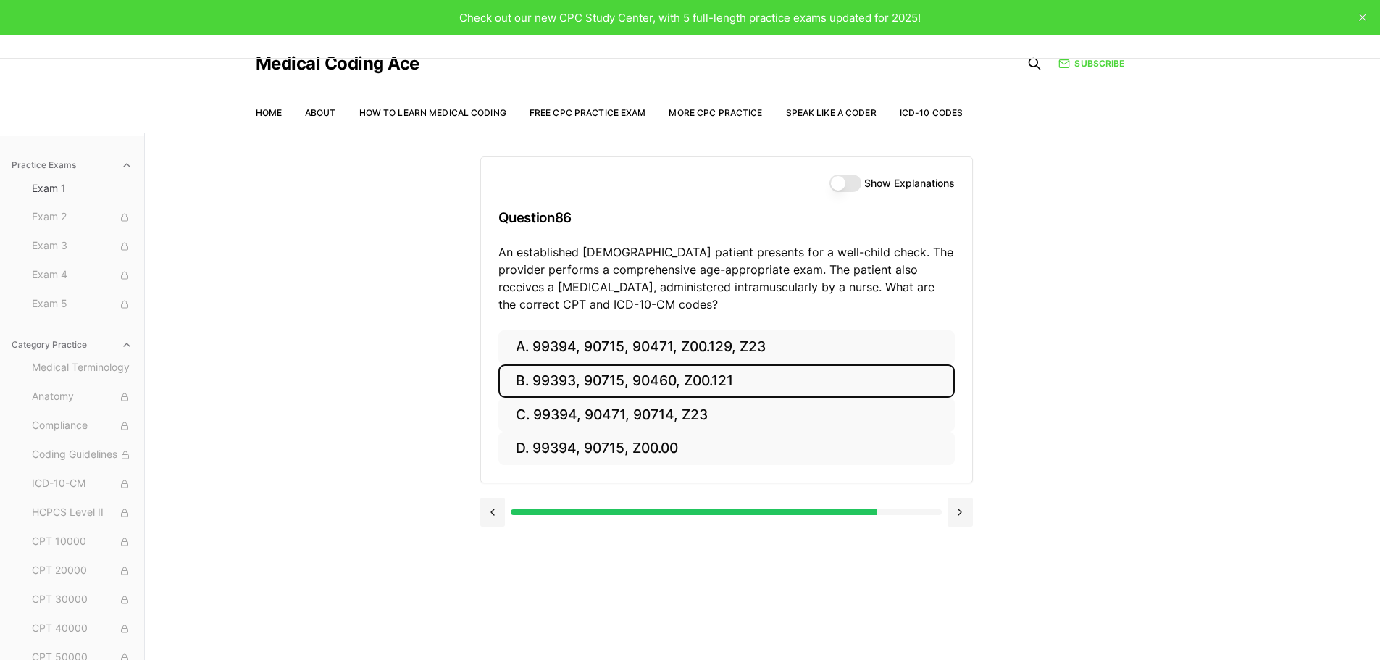
click at [735, 382] on button "B. 99393, 90715, 90460, Z00.121" at bounding box center [726, 381] width 456 height 34
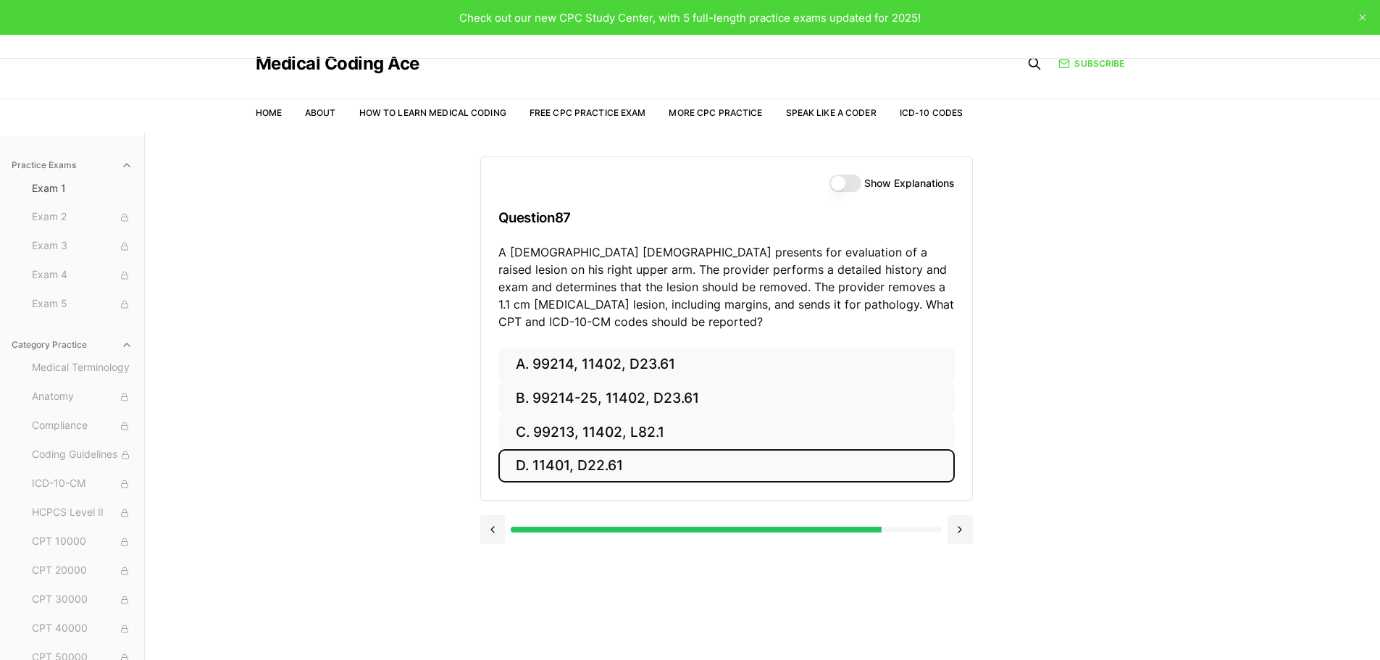
click at [637, 461] on button "D. 11401, D22.61" at bounding box center [726, 466] width 456 height 34
click at [592, 471] on button "D. 99395, Q0091, Z01.411, Z11.51" at bounding box center [726, 466] width 456 height 34
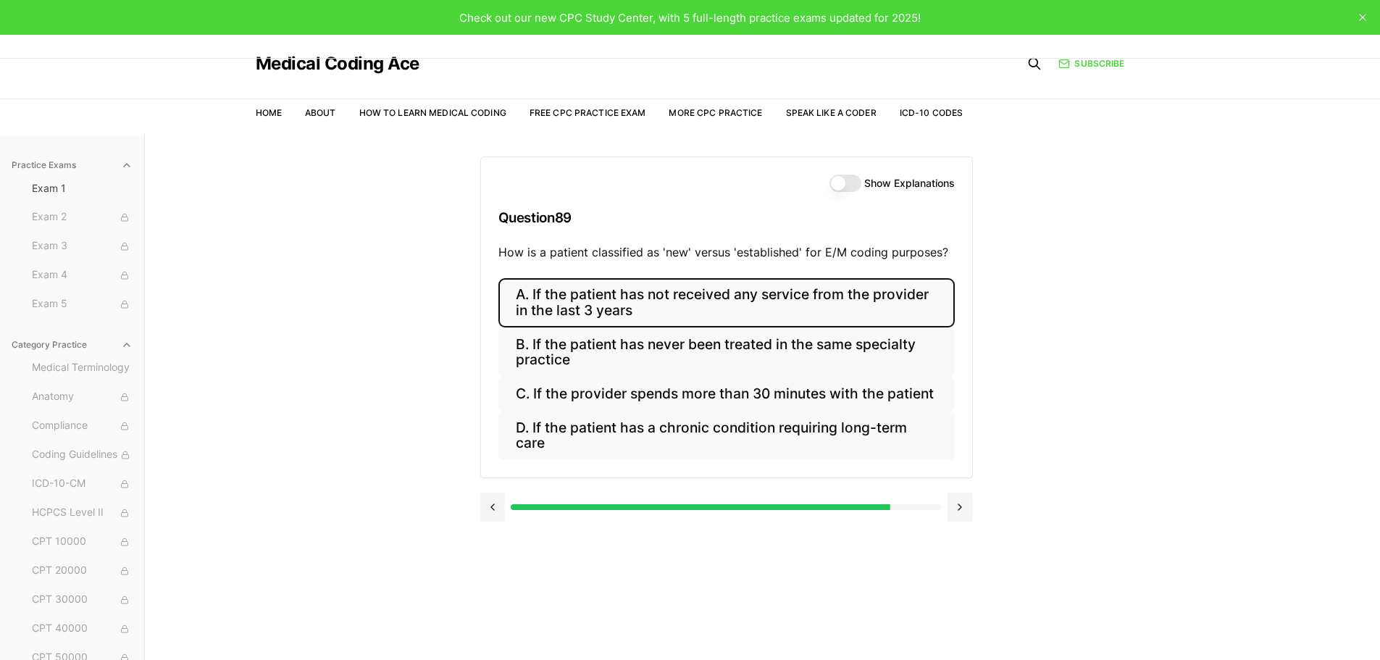
click at [772, 304] on button "A. If the patient has not received any service from the provider in the last 3 …" at bounding box center [726, 302] width 456 height 49
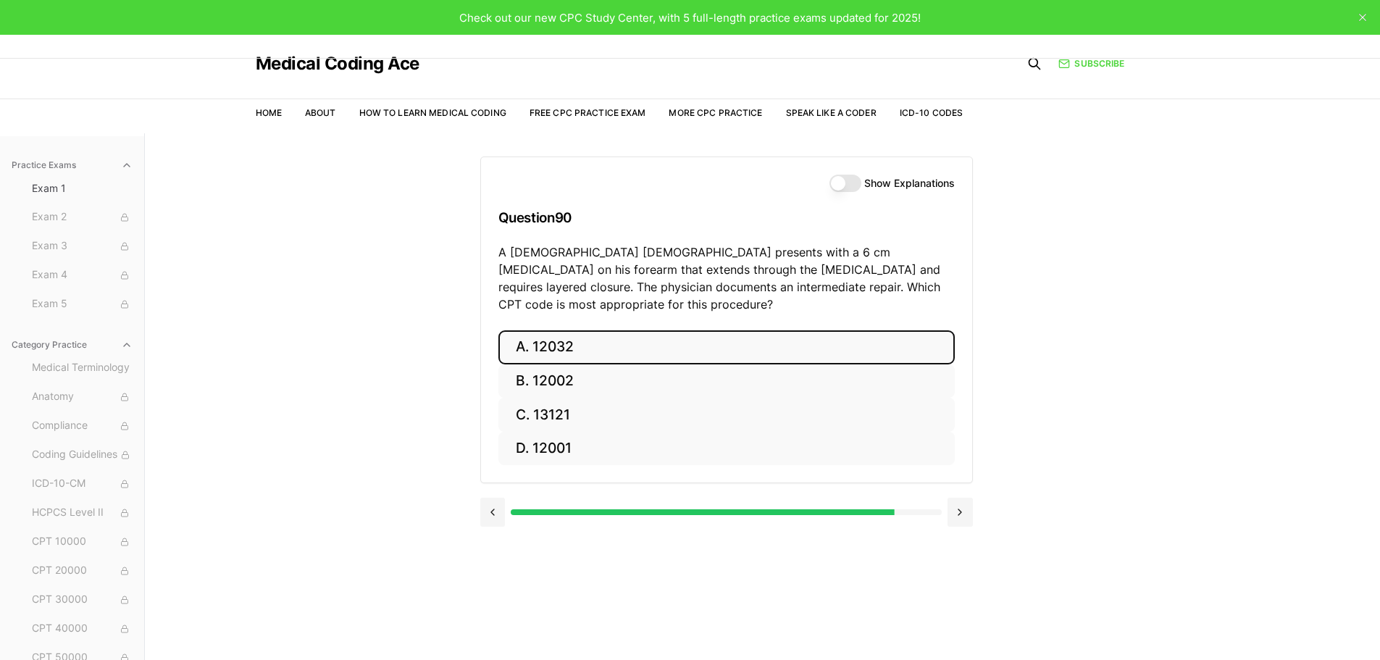
click at [634, 330] on button "A. 12032" at bounding box center [726, 347] width 456 height 34
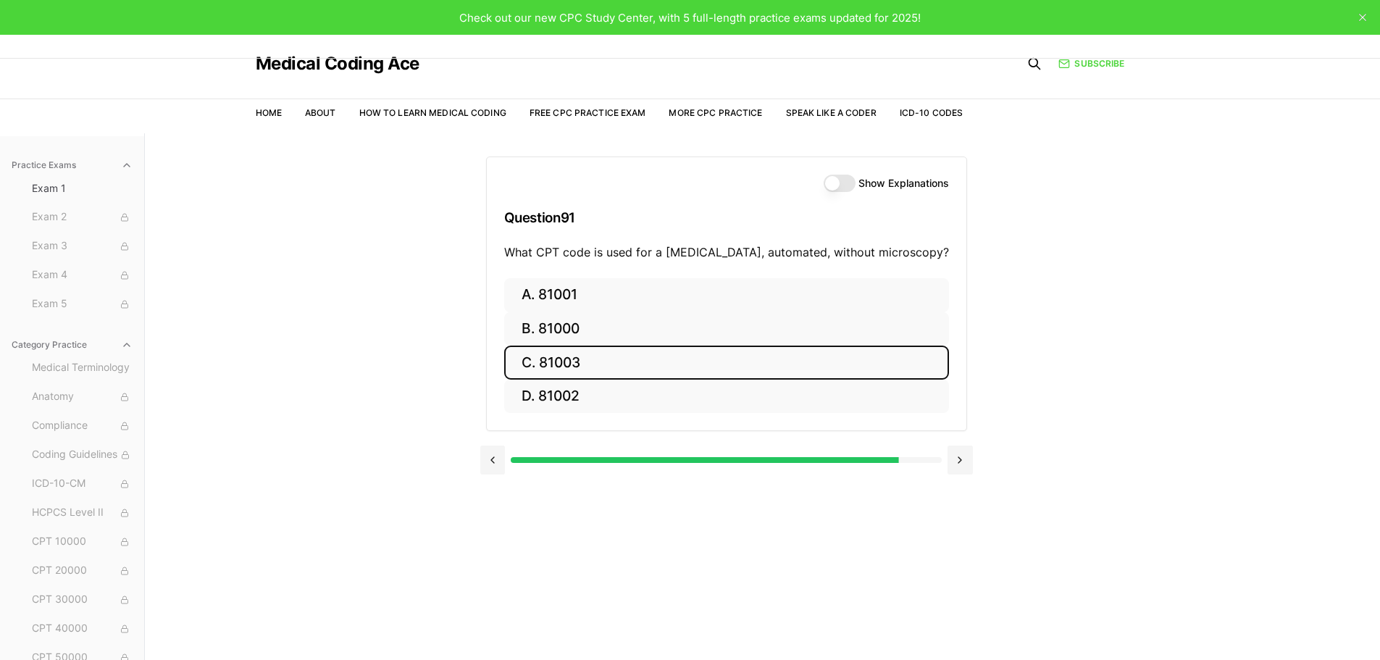
click at [584, 368] on button "C. 81003" at bounding box center [726, 362] width 445 height 34
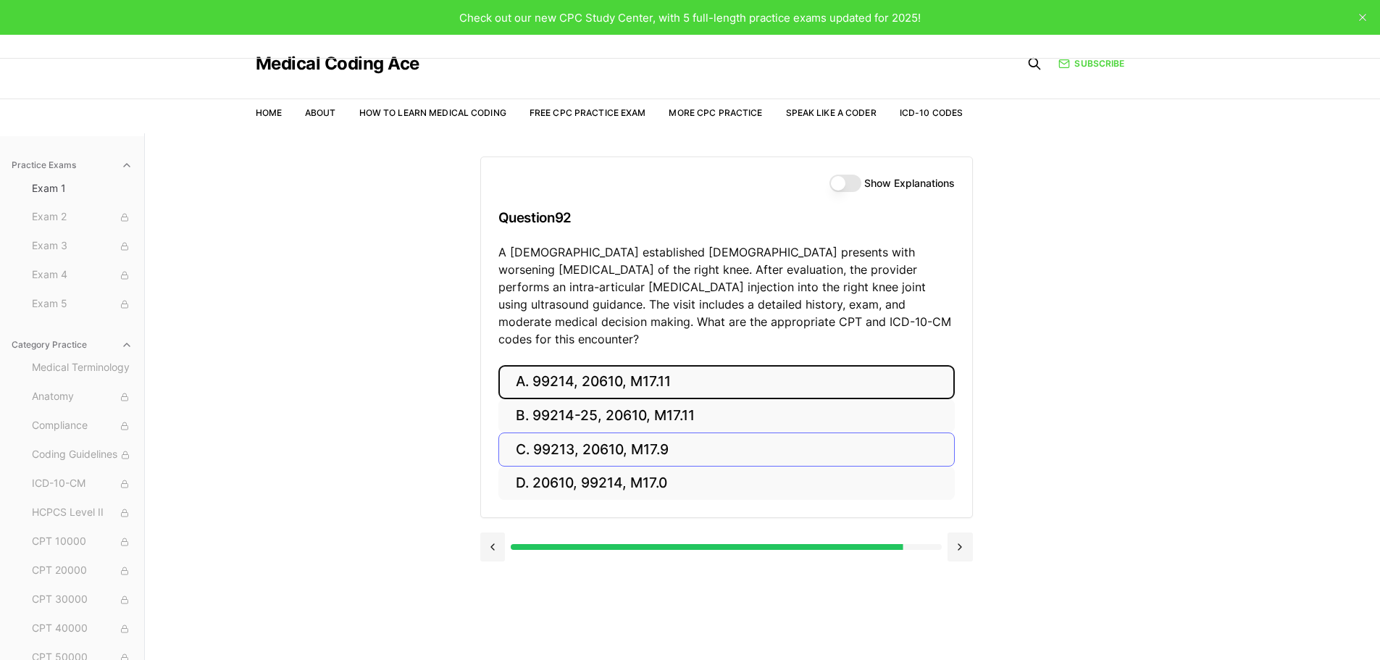
drag, startPoint x: 700, startPoint y: 367, endPoint x: 712, endPoint y: 369, distance: 11.8
click at [701, 367] on button "A. 99214, 20610, M17.11" at bounding box center [726, 382] width 456 height 34
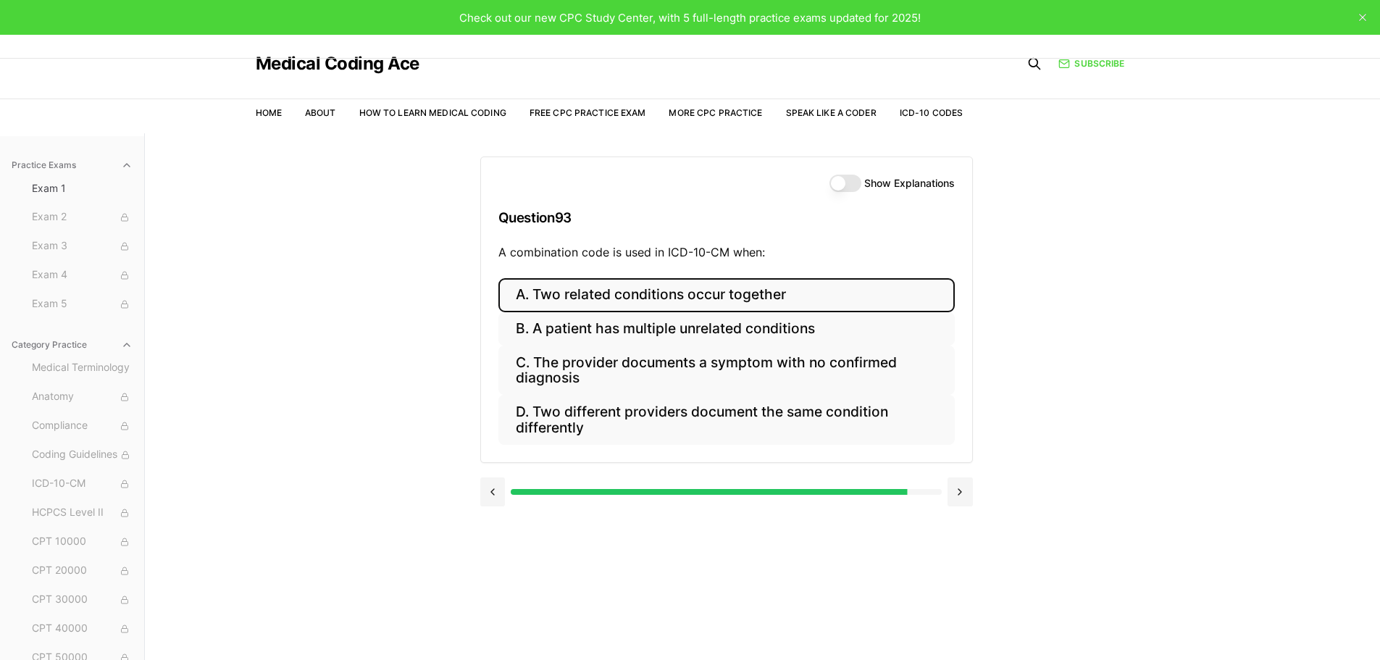
click at [793, 297] on button "A. Two related conditions occur together" at bounding box center [726, 295] width 456 height 34
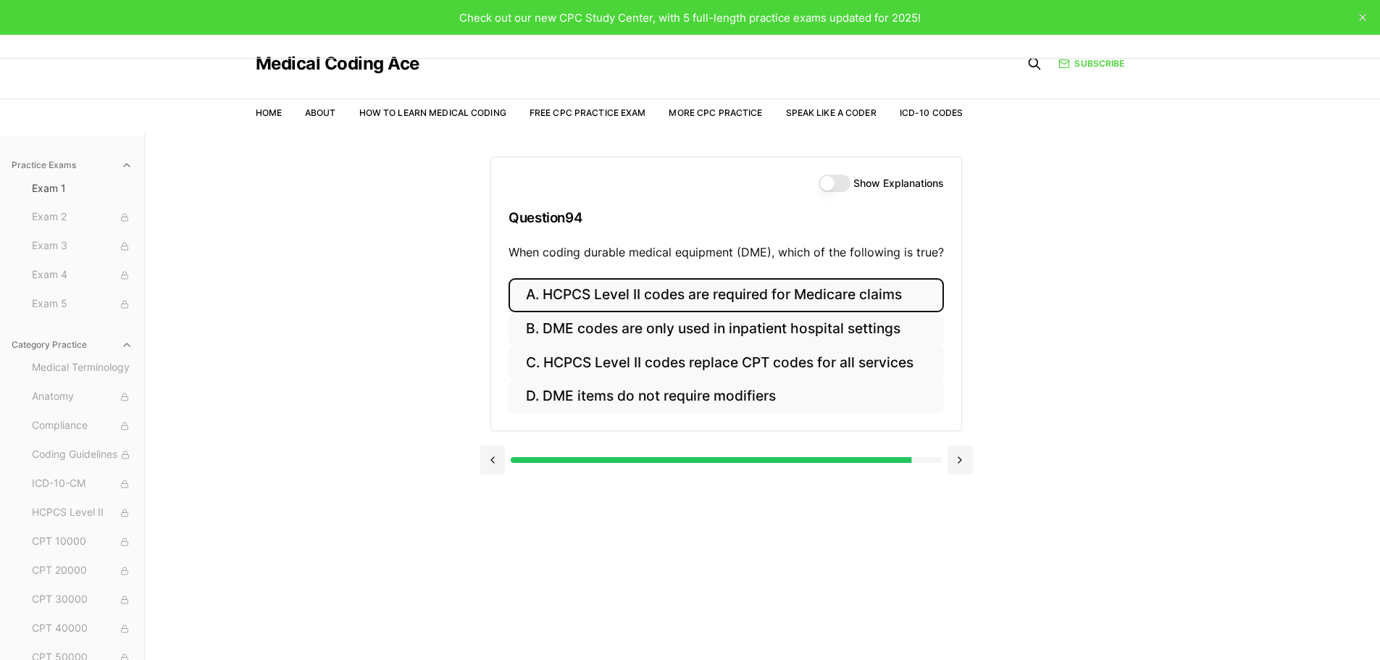
click at [755, 298] on button "A. HCPCS Level II codes are required for Medicare claims" at bounding box center [725, 295] width 435 height 34
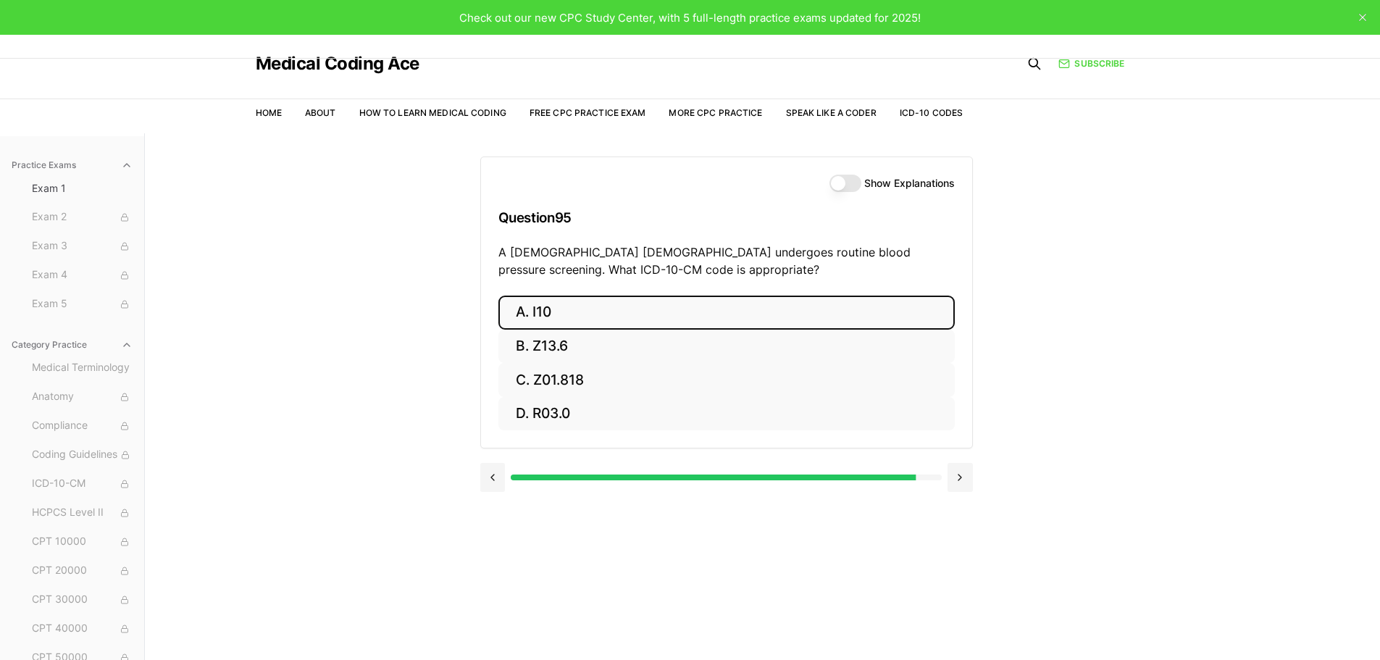
click at [616, 314] on button "A. I10" at bounding box center [726, 312] width 456 height 34
click at [740, 315] on button "A. 46221" at bounding box center [726, 312] width 456 height 34
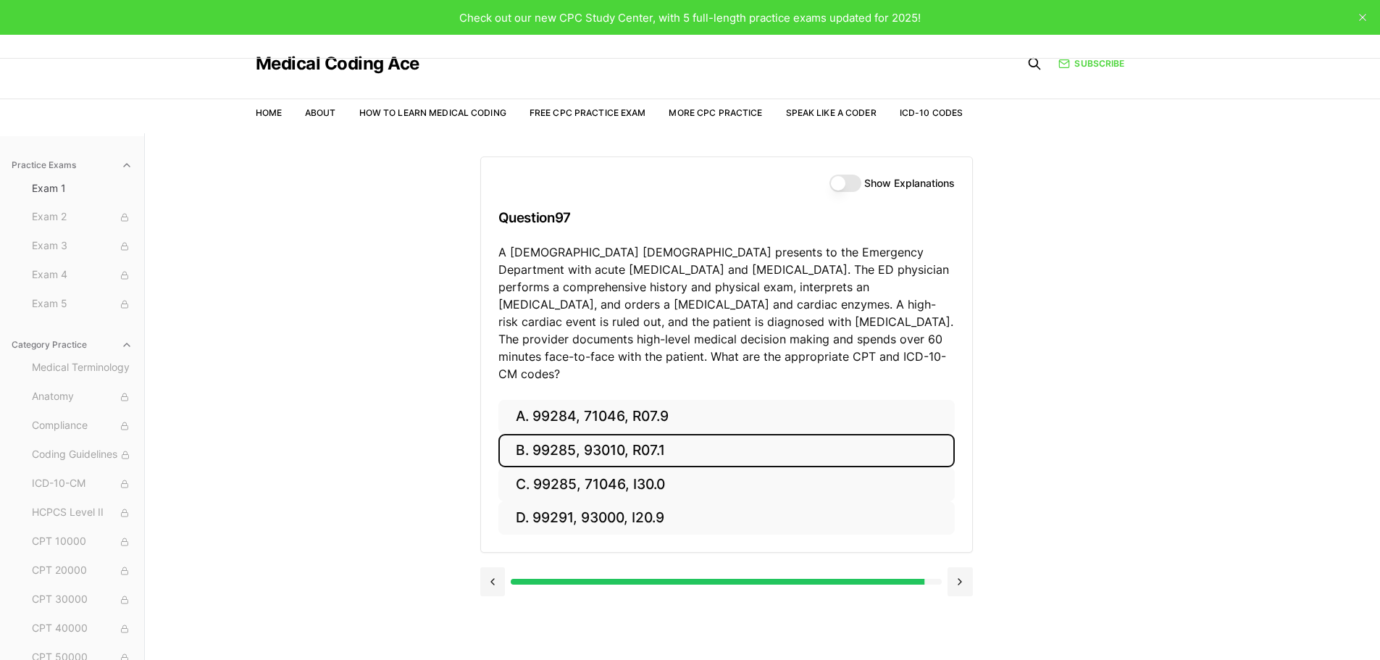
click at [671, 440] on button "B. 99285, 93010, R07.1" at bounding box center [726, 451] width 456 height 34
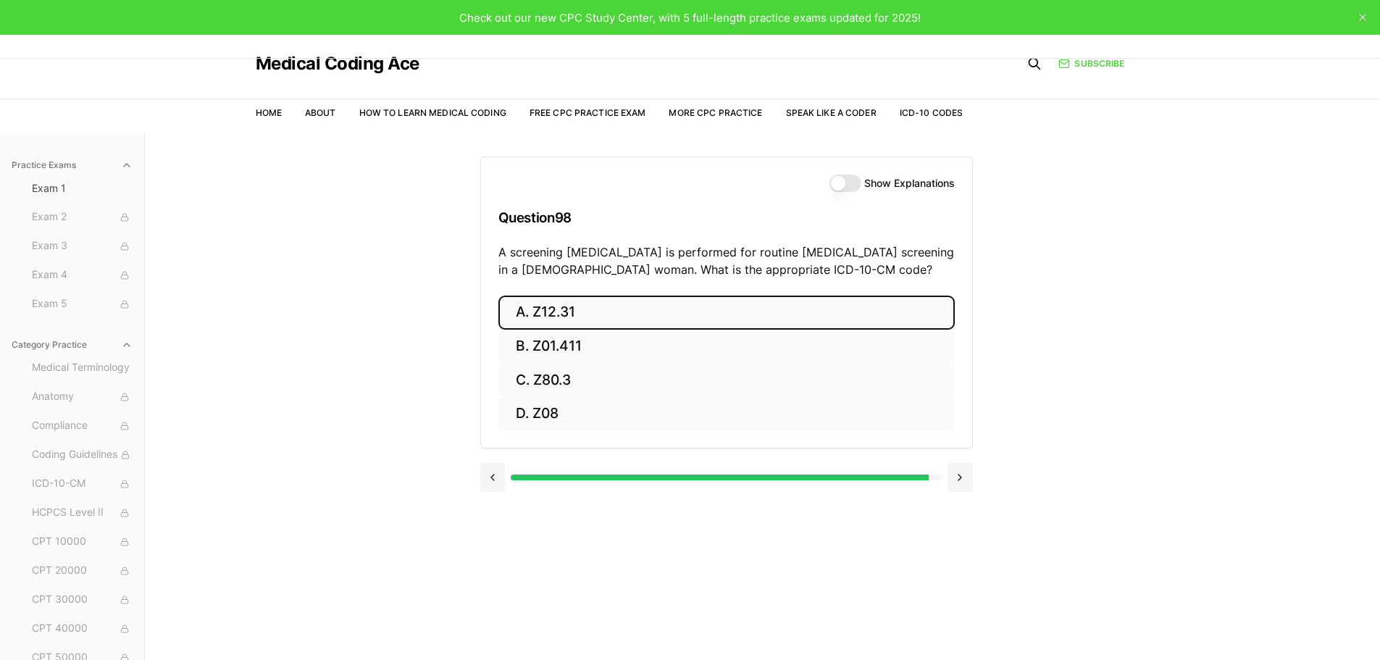
click at [604, 316] on button "A. Z12.31" at bounding box center [726, 312] width 456 height 34
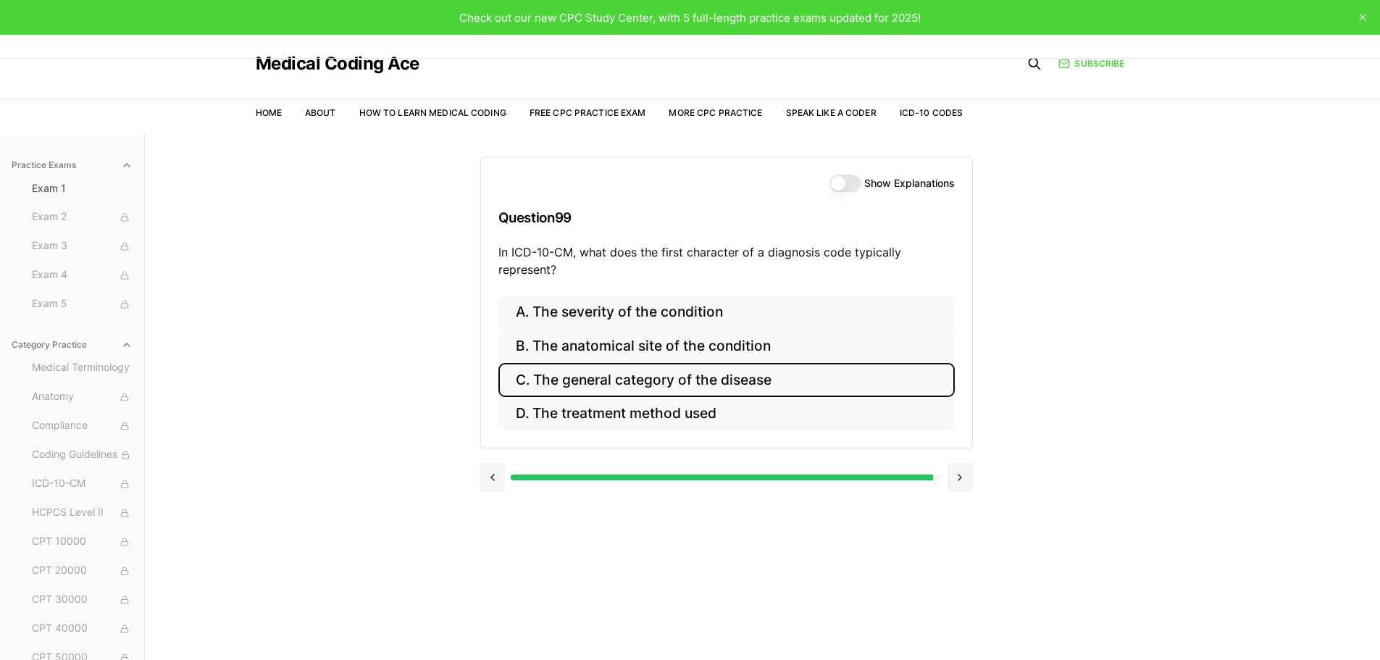
click at [807, 377] on button "C. The general category of the disease" at bounding box center [726, 380] width 456 height 34
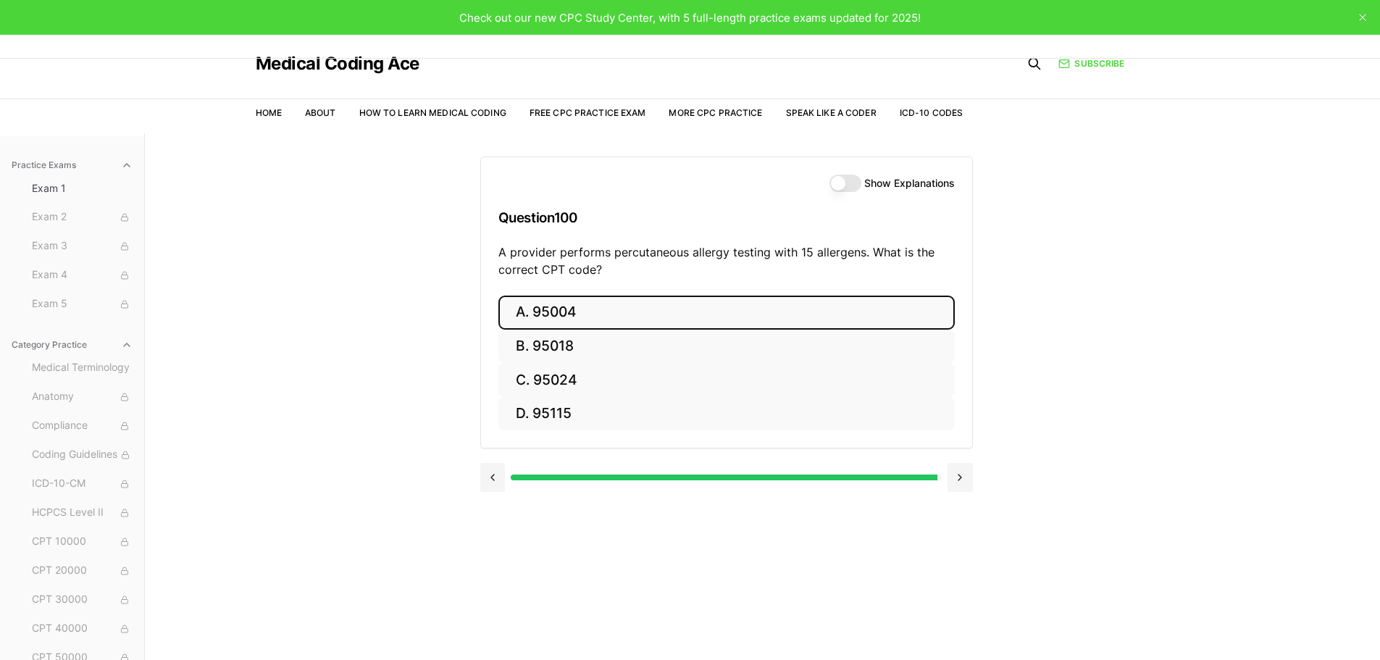
click at [621, 314] on button "A. 95004" at bounding box center [726, 312] width 456 height 34
